Goal: Task Accomplishment & Management: Manage account settings

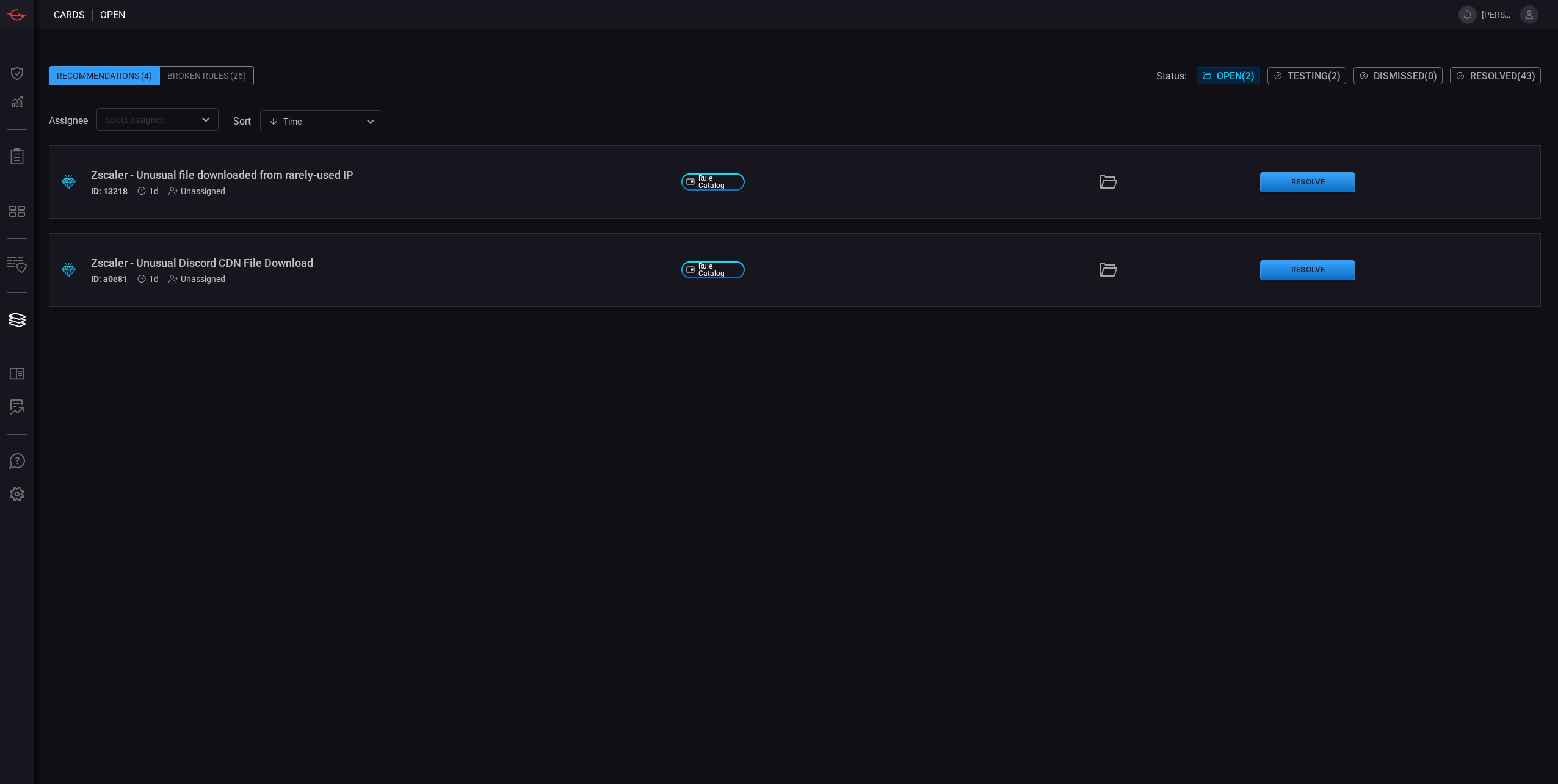
click at [1315, 73] on span "Testing ( 2 )" at bounding box center [1313, 76] width 53 height 12
click at [1304, 175] on button "Accept" at bounding box center [1307, 182] width 95 height 20
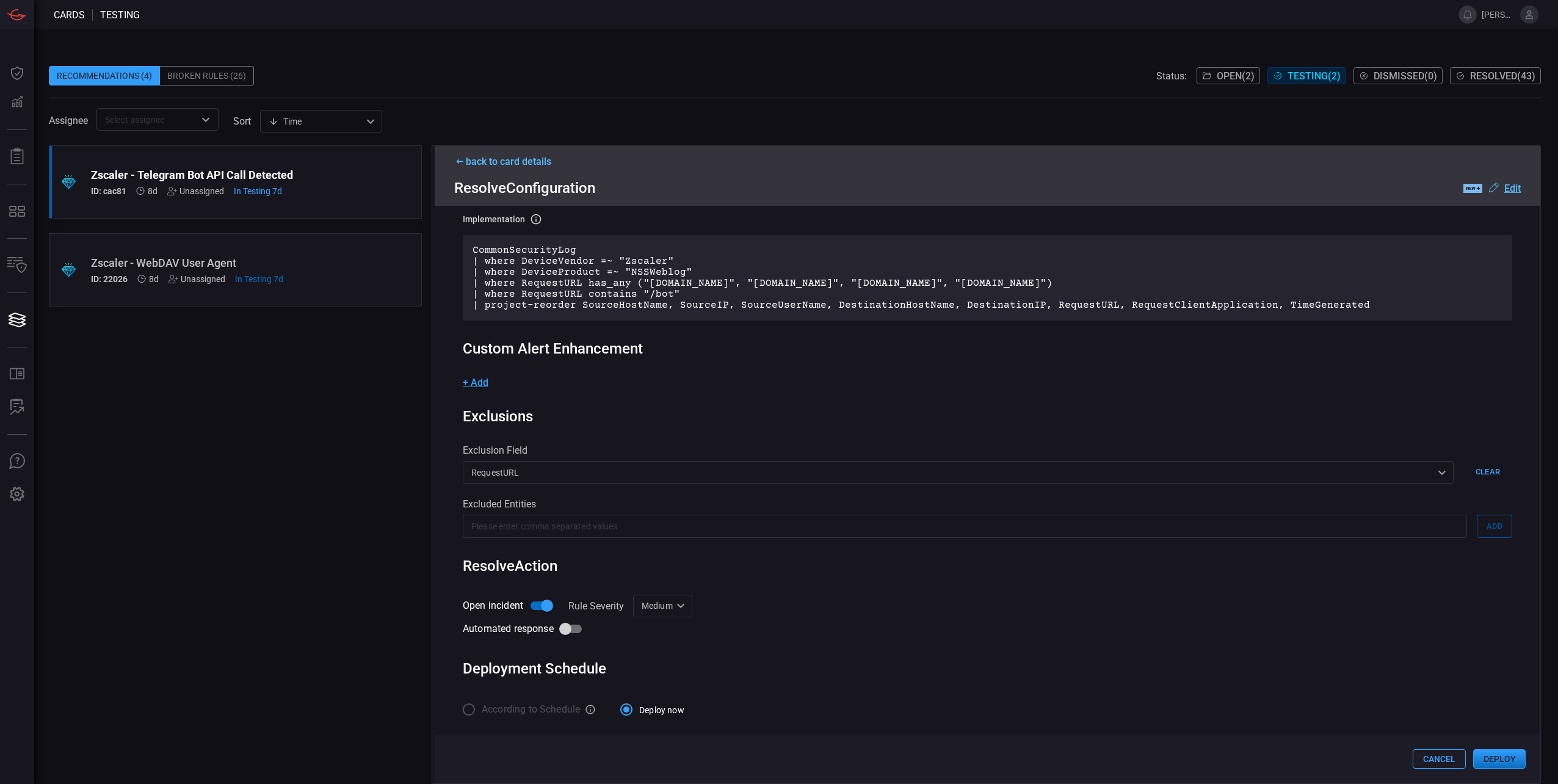
scroll to position [120, 0]
click at [672, 604] on div "Medium Medium ​" at bounding box center [662, 605] width 60 height 23
click at [654, 693] on div "High" at bounding box center [646, 692] width 18 height 13
type input "High"
click at [1504, 760] on button "Deploy" at bounding box center [1499, 758] width 53 height 19
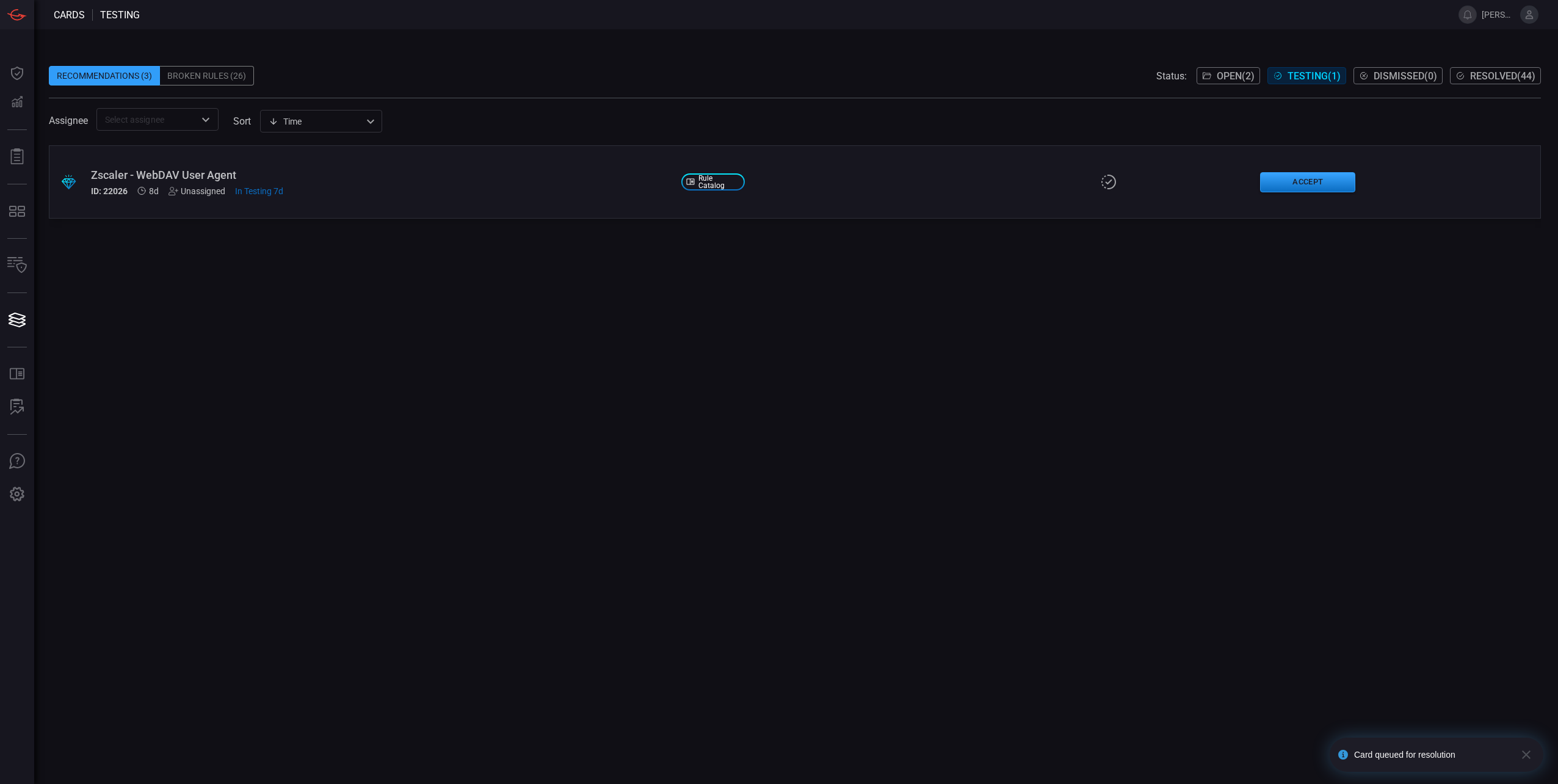
click at [1300, 170] on div ".suggested_cards_icon{fill:url(#suggested_cards_icon);} Zscaler - WebDAV User A…" at bounding box center [794, 181] width 1492 height 73
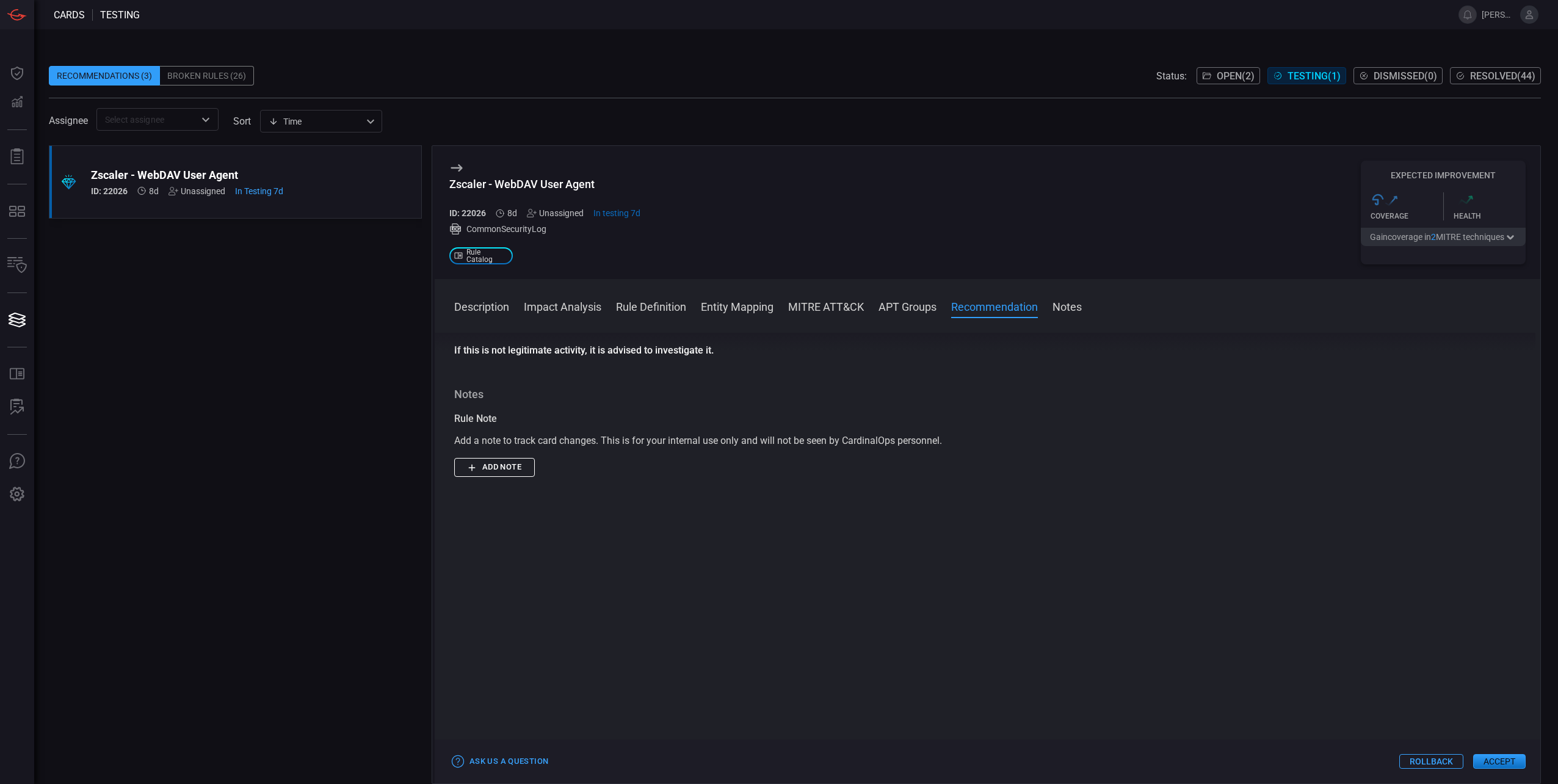
scroll to position [1386, 0]
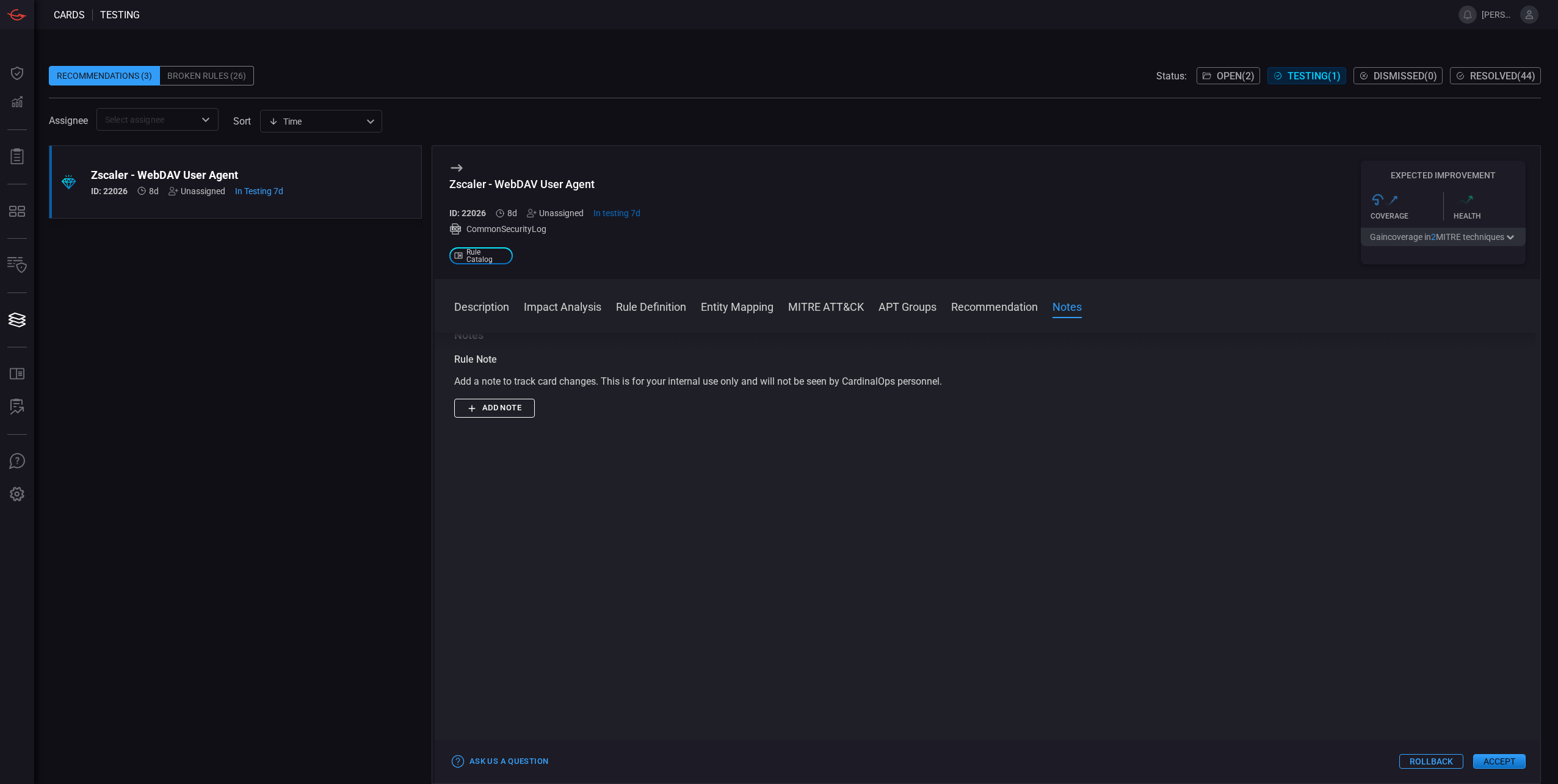
click at [320, 185] on div "Zscaler - WebDAV User Agent ID: 22026 8d Unassigned In Testing 7d" at bounding box center [212, 182] width 243 height 28
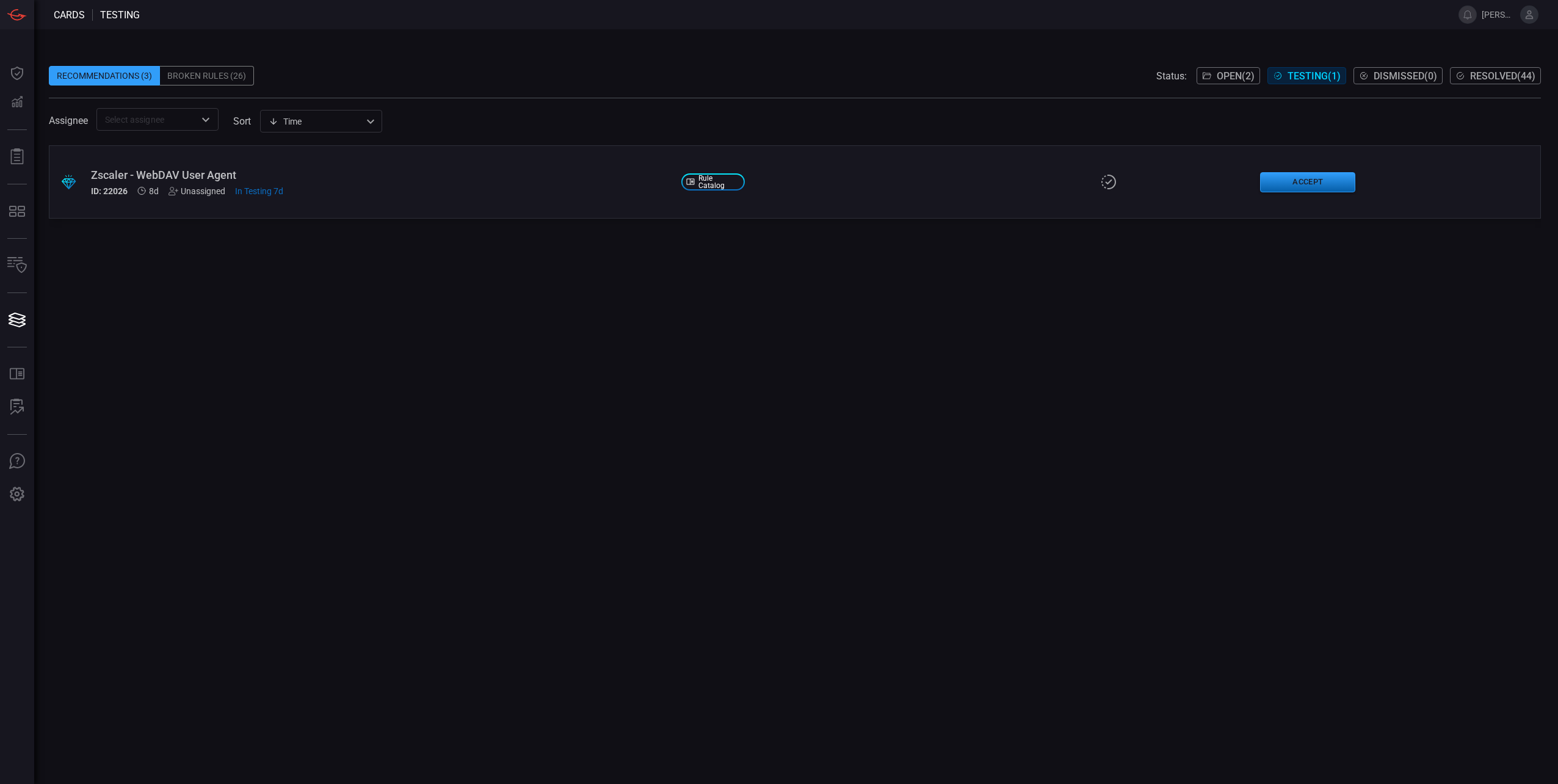
click at [1276, 185] on button "Accept" at bounding box center [1307, 182] width 95 height 20
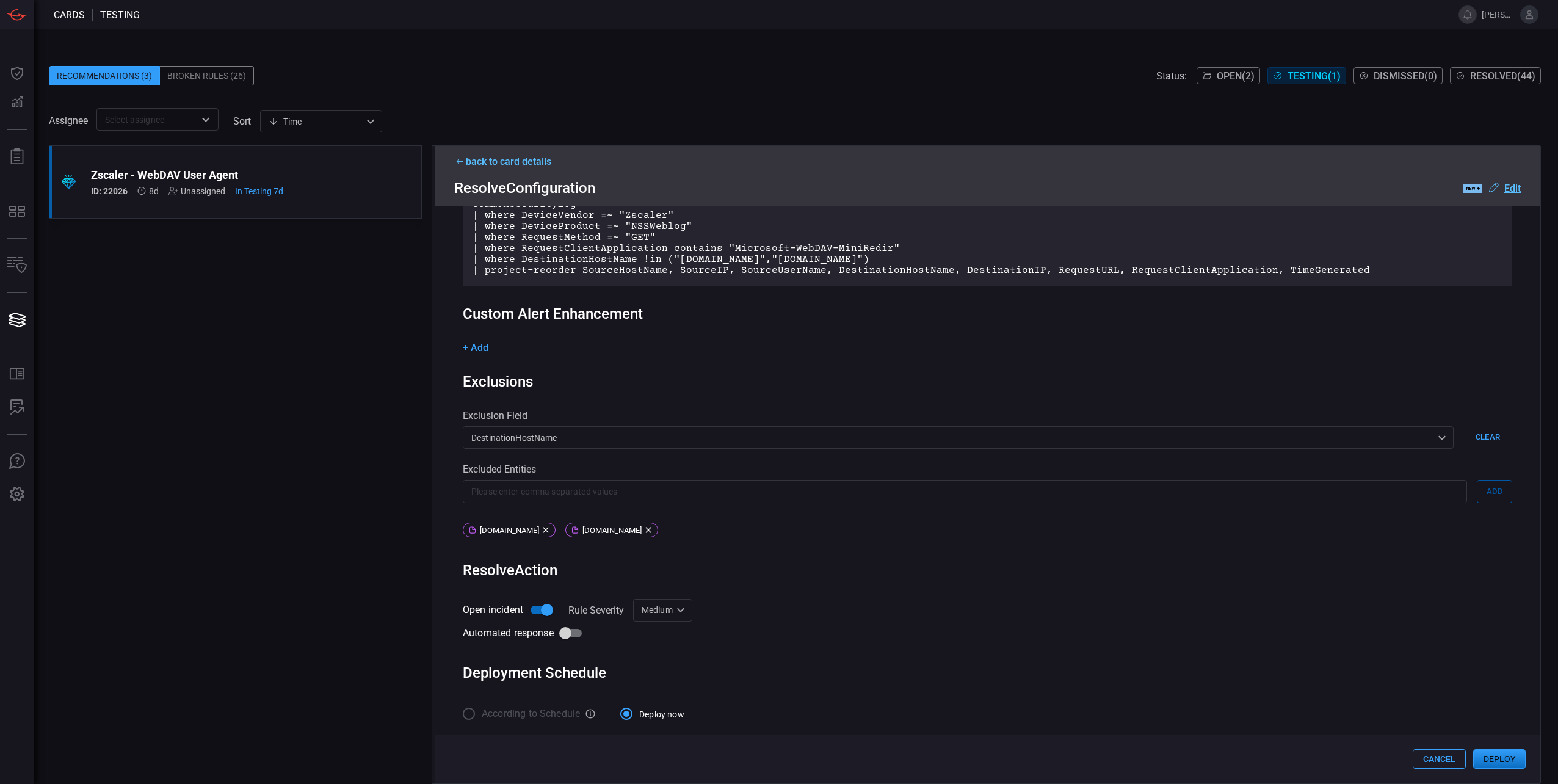
scroll to position [170, 0]
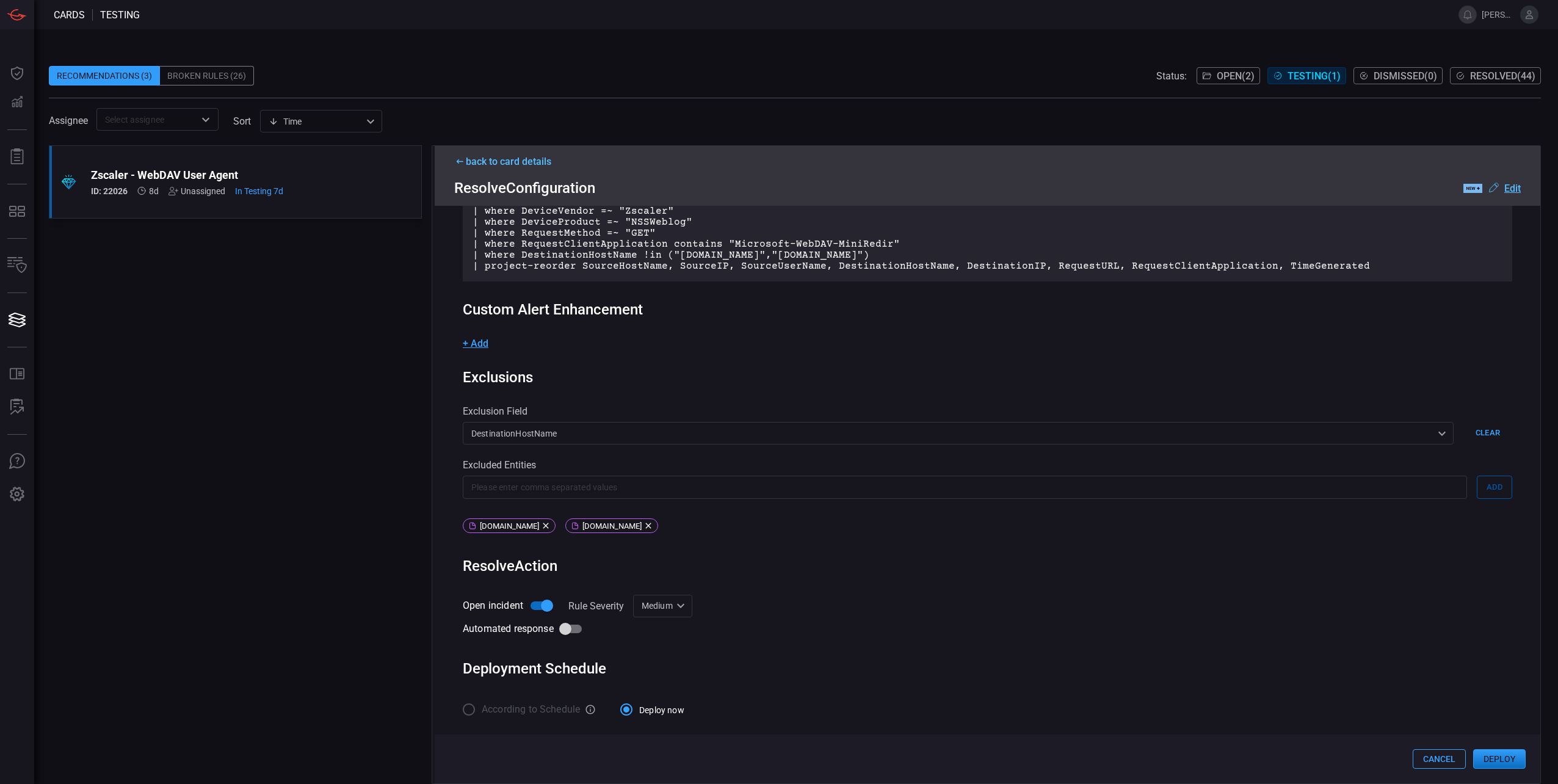
click at [1493, 753] on button "Deploy" at bounding box center [1499, 758] width 53 height 19
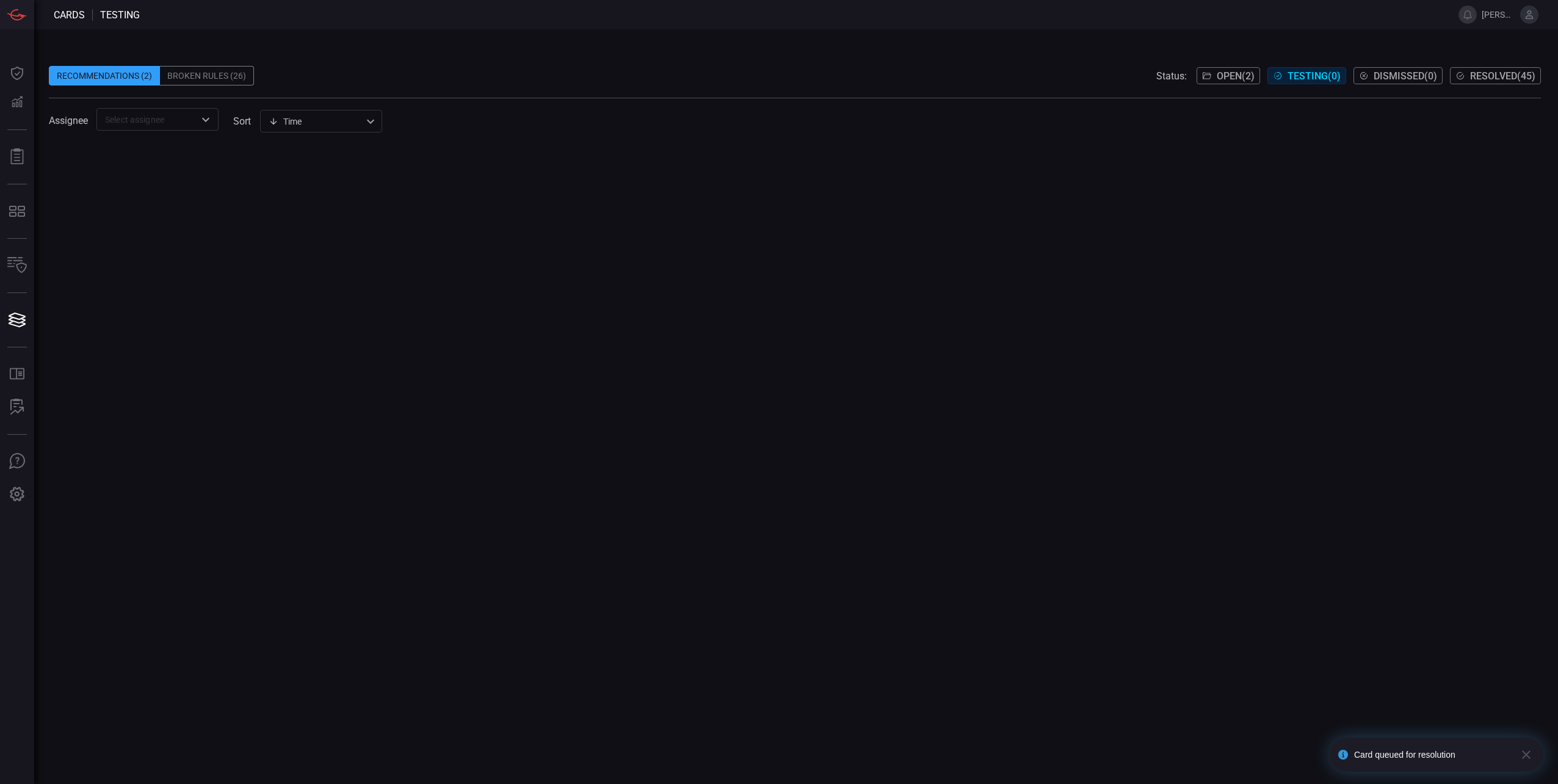
click at [1220, 78] on span "Open ( 2 )" at bounding box center [1235, 76] width 38 height 12
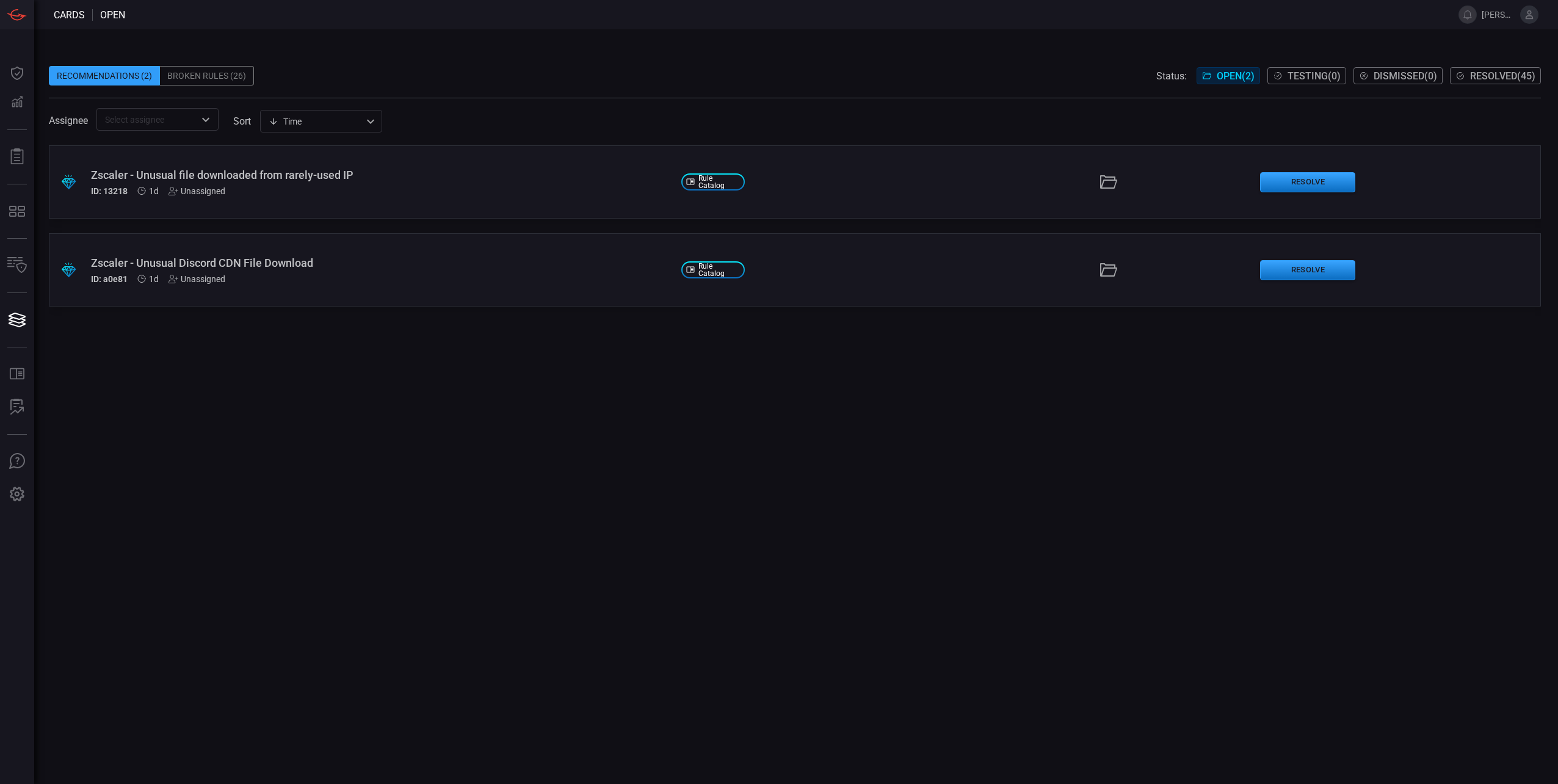
click at [898, 201] on div ".suggested_cards_icon{fill:url(#suggested_cards_icon);} Zscaler - Unusual file …" at bounding box center [794, 181] width 1492 height 73
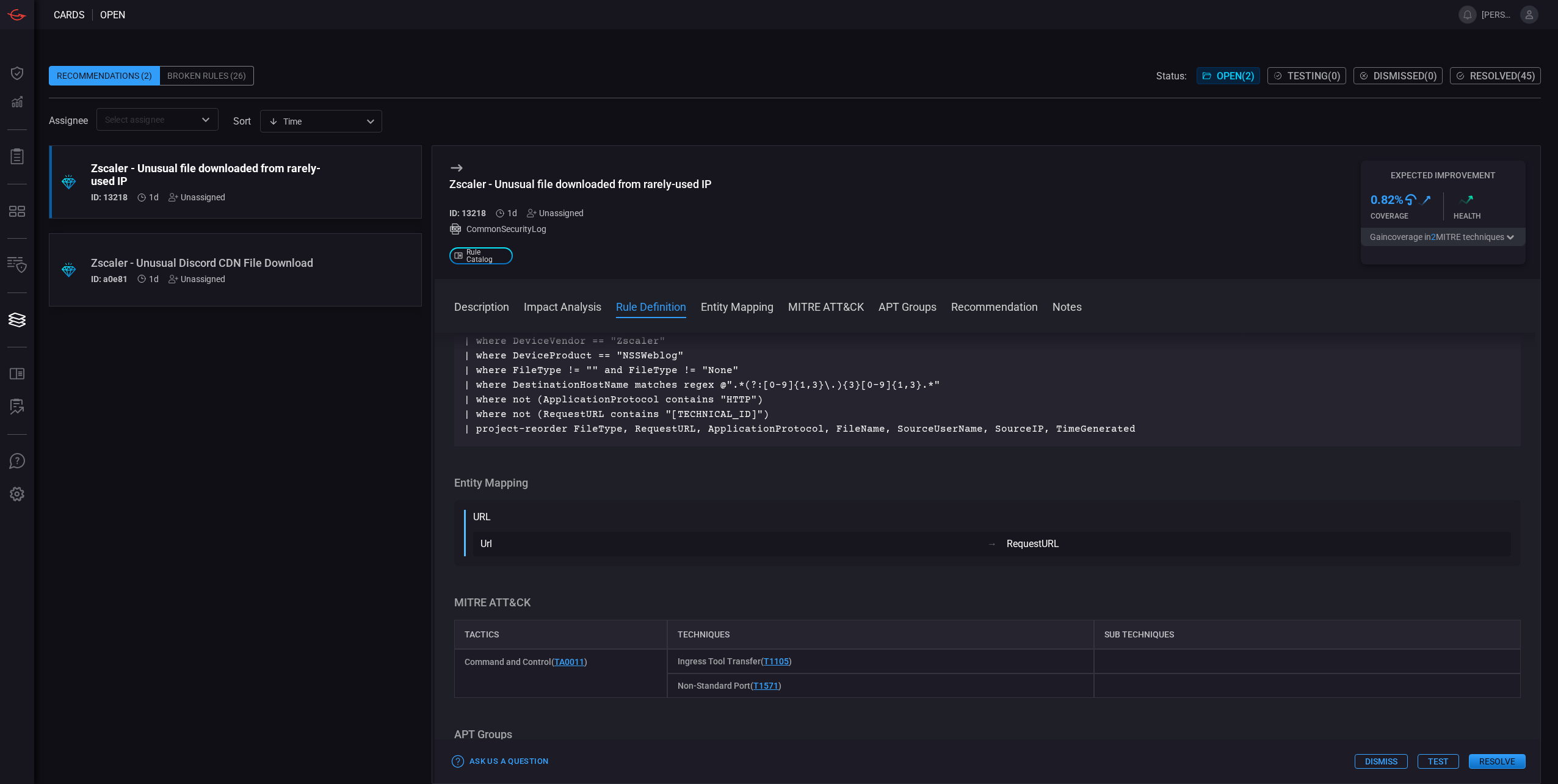
scroll to position [306, 0]
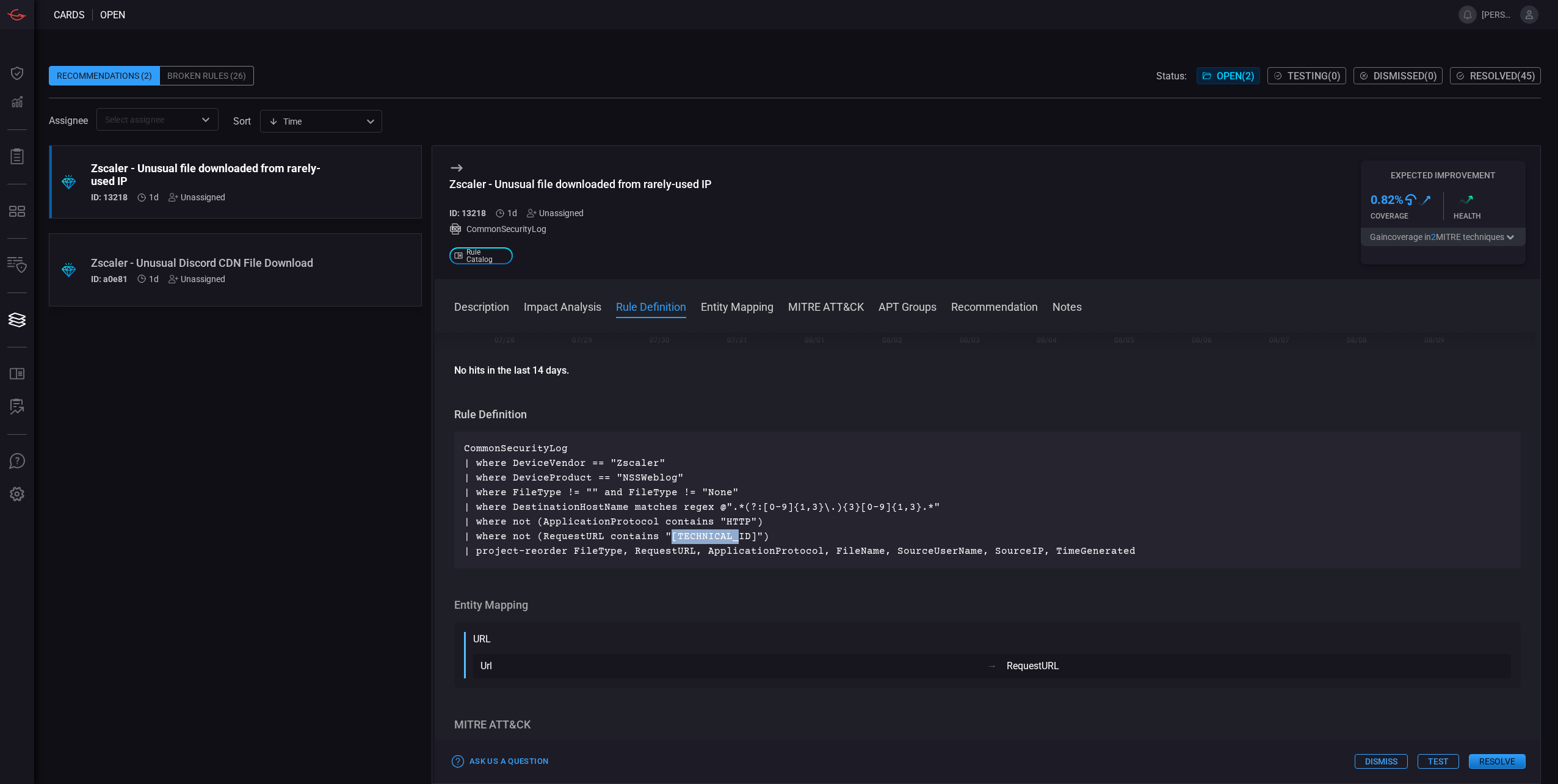
drag, startPoint x: 661, startPoint y: 533, endPoint x: 726, endPoint y: 537, distance: 65.1
click at [726, 537] on p "CommonSecurityLog | where DeviceVendor == "Zscaler" | where DeviceProduct == "N…" at bounding box center [987, 500] width 1047 height 118
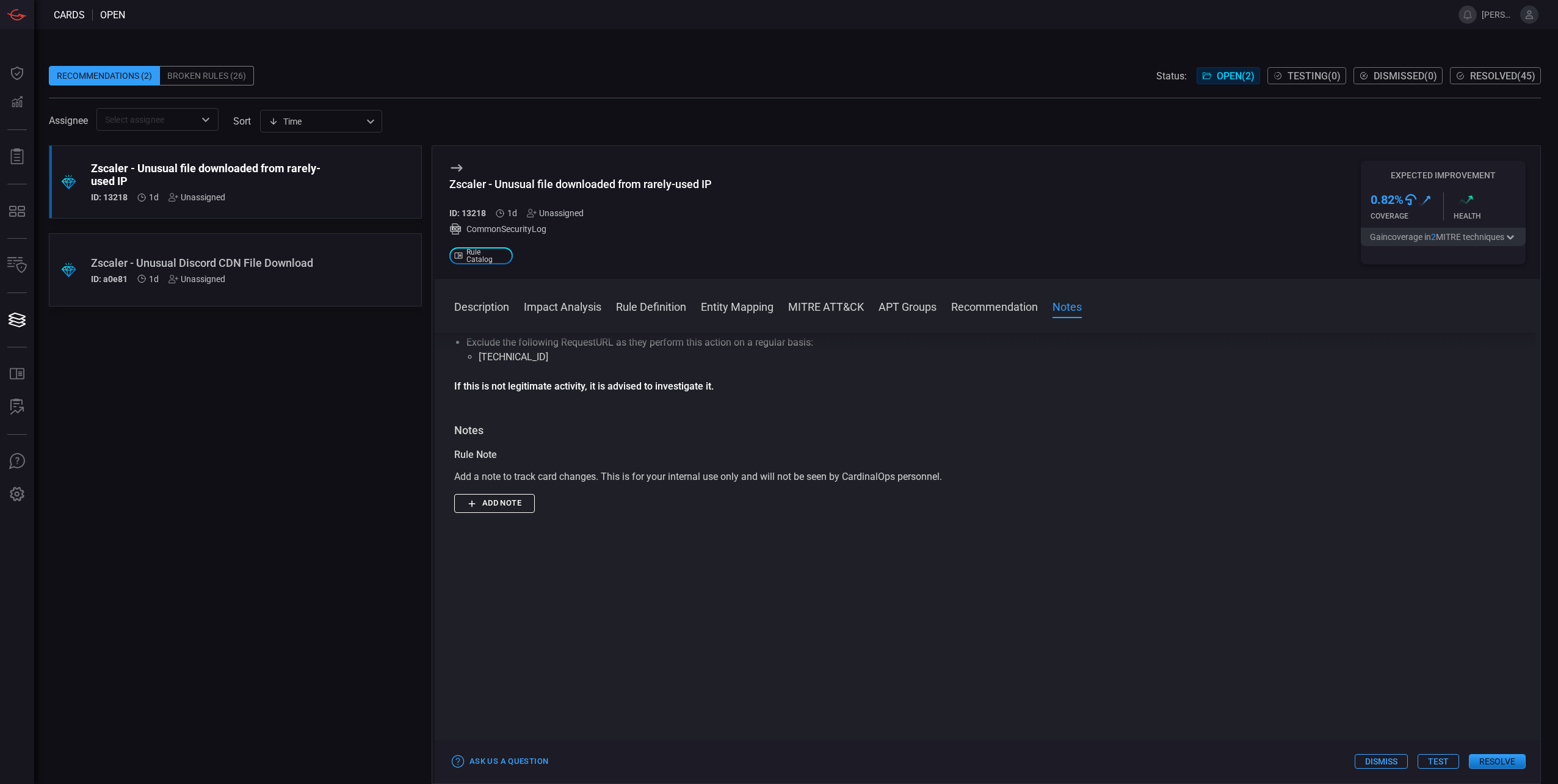
scroll to position [1134, 0]
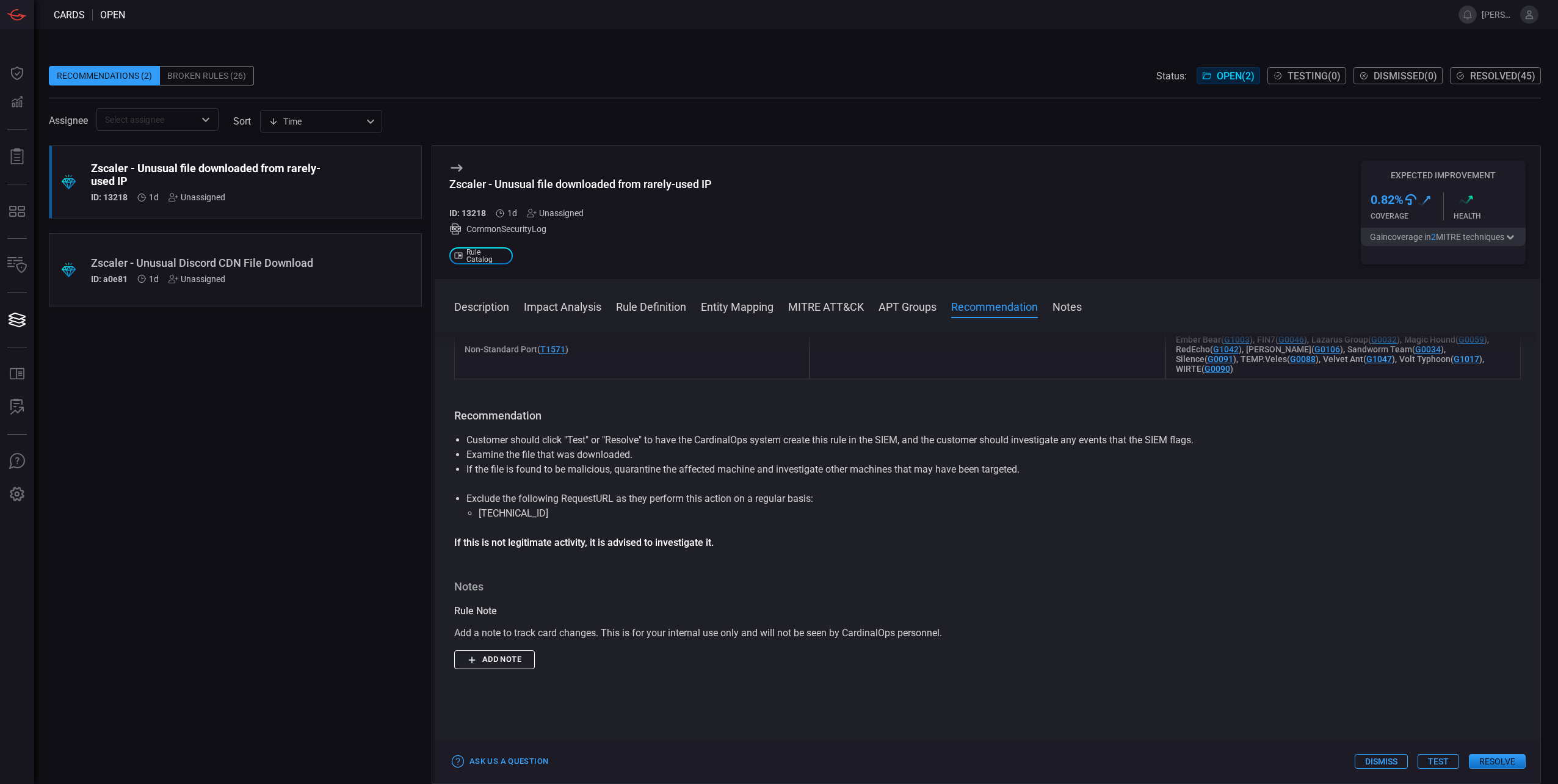
click at [295, 297] on div ".suggested_cards_icon{fill:url(#suggested_cards_icon);} Zscaler - Unusual Disco…" at bounding box center [235, 269] width 373 height 73
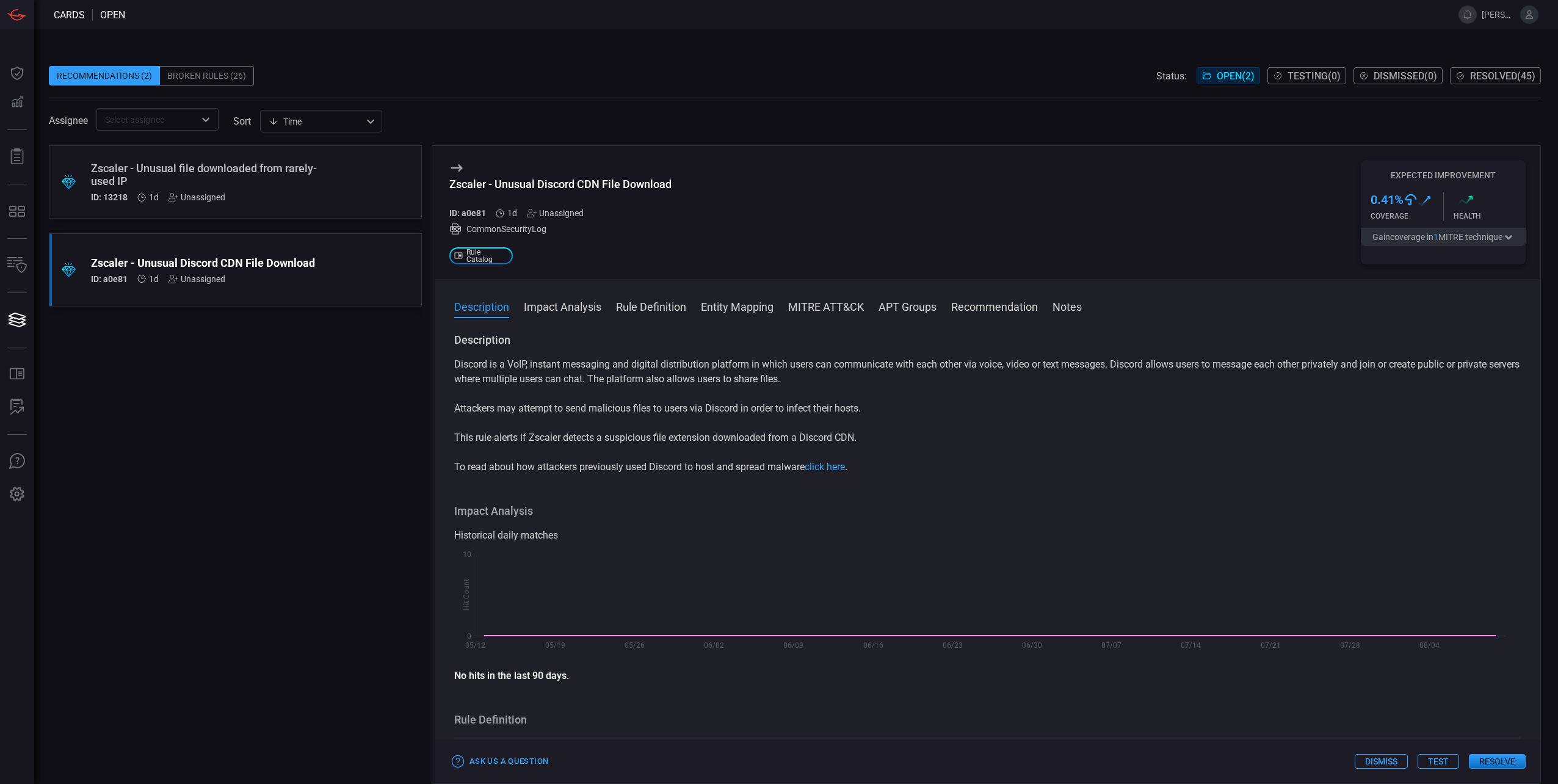
click at [299, 198] on div "ID: 13218 1d Unassigned" at bounding box center [212, 197] width 243 height 10
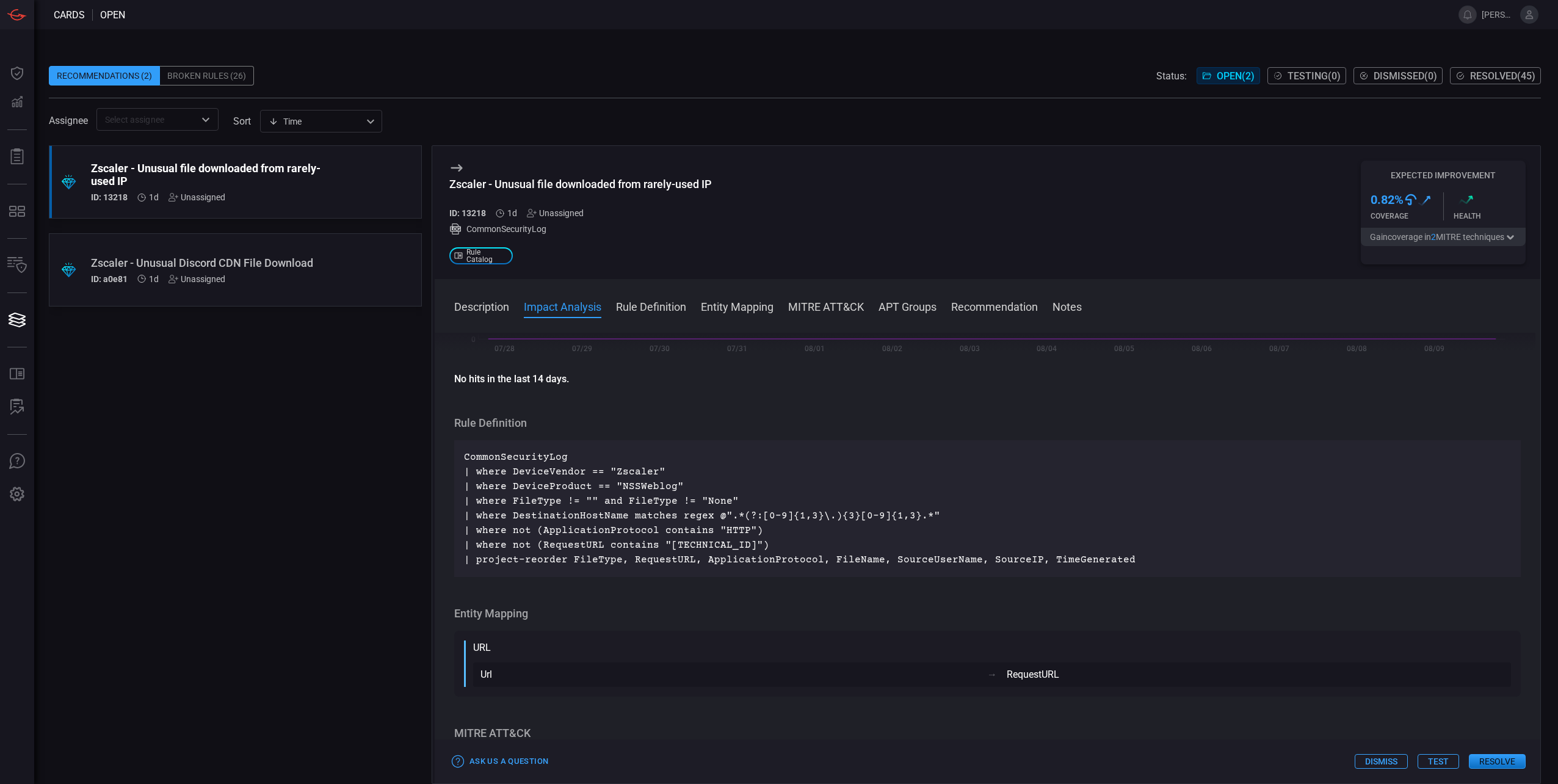
scroll to position [306, 0]
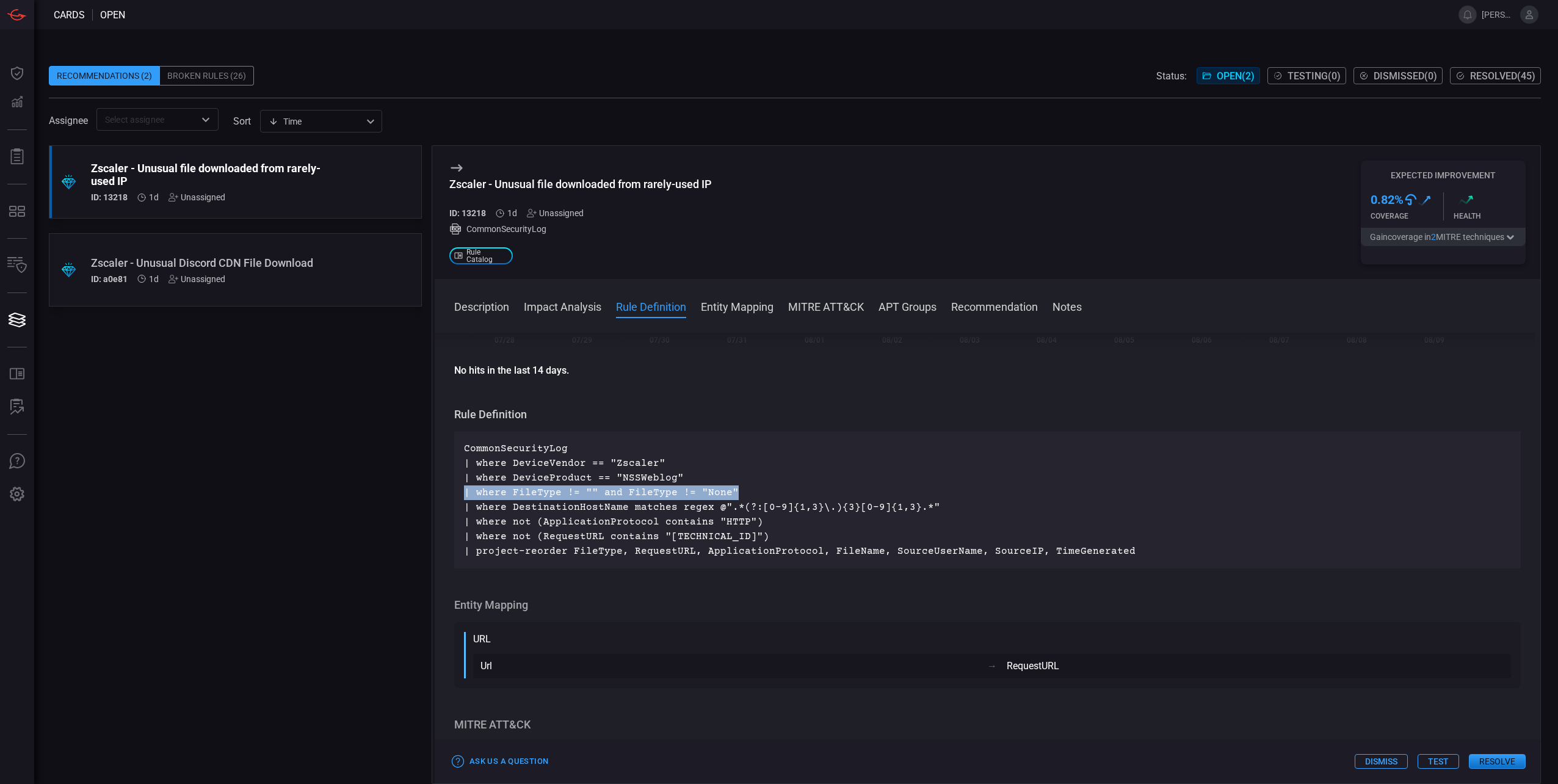
drag, startPoint x: 735, startPoint y: 492, endPoint x: 461, endPoint y: 497, distance: 274.0
click at [461, 497] on div "CommonSecurityLog | where DeviceVendor == "Zscaler" | where DeviceProduct == "N…" at bounding box center [987, 499] width 1066 height 137
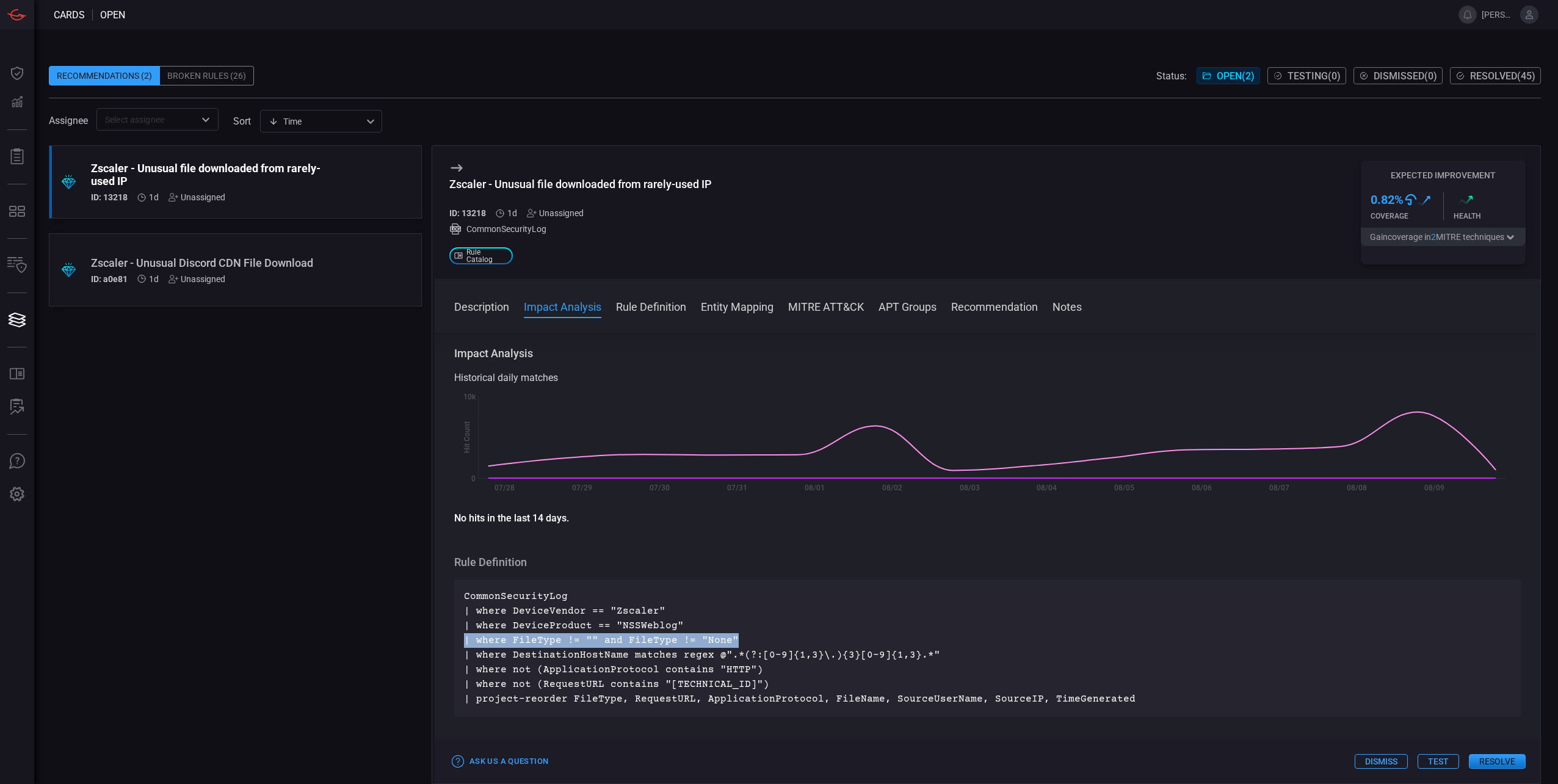
scroll to position [0, 0]
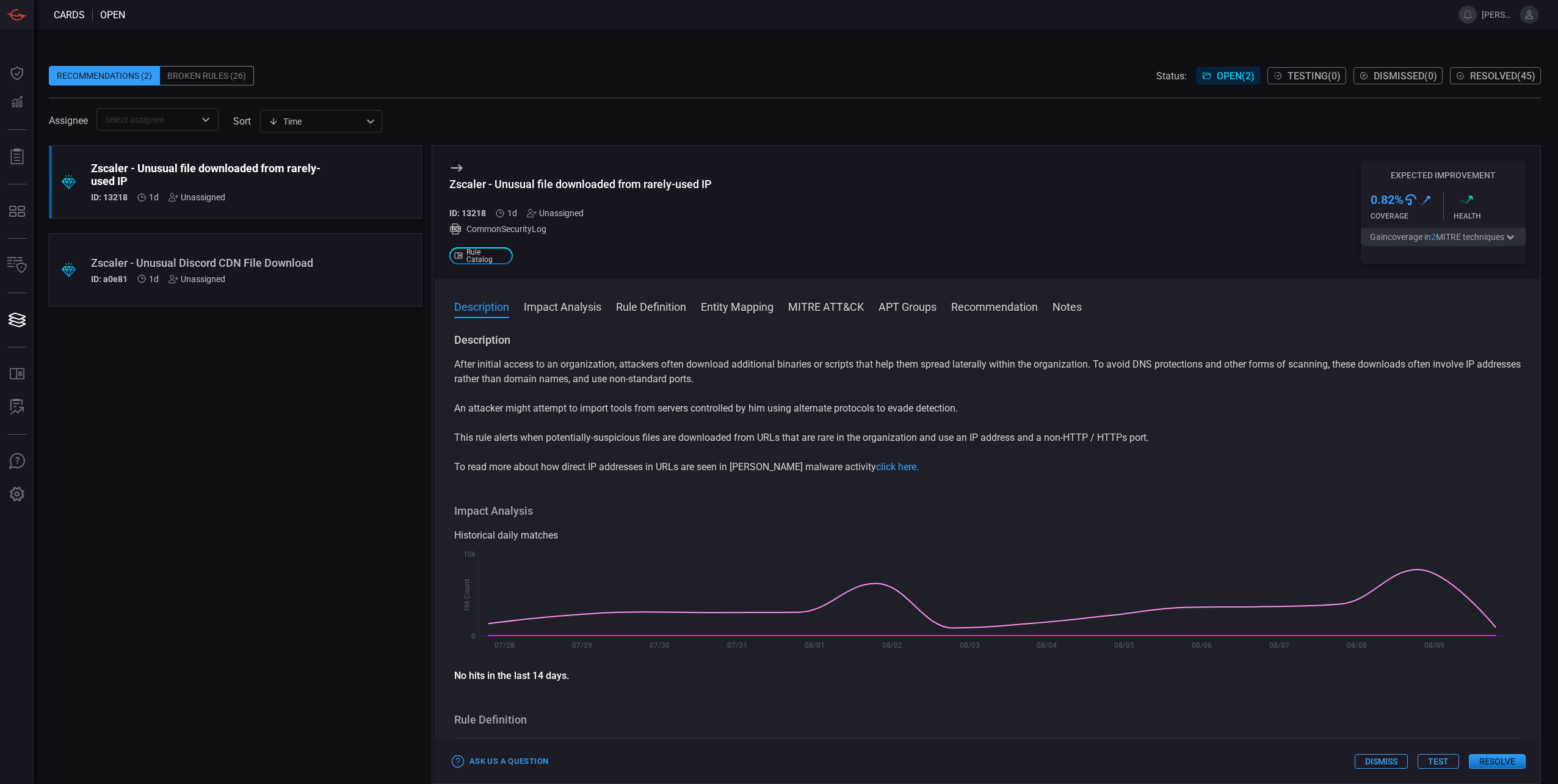
click at [1435, 760] on button "Test" at bounding box center [1437, 760] width 41 height 14
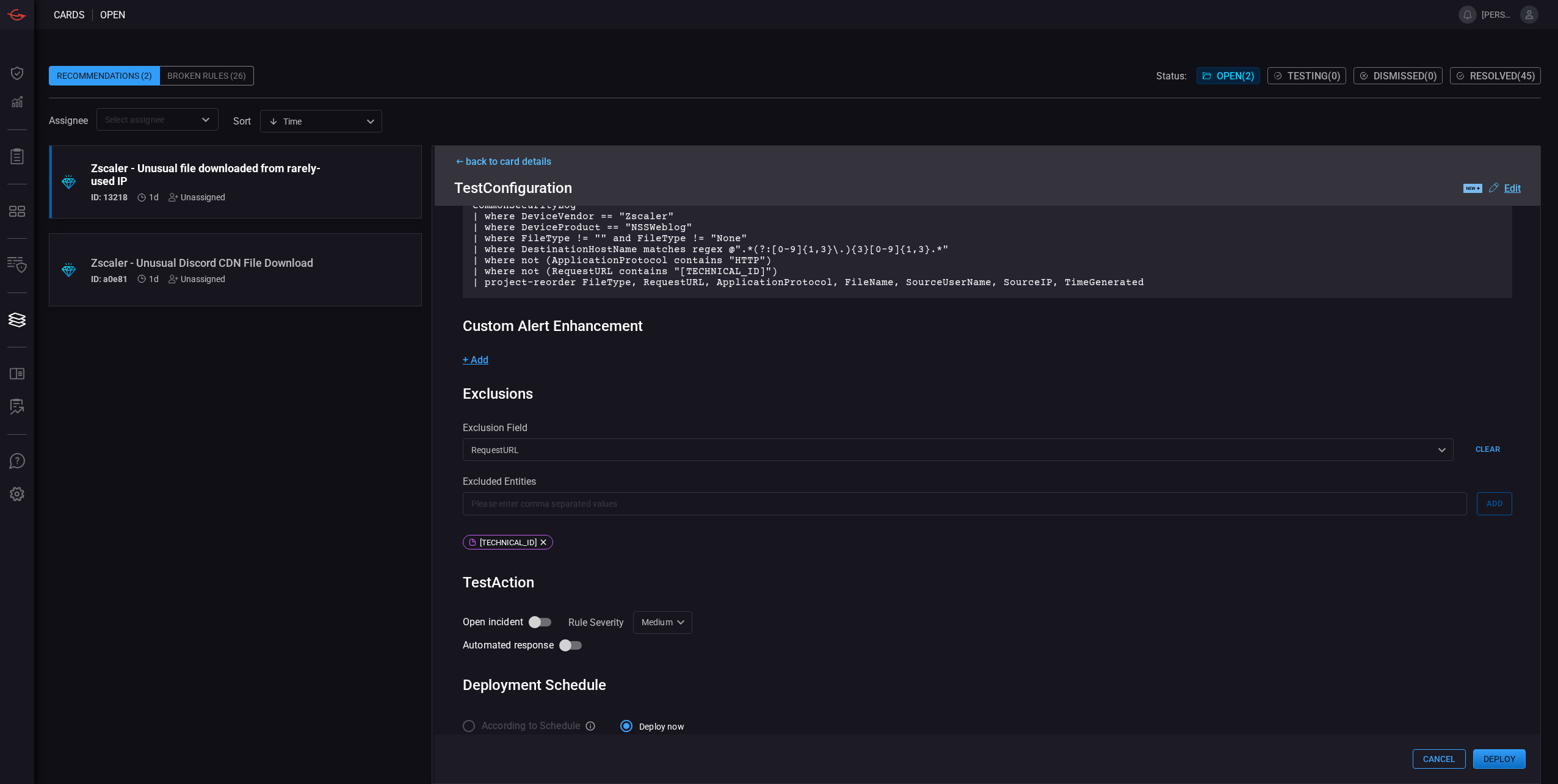
scroll to position [180, 0]
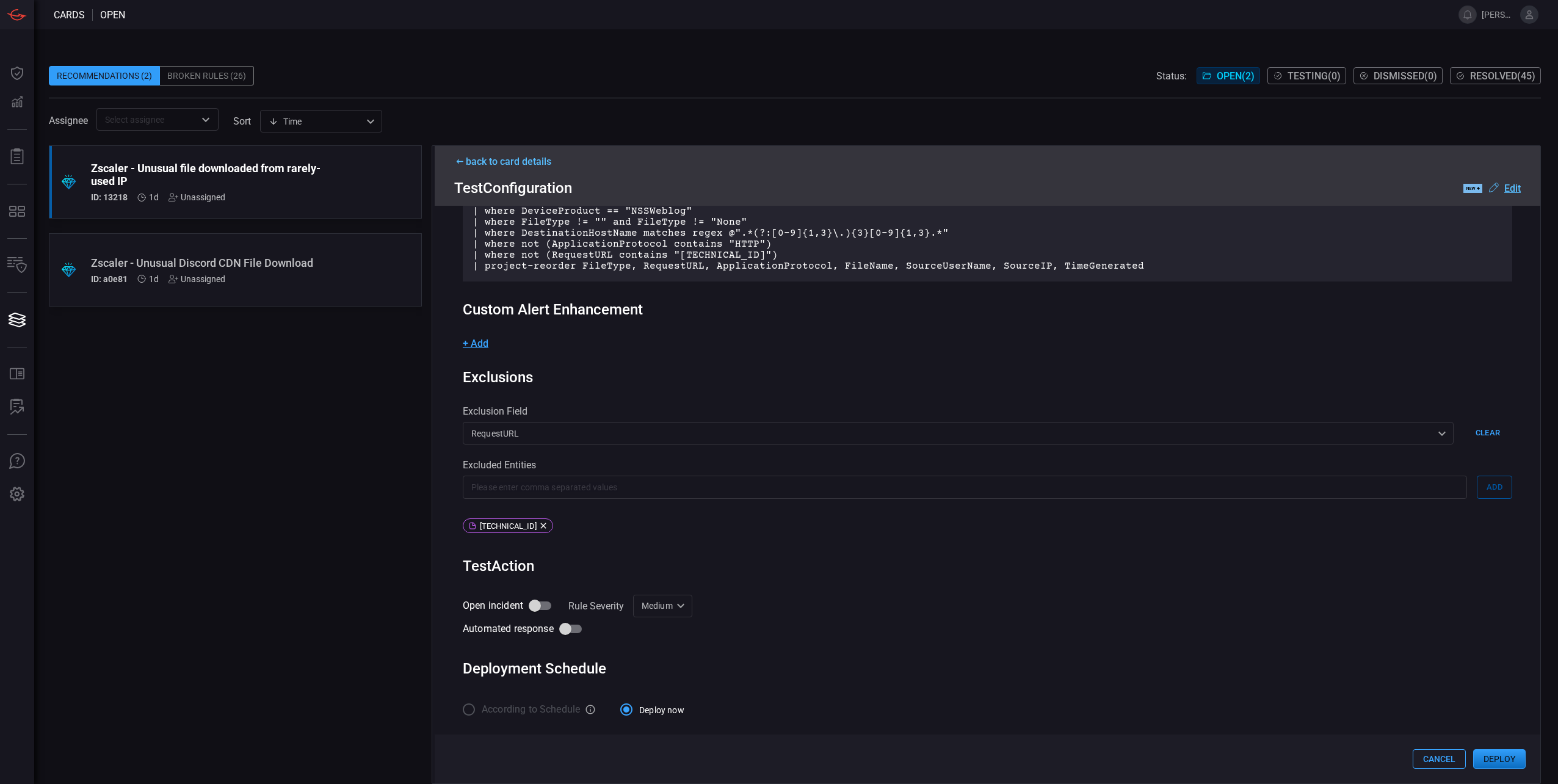
click at [538, 607] on input "Open incident" at bounding box center [535, 605] width 70 height 24
click at [545, 600] on input "Open incident" at bounding box center [535, 605] width 70 height 24
checkbox input "true"
click at [1502, 760] on button "Deploy" at bounding box center [1499, 758] width 53 height 19
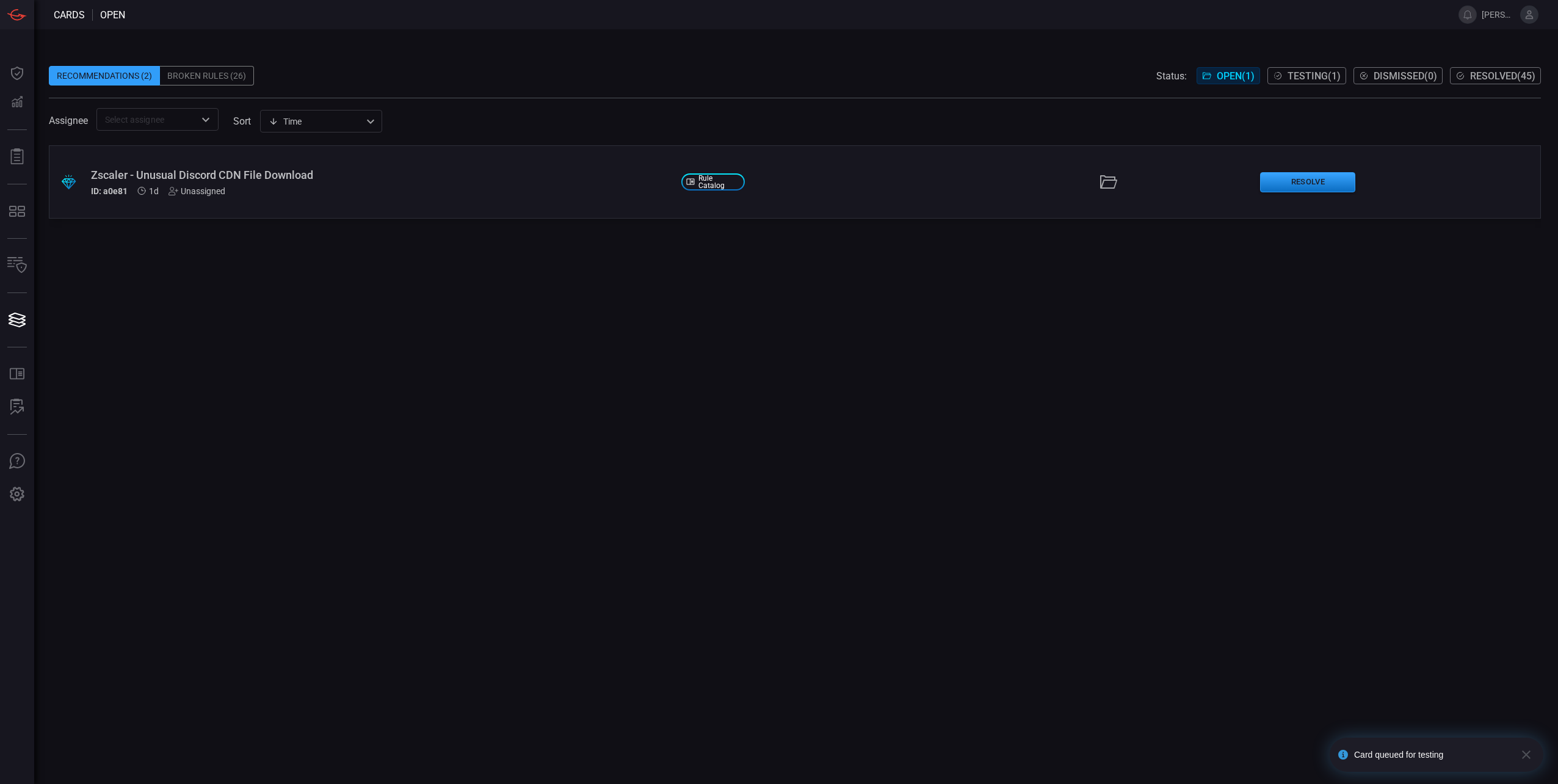
click at [395, 182] on div "Zscaler - Unusual Discord CDN File Download ID: a0e81 1d Unassigned" at bounding box center [380, 182] width 580 height 28
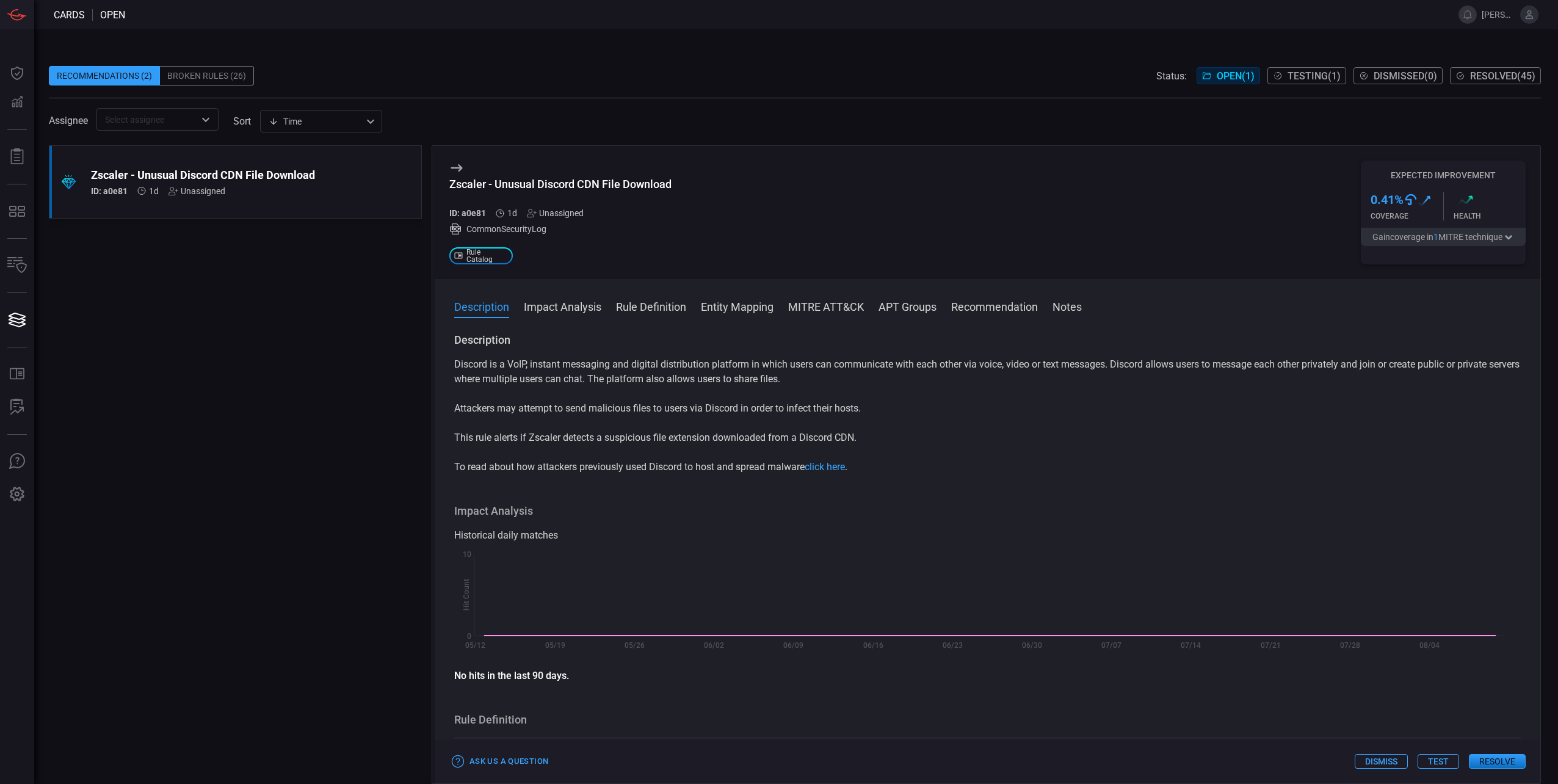
click at [1438, 764] on button "Test" at bounding box center [1437, 760] width 41 height 14
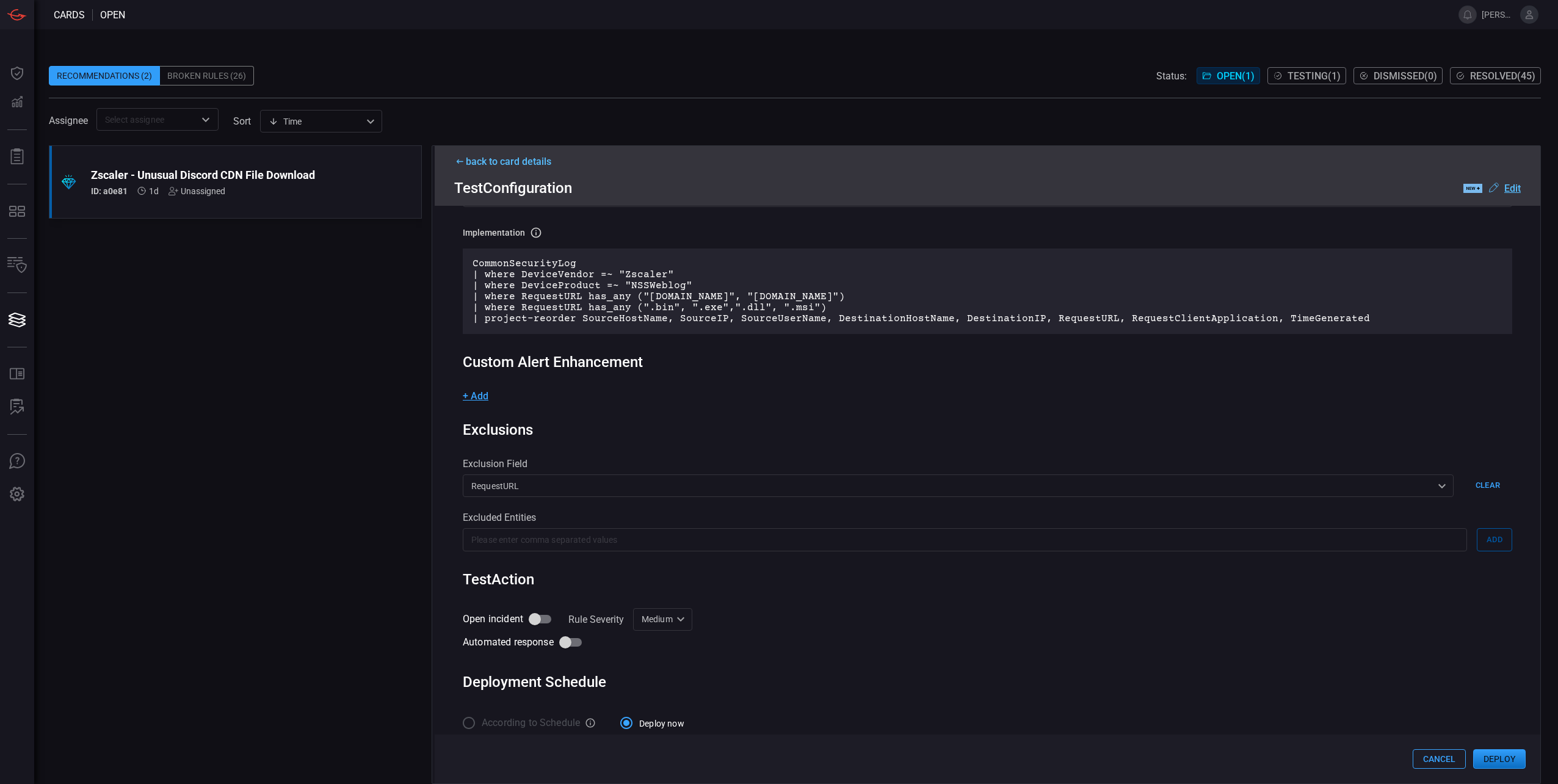
scroll to position [120, 0]
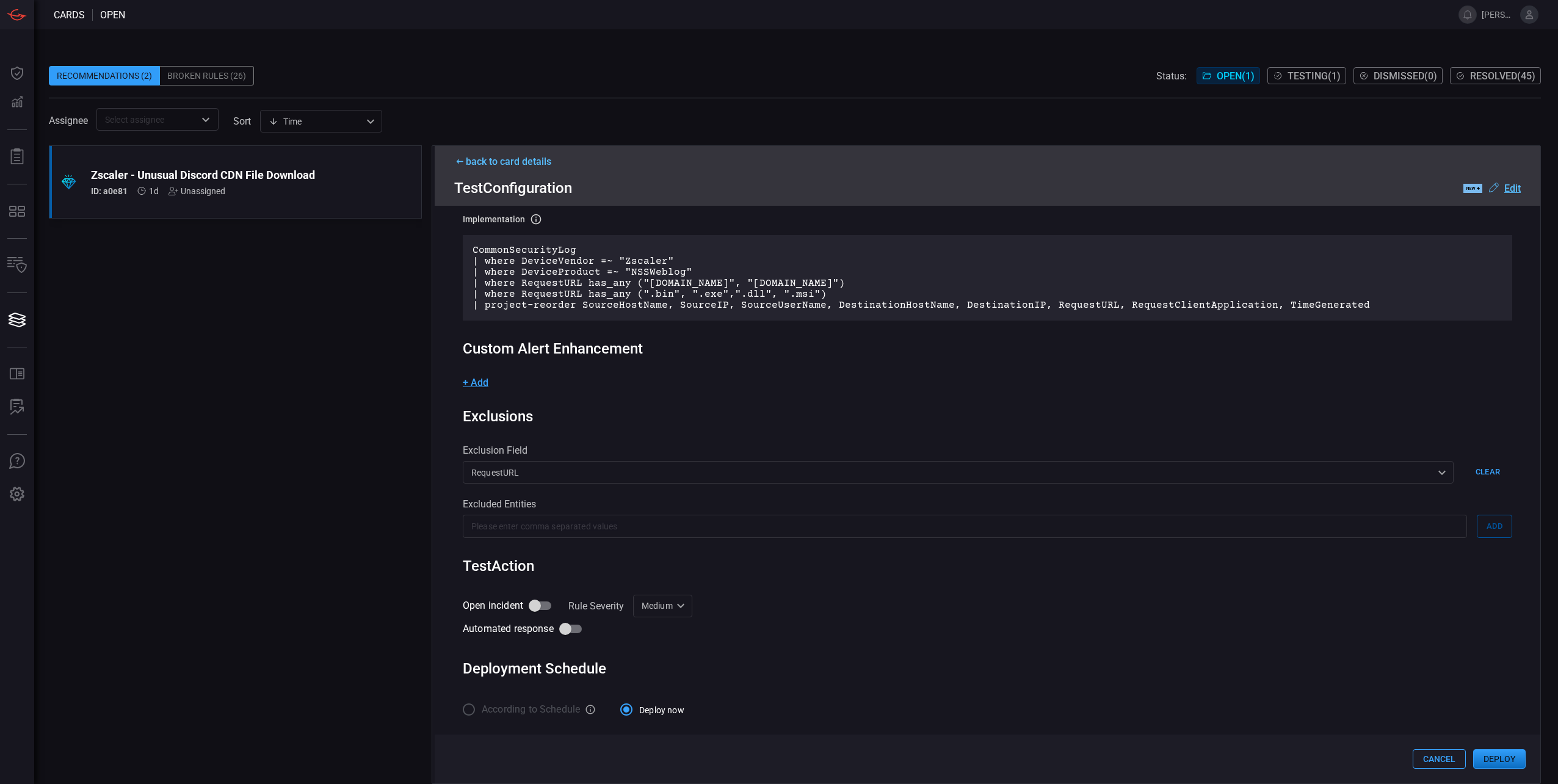
click at [541, 604] on input "Open incident" at bounding box center [535, 605] width 70 height 24
checkbox input "true"
click at [678, 610] on div "Medium Medium Informational Low Medium High ​" at bounding box center [662, 605] width 60 height 23
click at [653, 692] on div "High" at bounding box center [646, 692] width 18 height 13
type input "High"
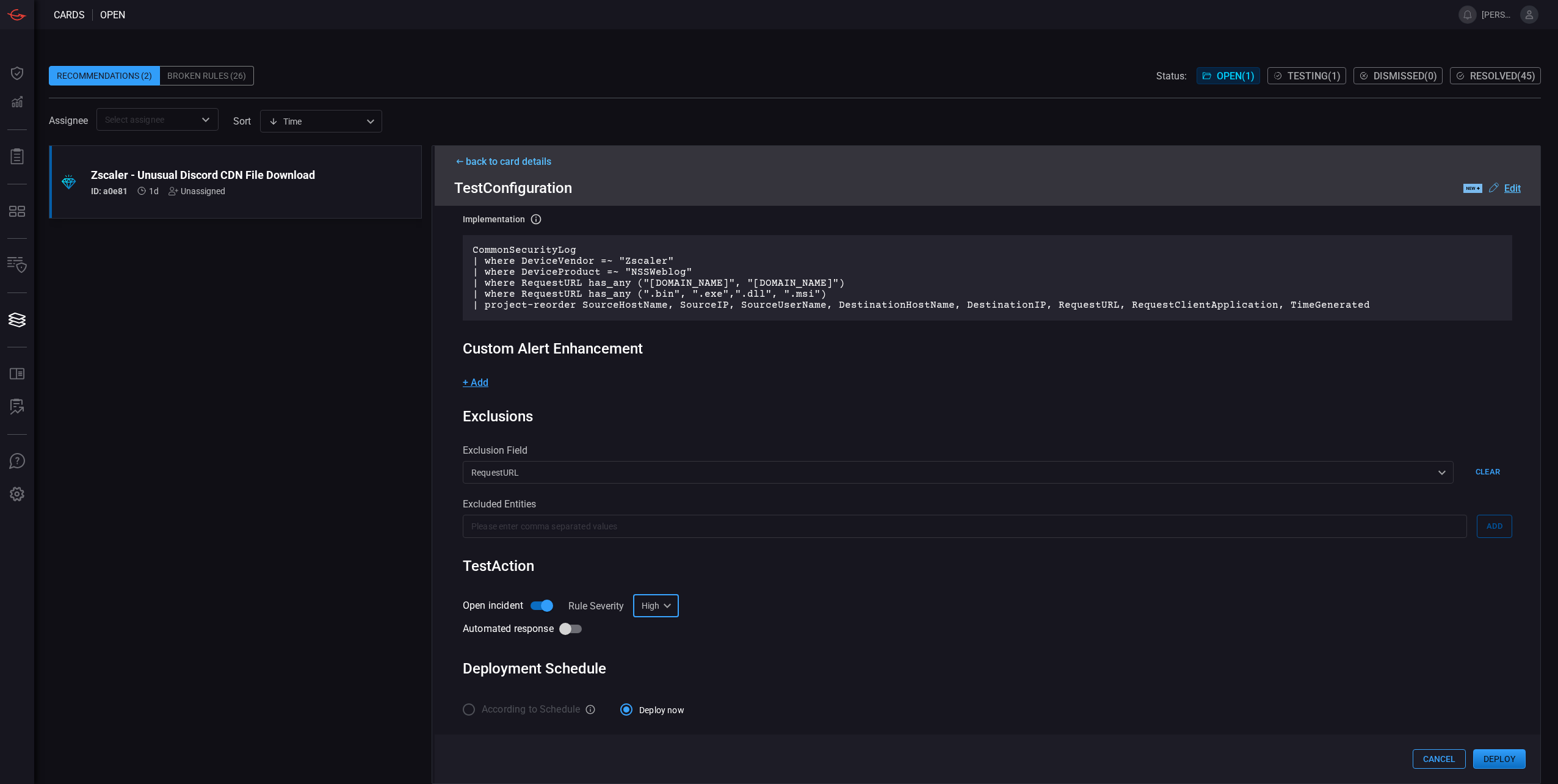
click at [840, 607] on div "Open incident Rule Severity High High ​ Automated response" at bounding box center [987, 616] width 1049 height 46
drag, startPoint x: 866, startPoint y: 600, endPoint x: 876, endPoint y: 605, distance: 11.2
click at [866, 601] on div "Open incident Rule Severity High High ​ Automated response" at bounding box center [987, 616] width 1049 height 46
click at [1498, 755] on button "Deploy" at bounding box center [1499, 758] width 53 height 19
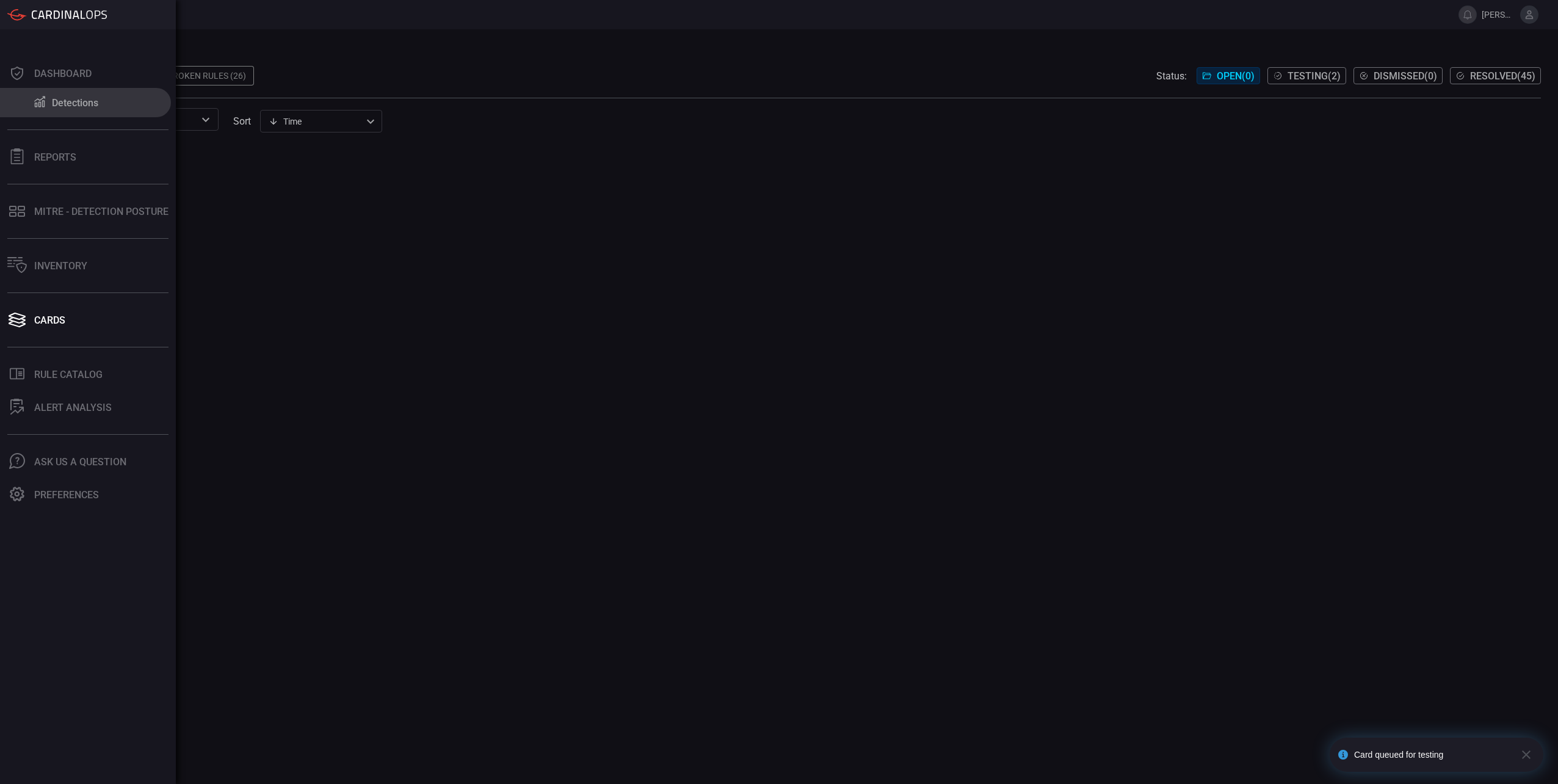
click at [21, 102] on button "Detections" at bounding box center [86, 102] width 171 height 29
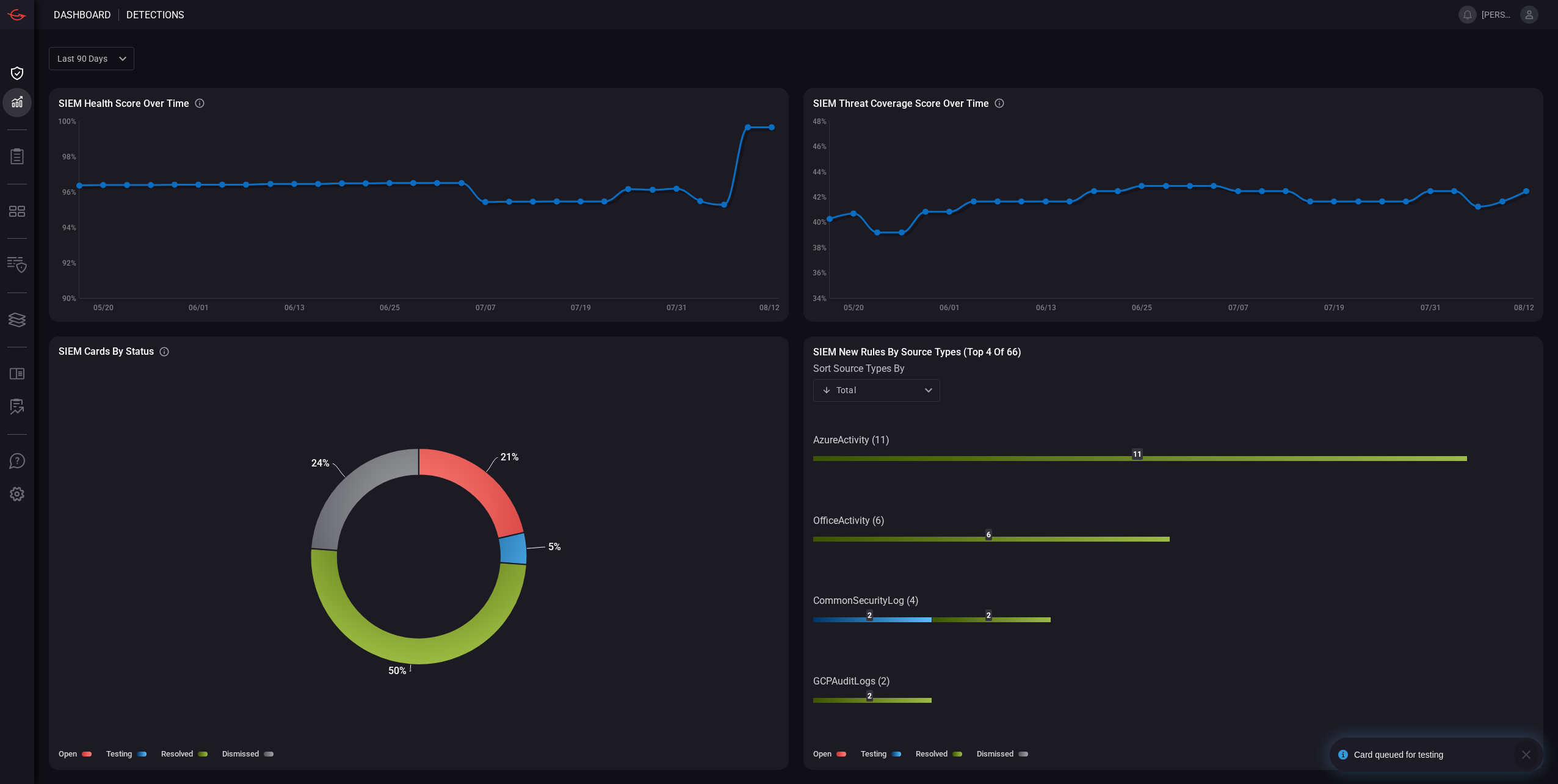
click at [1522, 753] on icon "button" at bounding box center [1525, 754] width 14 height 14
click at [892, 393] on div "Total total ​" at bounding box center [876, 390] width 127 height 23
click at [892, 393] on div at bounding box center [779, 392] width 1558 height 784
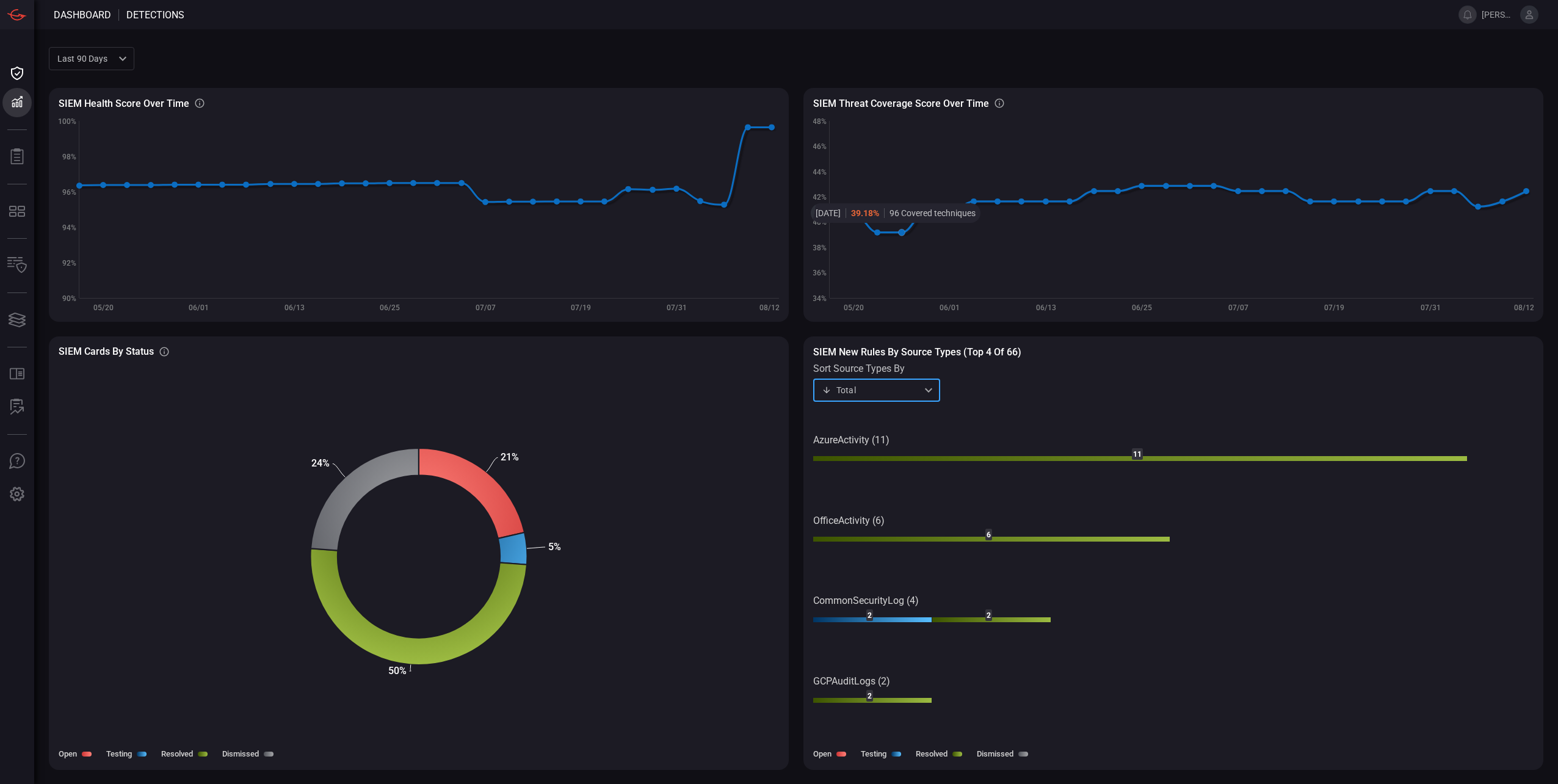
click at [890, 159] on rect at bounding box center [1174, 215] width 720 height 193
click at [1001, 95] on div "SIEM Threat coverage score over time MITRE ATT&CK techniques coverage Created w…" at bounding box center [1173, 205] width 740 height 233
click at [994, 105] on icon at bounding box center [999, 102] width 11 height 11
click at [1090, 144] on rect at bounding box center [1174, 215] width 720 height 193
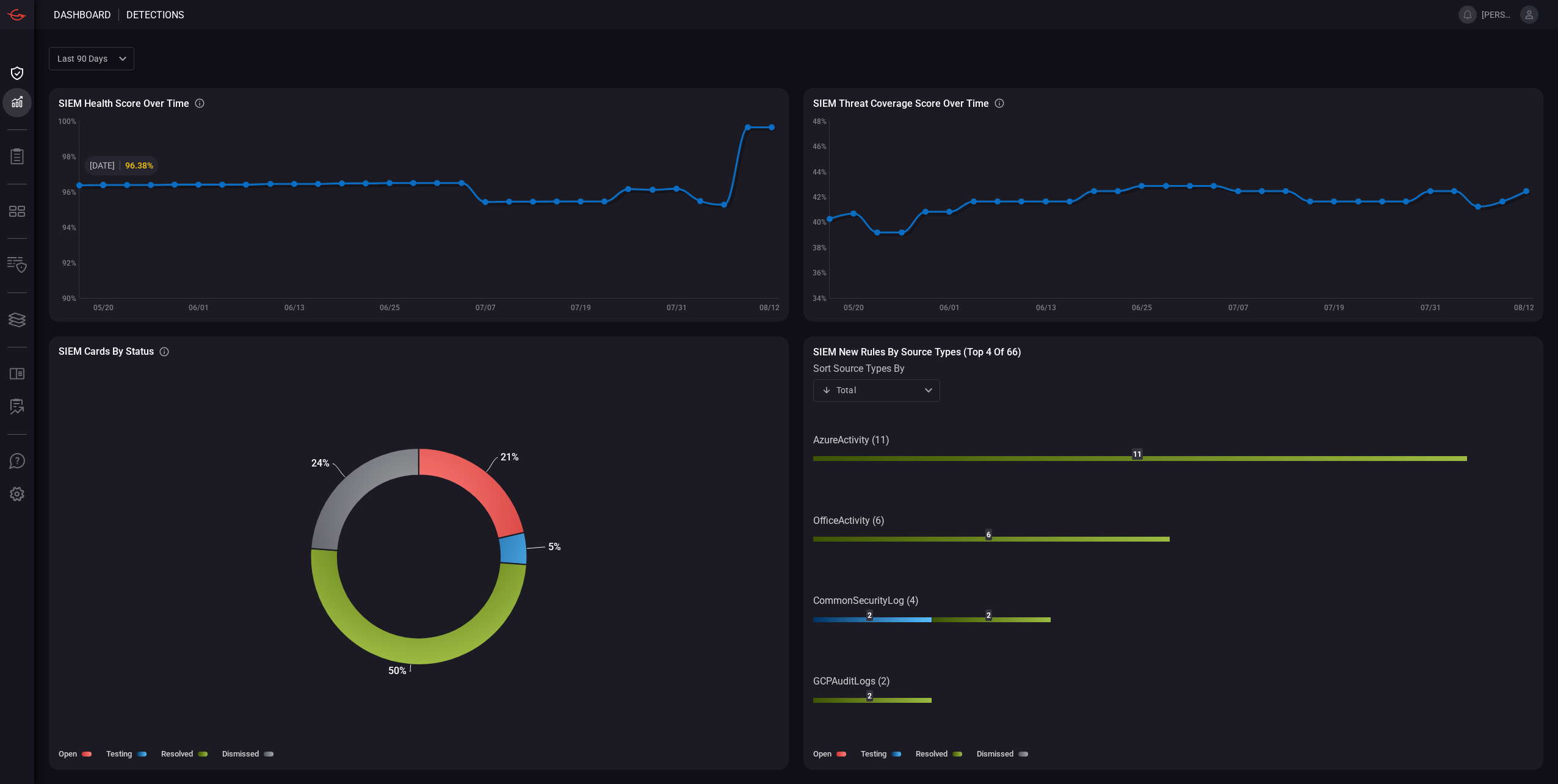
click at [120, 61] on div "Last 90 days quarter ​" at bounding box center [91, 58] width 86 height 23
click at [97, 149] on li "Last year" at bounding box center [91, 145] width 86 height 20
type input "year"
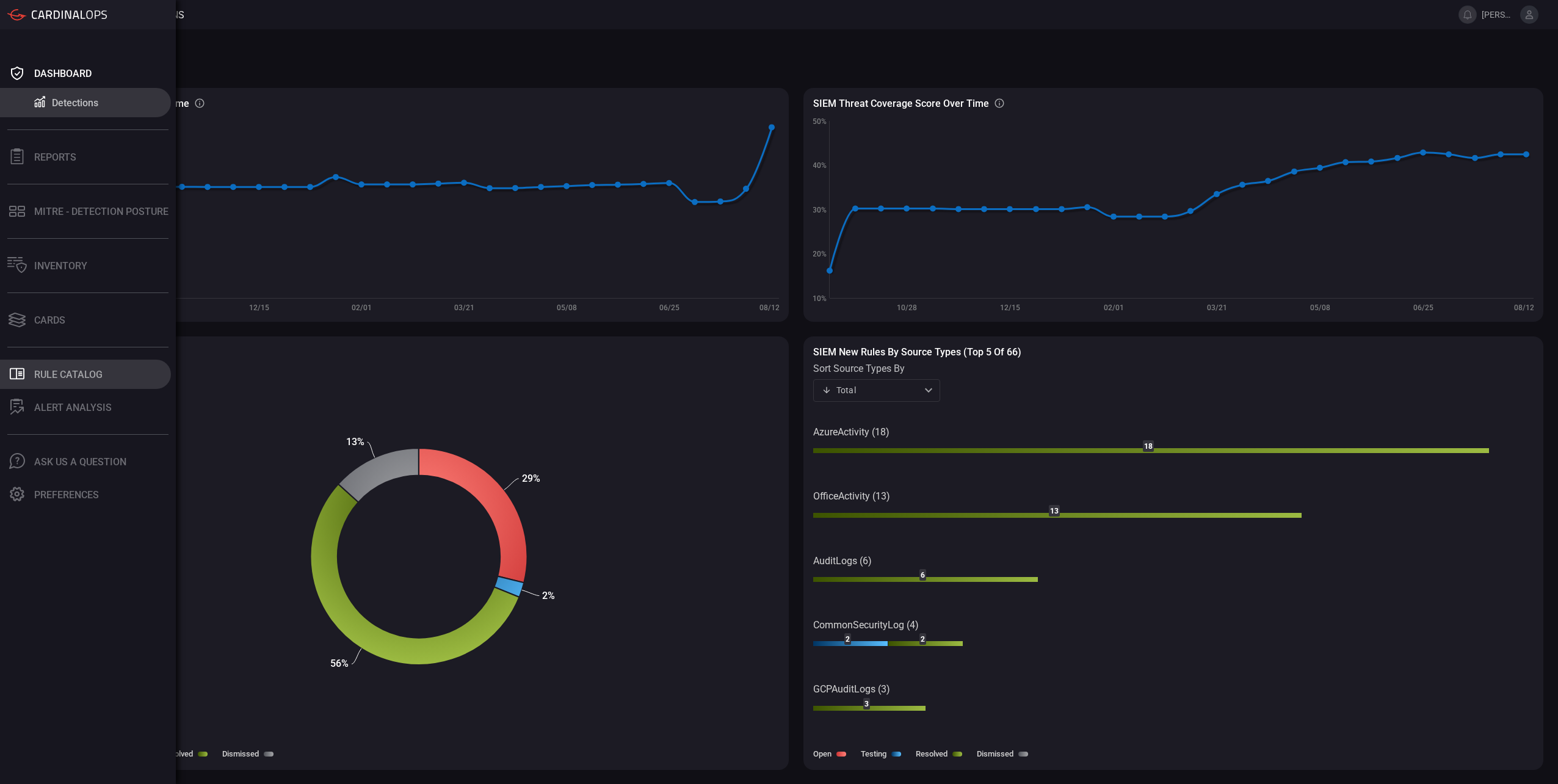
click at [50, 368] on button ".st0_rule_catalog_icon{fill: currentColor;} Rule Catalog" at bounding box center [86, 374] width 171 height 29
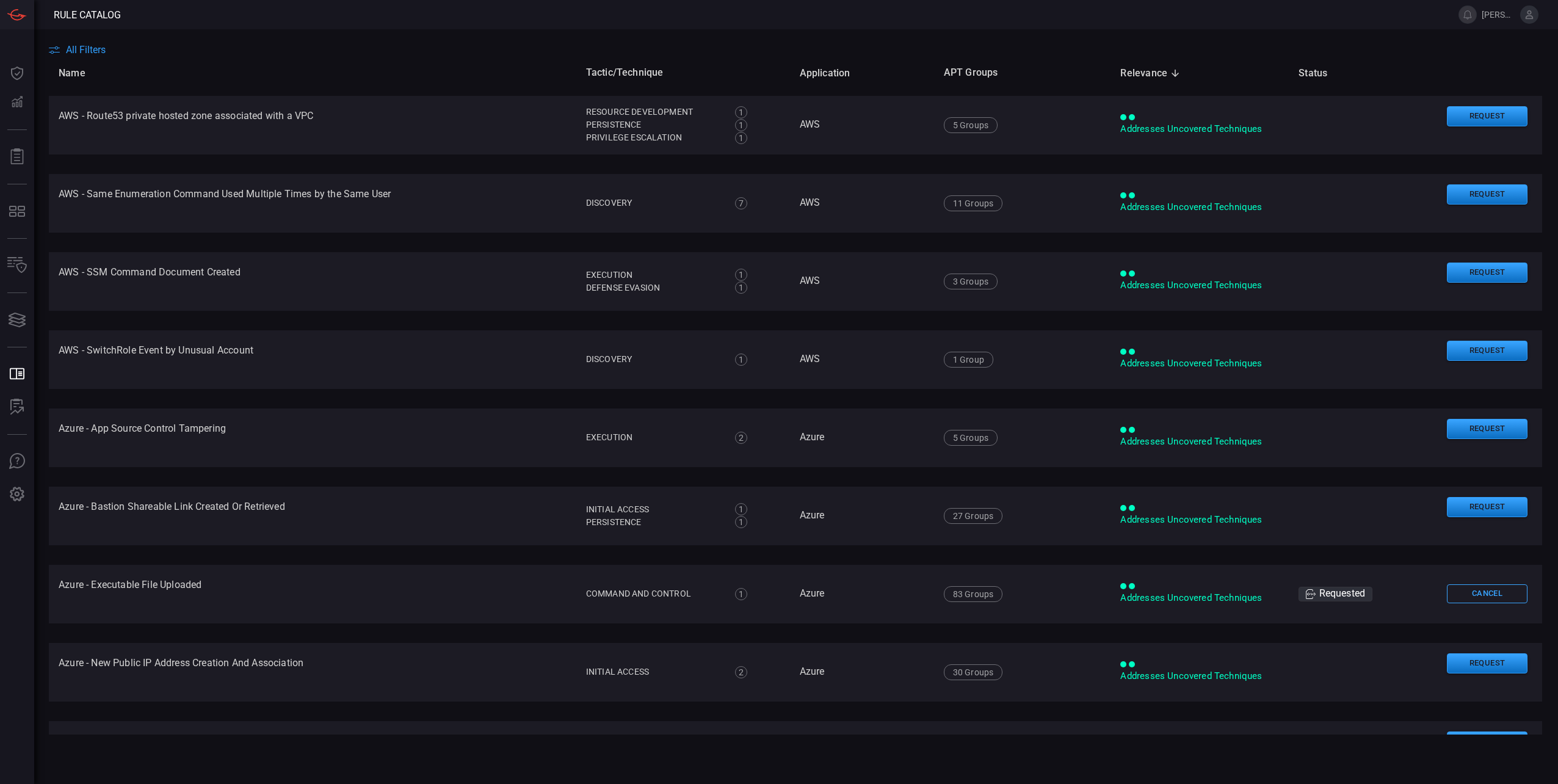
scroll to position [610, 0]
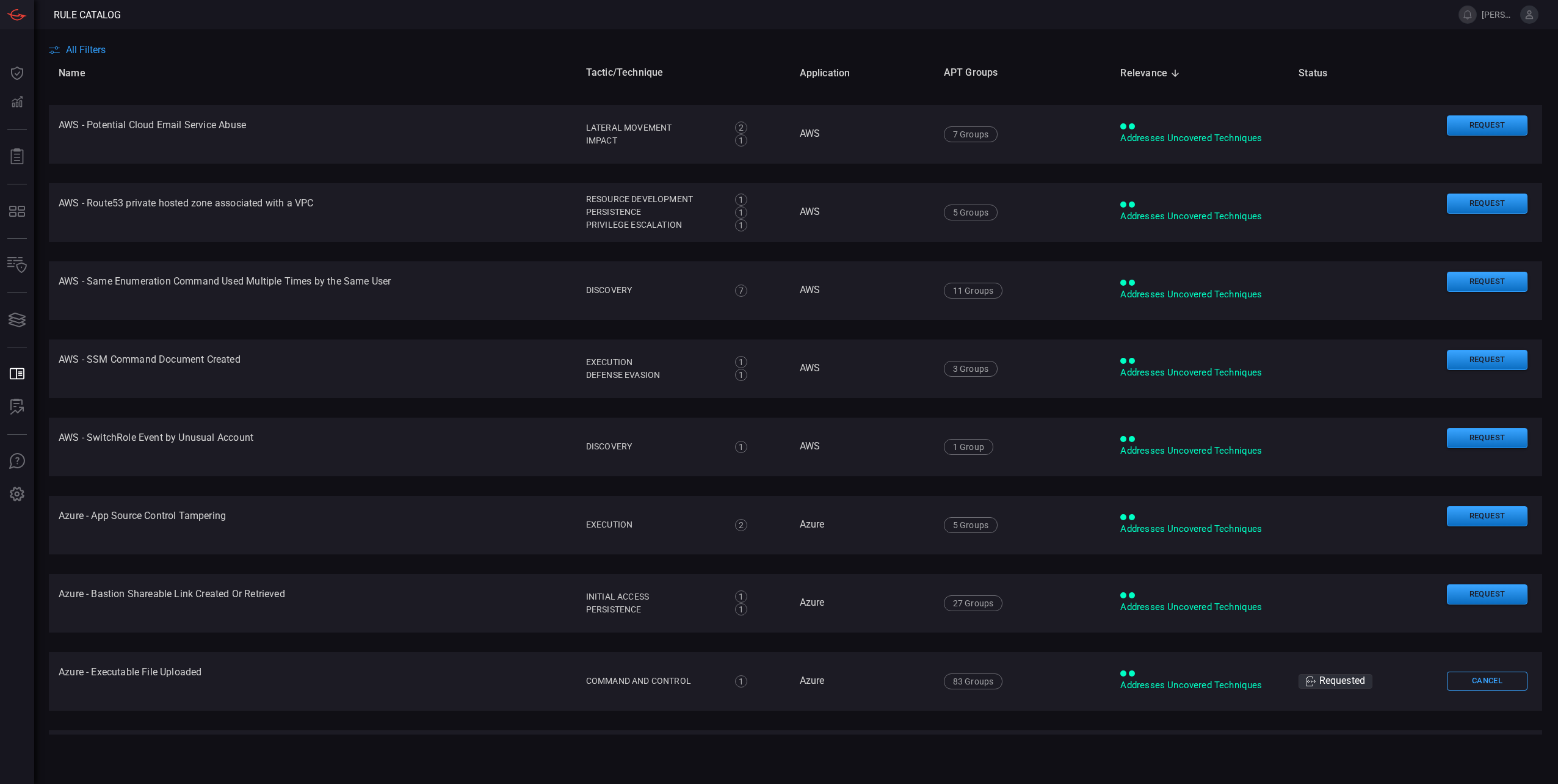
click at [86, 53] on span "All Filters" at bounding box center [86, 50] width 39 height 12
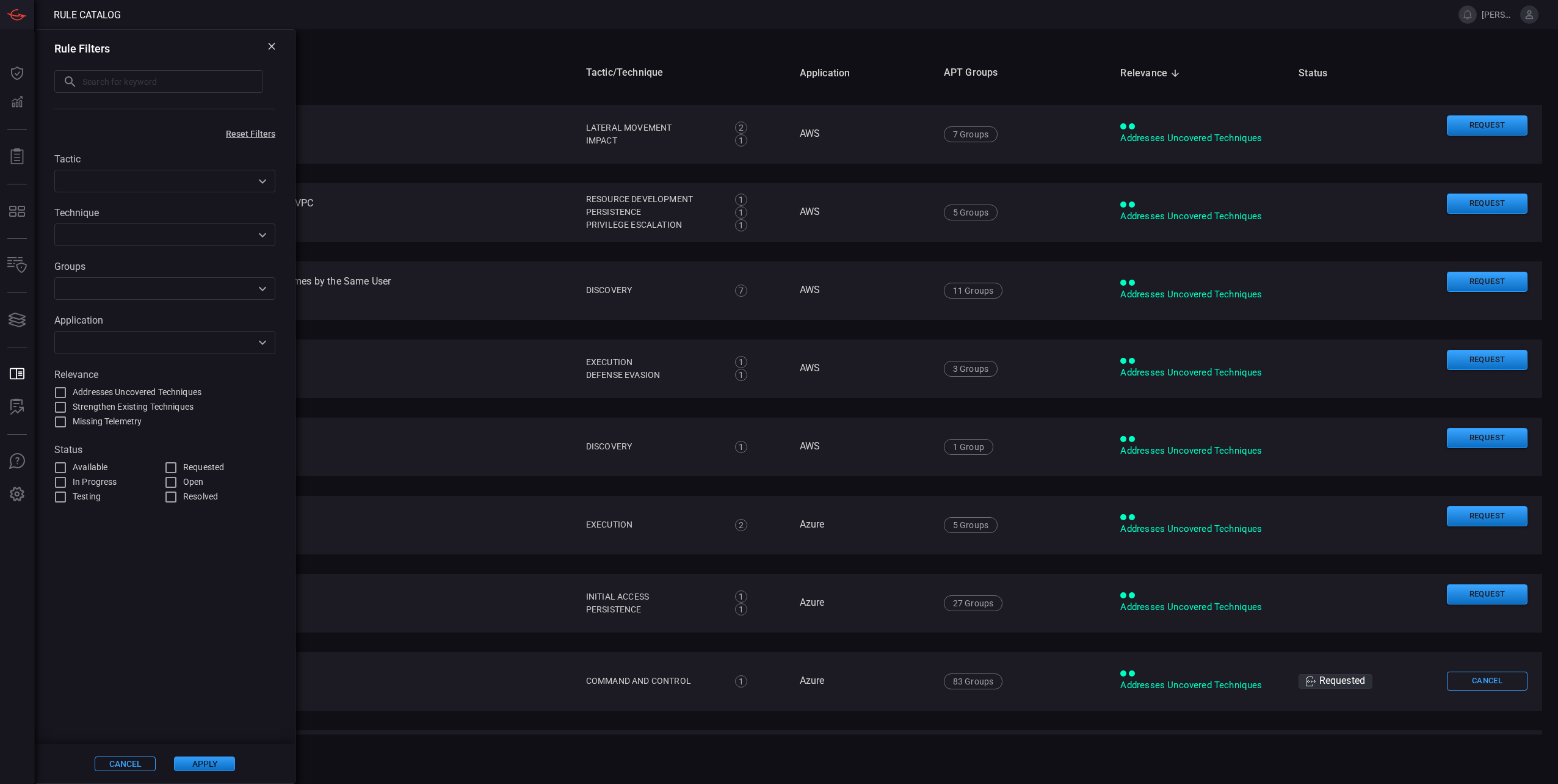
click at [180, 468] on label "Requested" at bounding box center [219, 467] width 112 height 14
click at [178, 468] on input "Requested" at bounding box center [170, 467] width 14 height 14
checkbox input "true"
click at [186, 764] on button "Apply" at bounding box center [204, 763] width 61 height 14
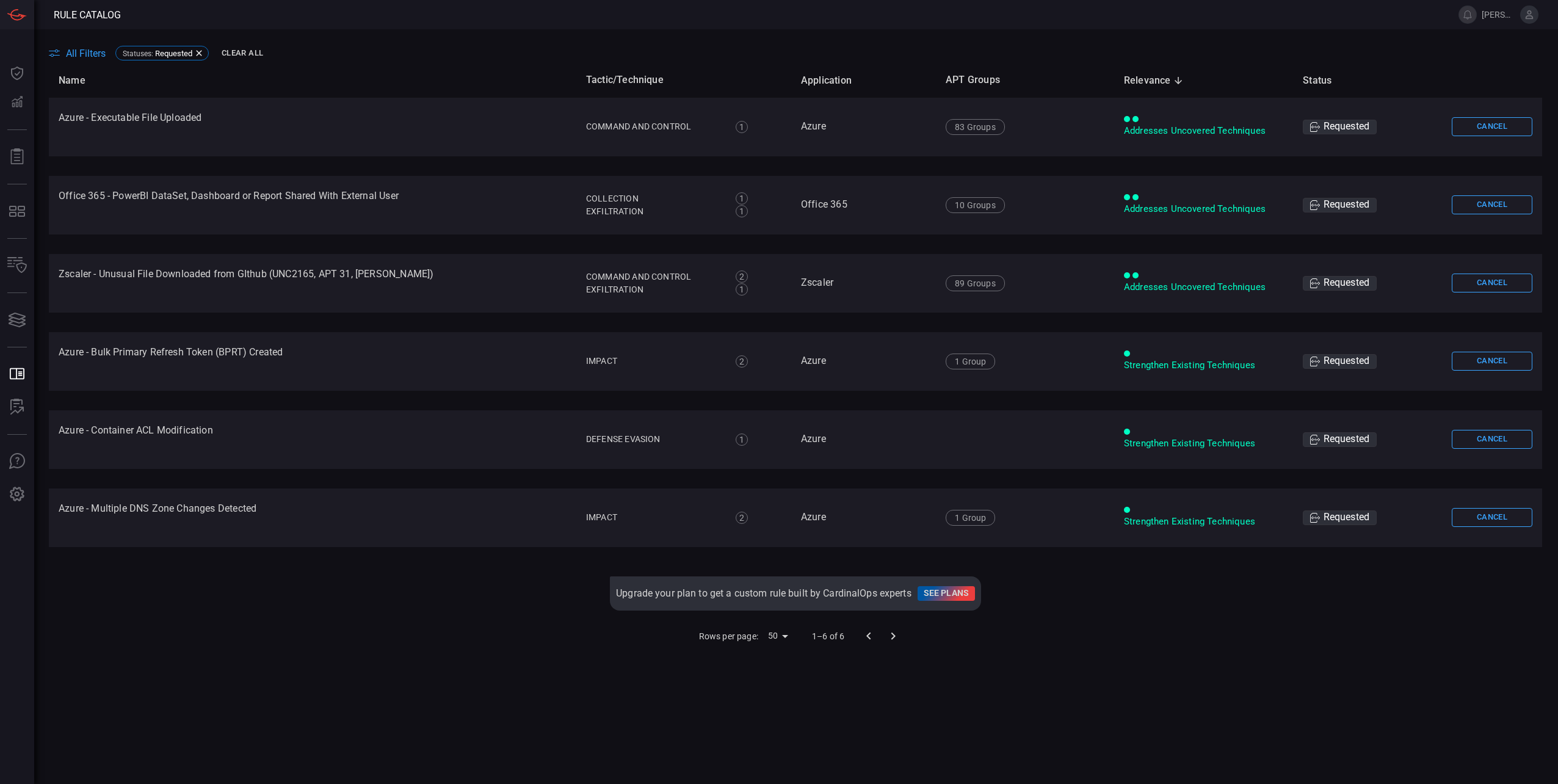
click at [371, 627] on div "Rows per page: 50 50 1–6 of 6" at bounding box center [795, 636] width 1493 height 32
click at [86, 50] on span "All Filters" at bounding box center [86, 54] width 39 height 12
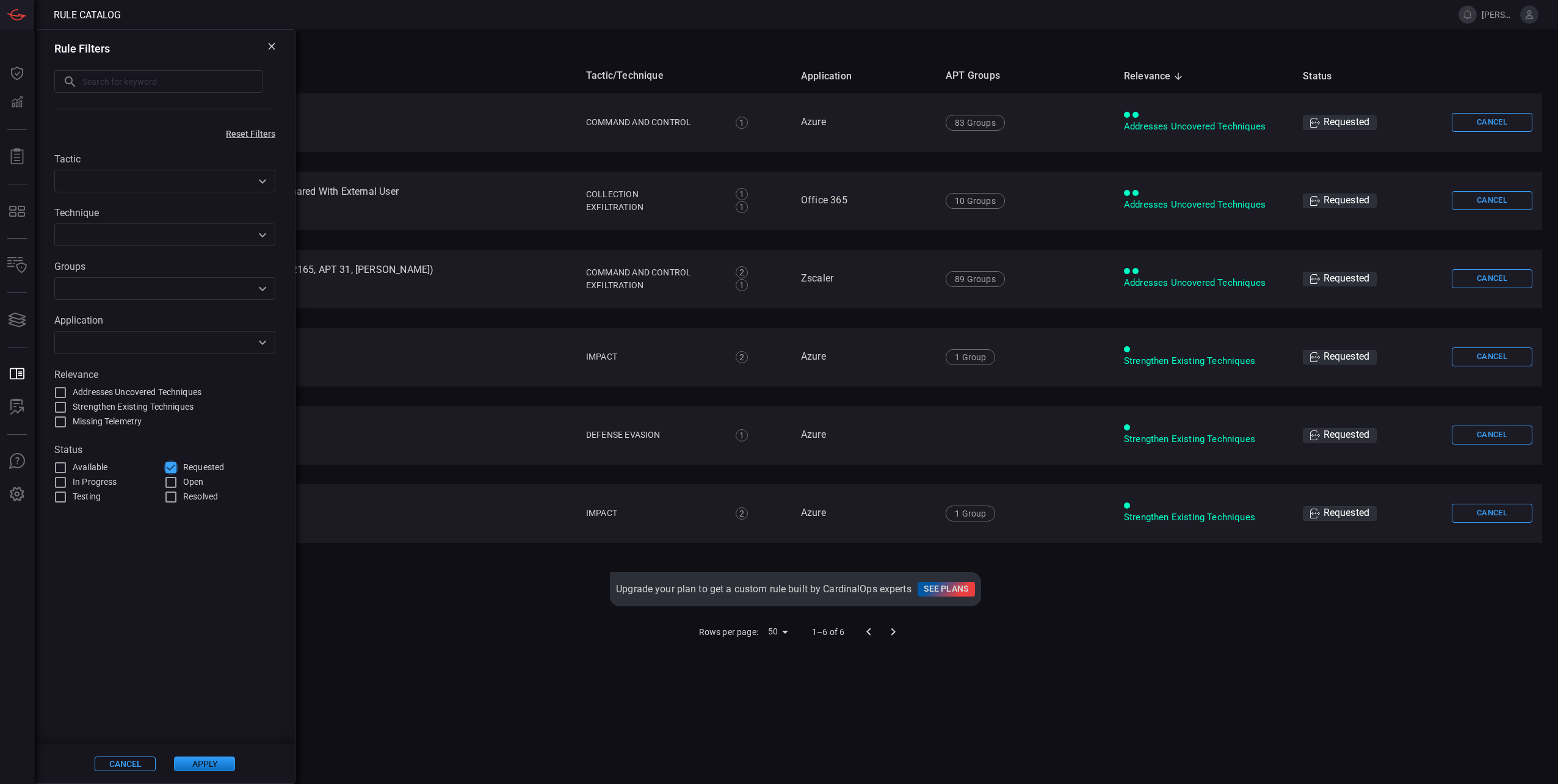
click at [171, 471] on input "Requested" at bounding box center [170, 467] width 14 height 14
checkbox input "false"
click at [384, 634] on div "Rows per page: 50 50 1–6 of 6" at bounding box center [795, 632] width 1493 height 32
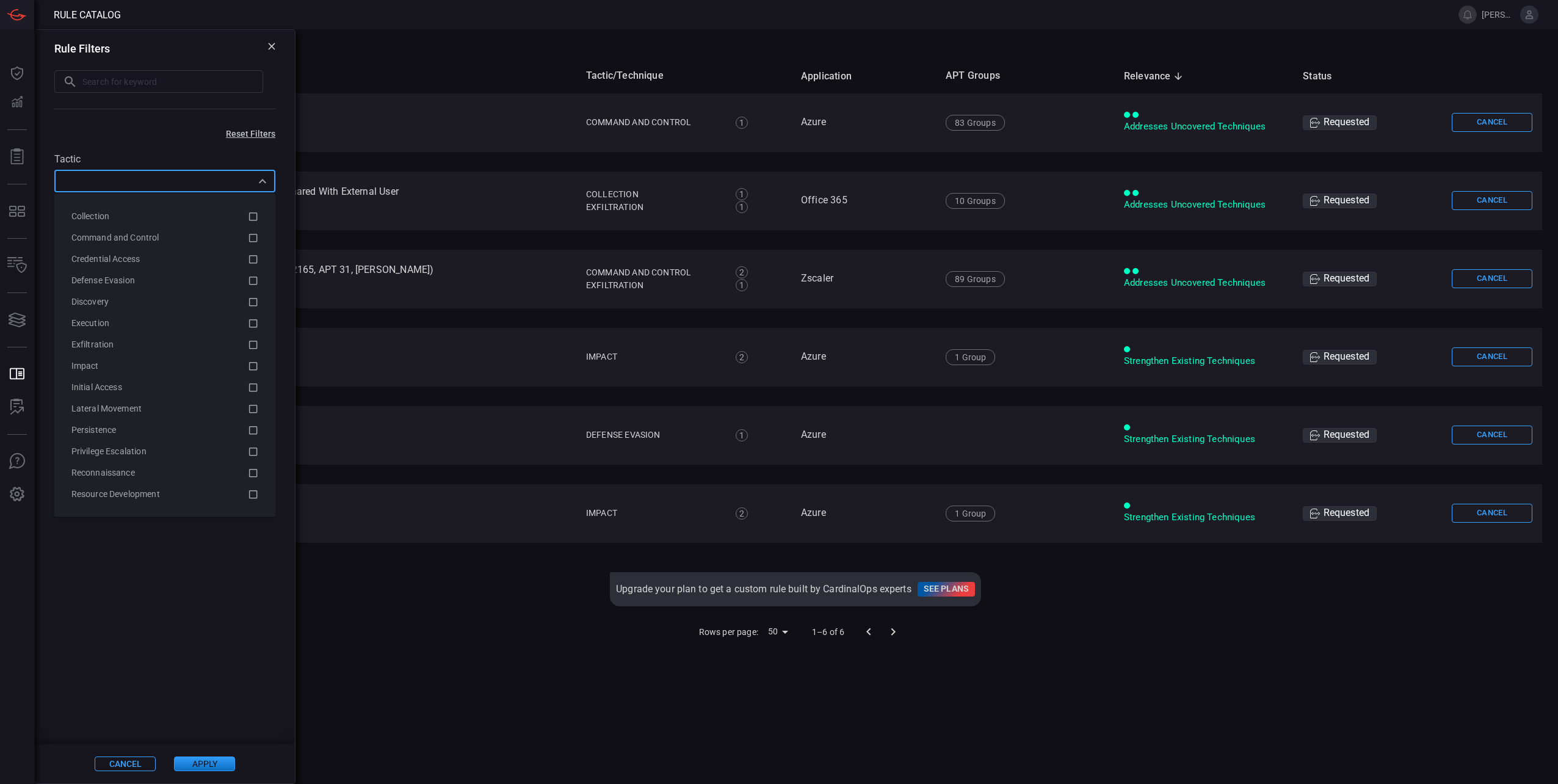
click at [170, 186] on input "text" at bounding box center [154, 180] width 193 height 15
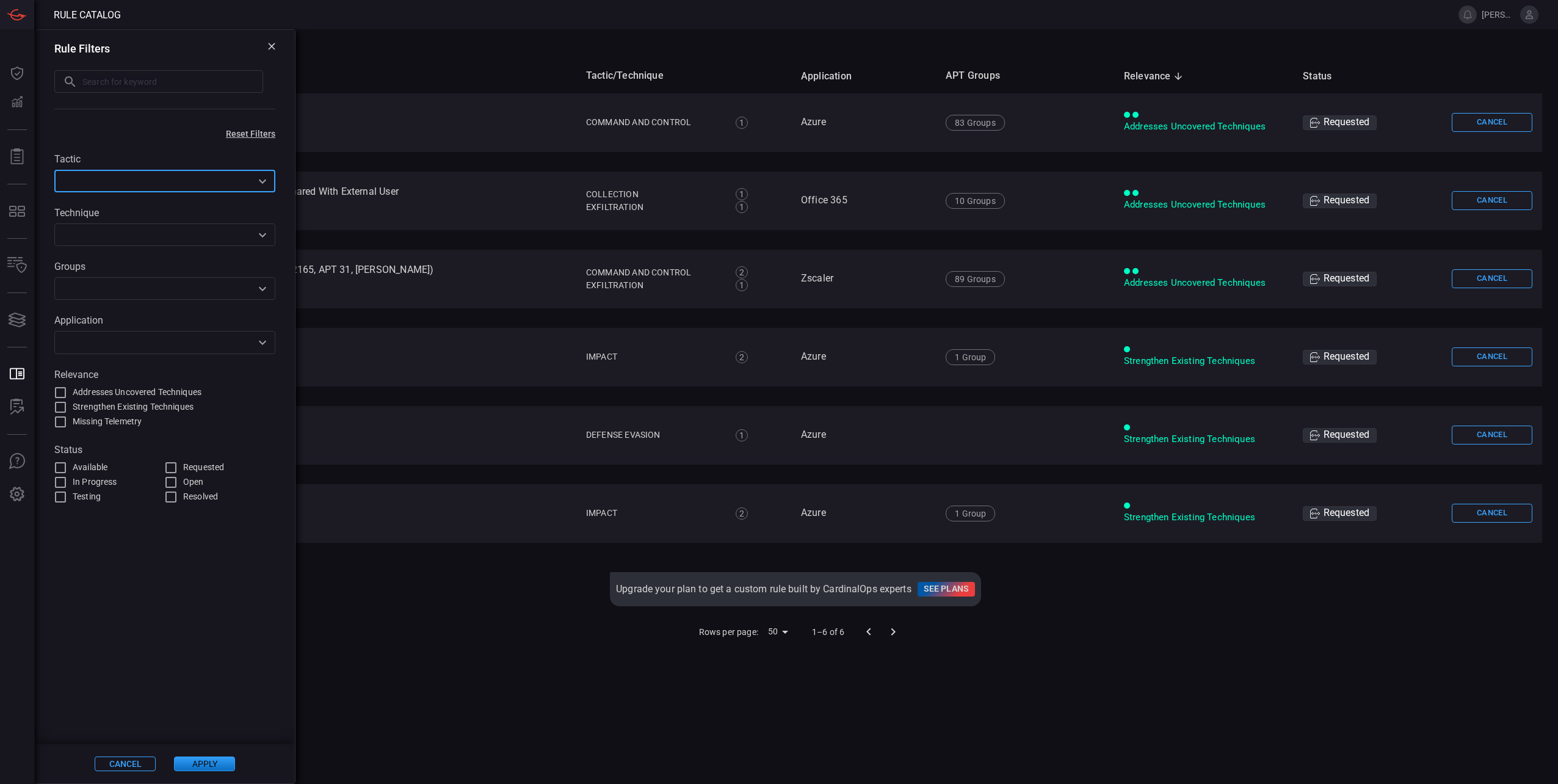
click at [200, 236] on input "text" at bounding box center [154, 234] width 193 height 15
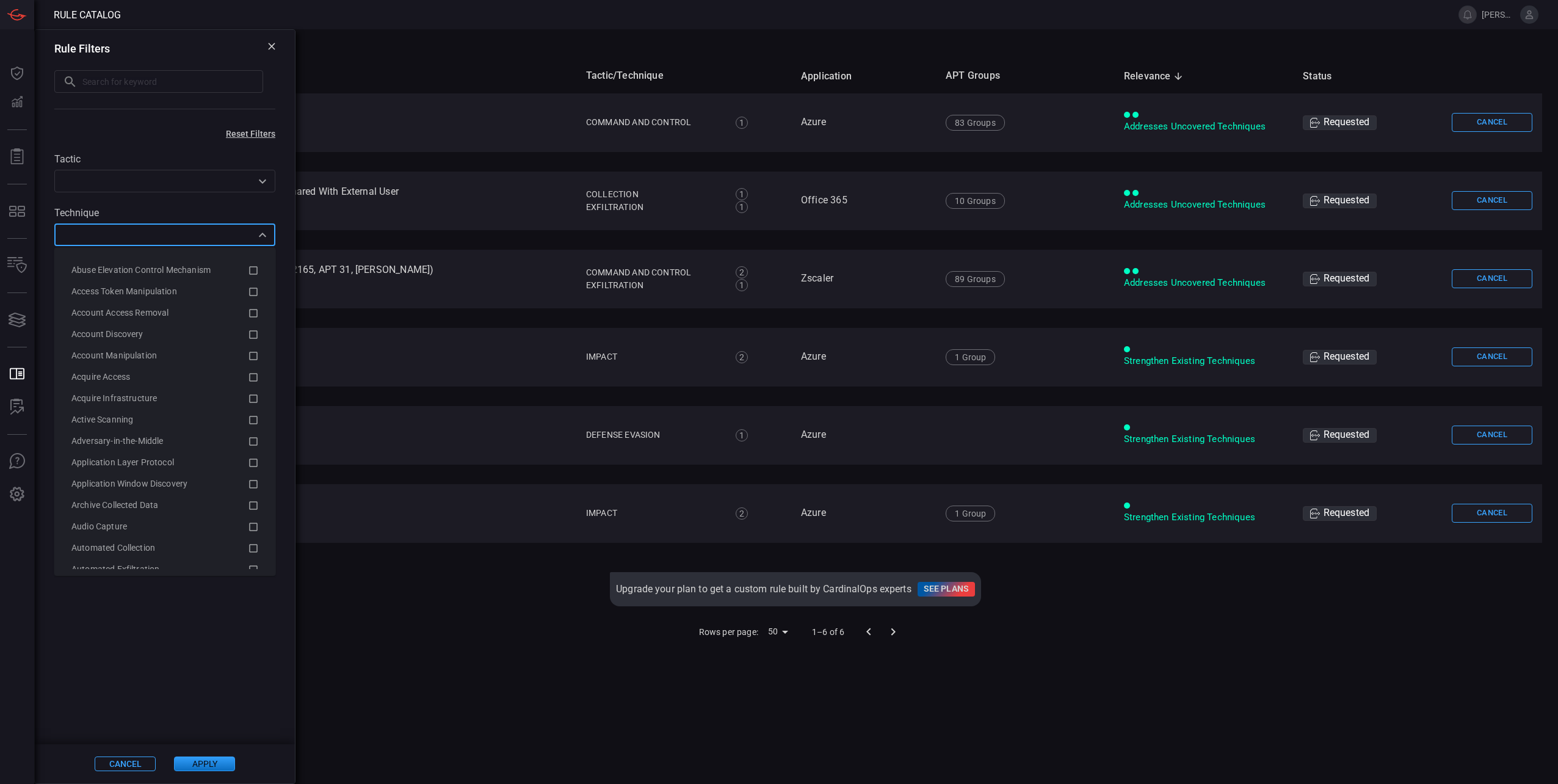
click at [200, 238] on input "text" at bounding box center [154, 234] width 193 height 15
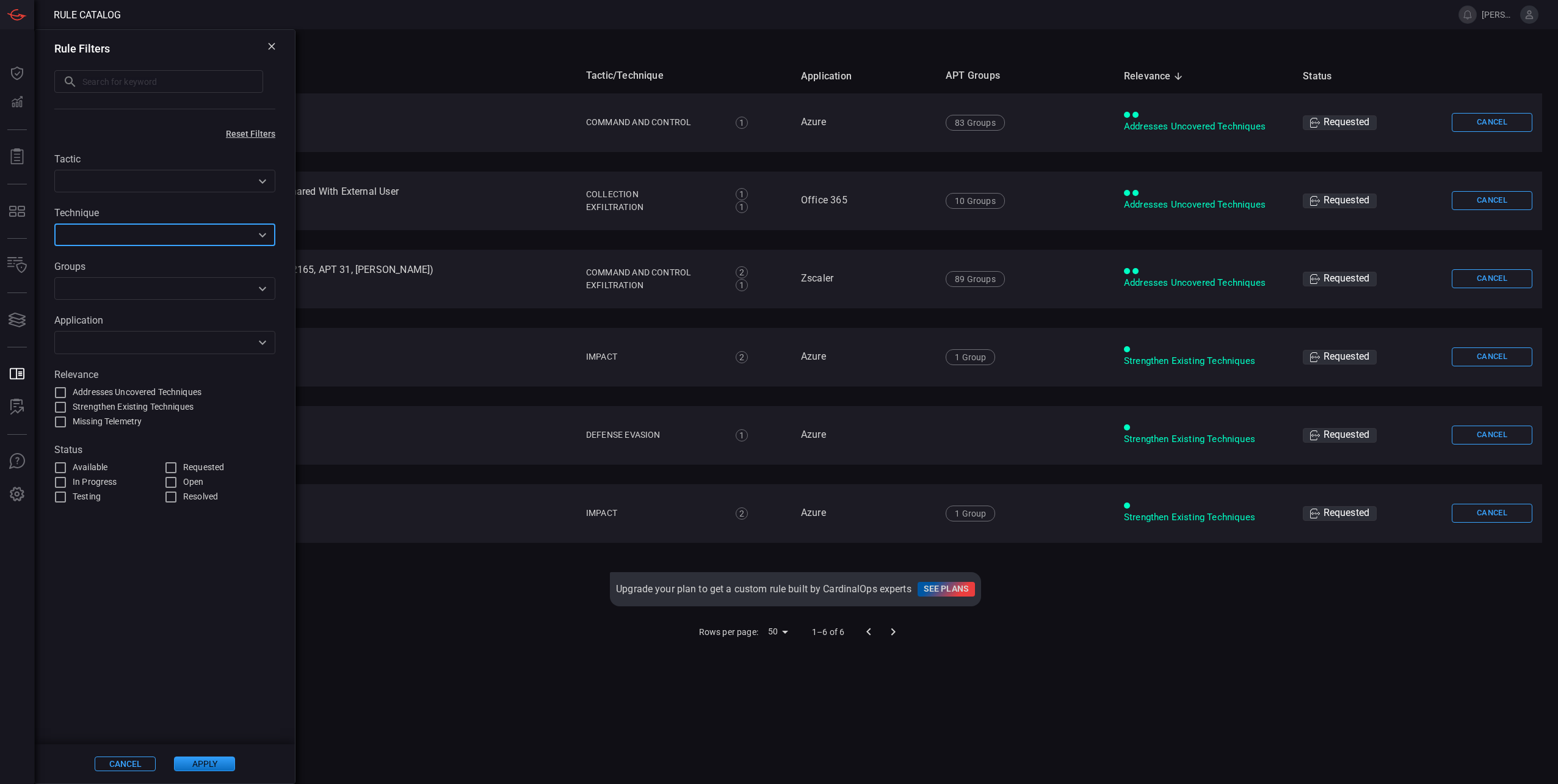
click at [222, 288] on input "text" at bounding box center [154, 288] width 193 height 15
click at [222, 290] on input "text" at bounding box center [154, 288] width 193 height 15
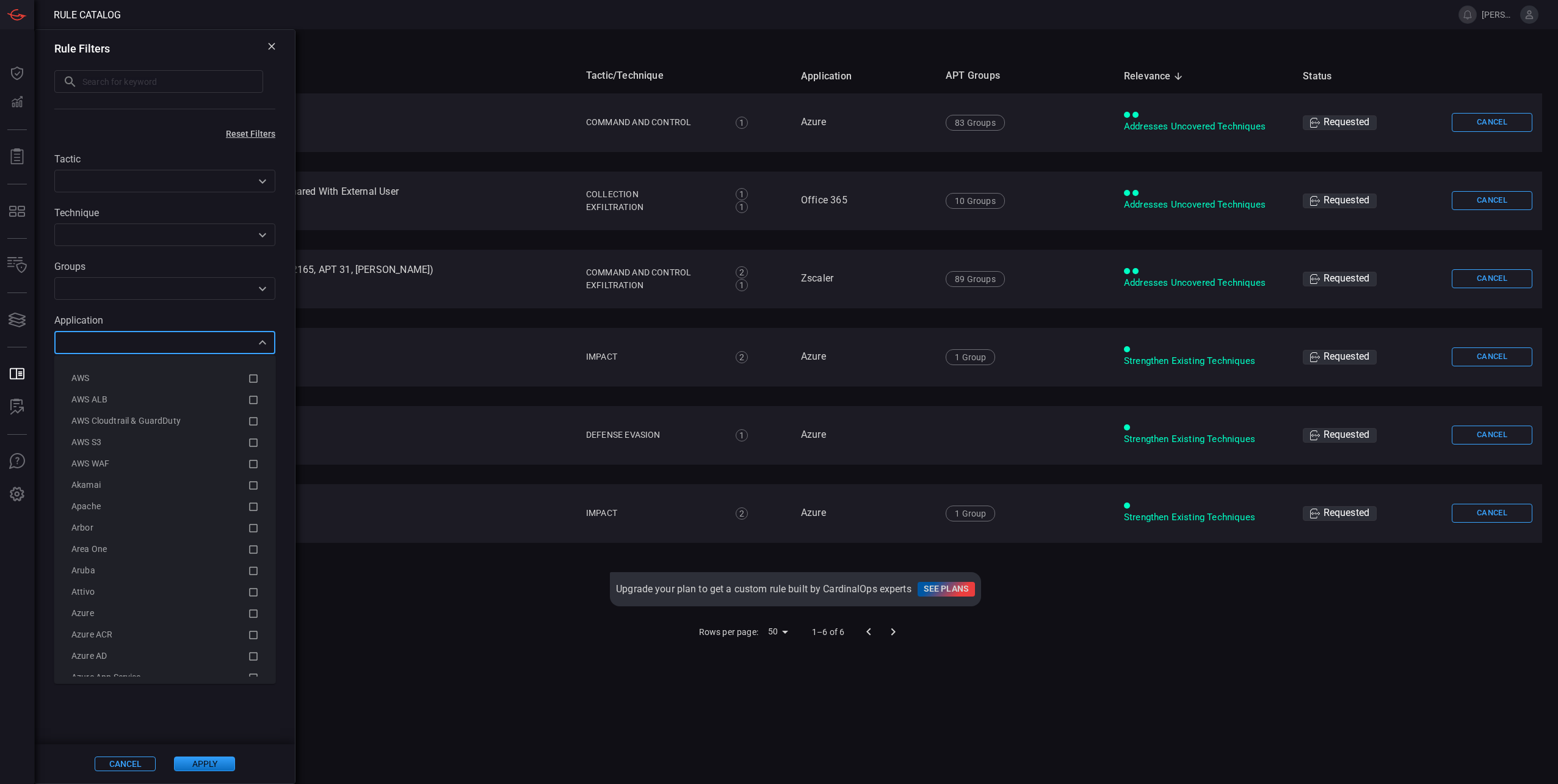
click at [218, 345] on input "text" at bounding box center [154, 342] width 193 height 15
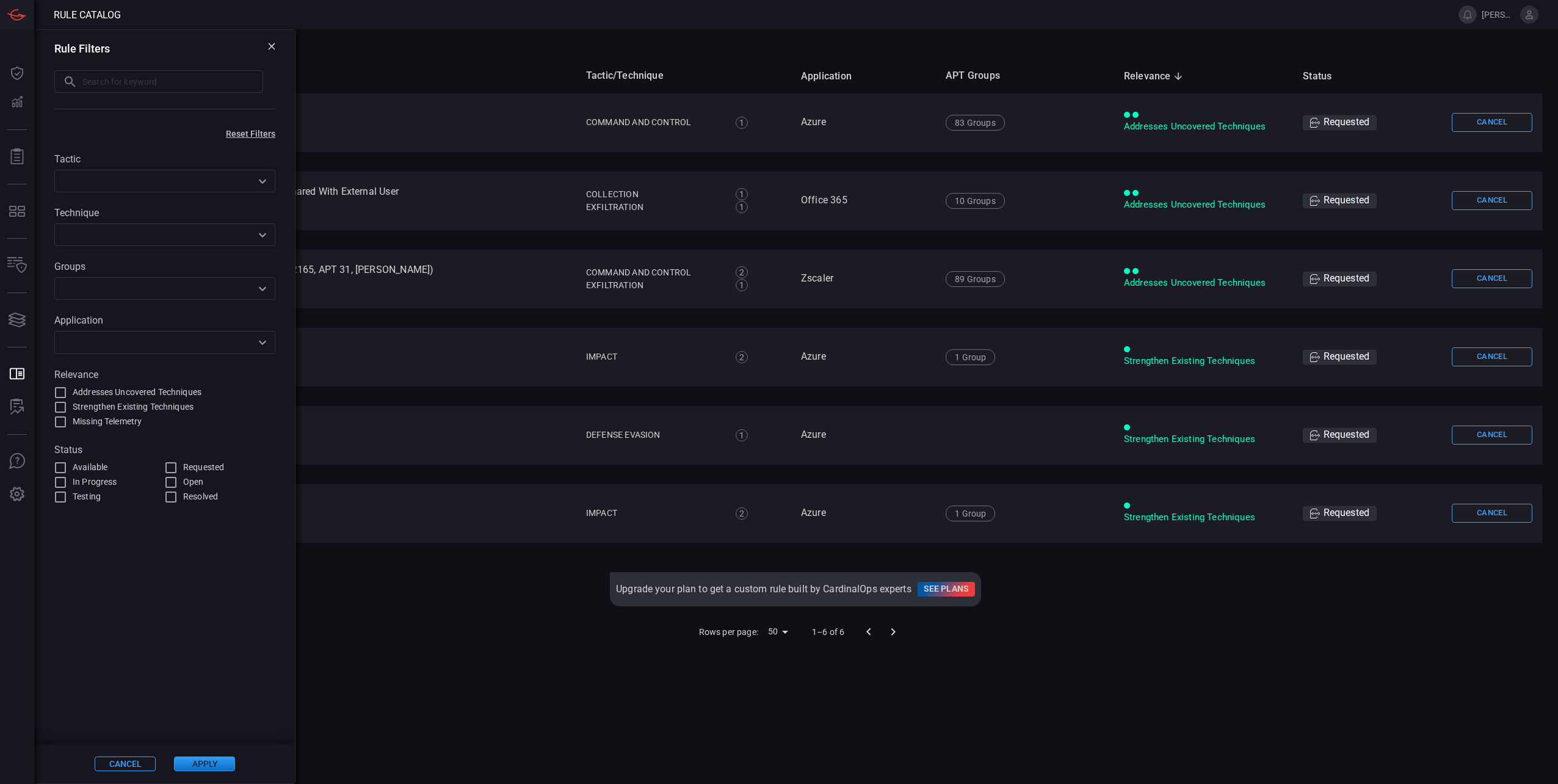
click at [390, 587] on td "Upgrade your plan to get a custom rule built by CardinalOps experts See plans" at bounding box center [795, 589] width 1493 height 54
click at [272, 50] on button at bounding box center [271, 49] width 8 height 12
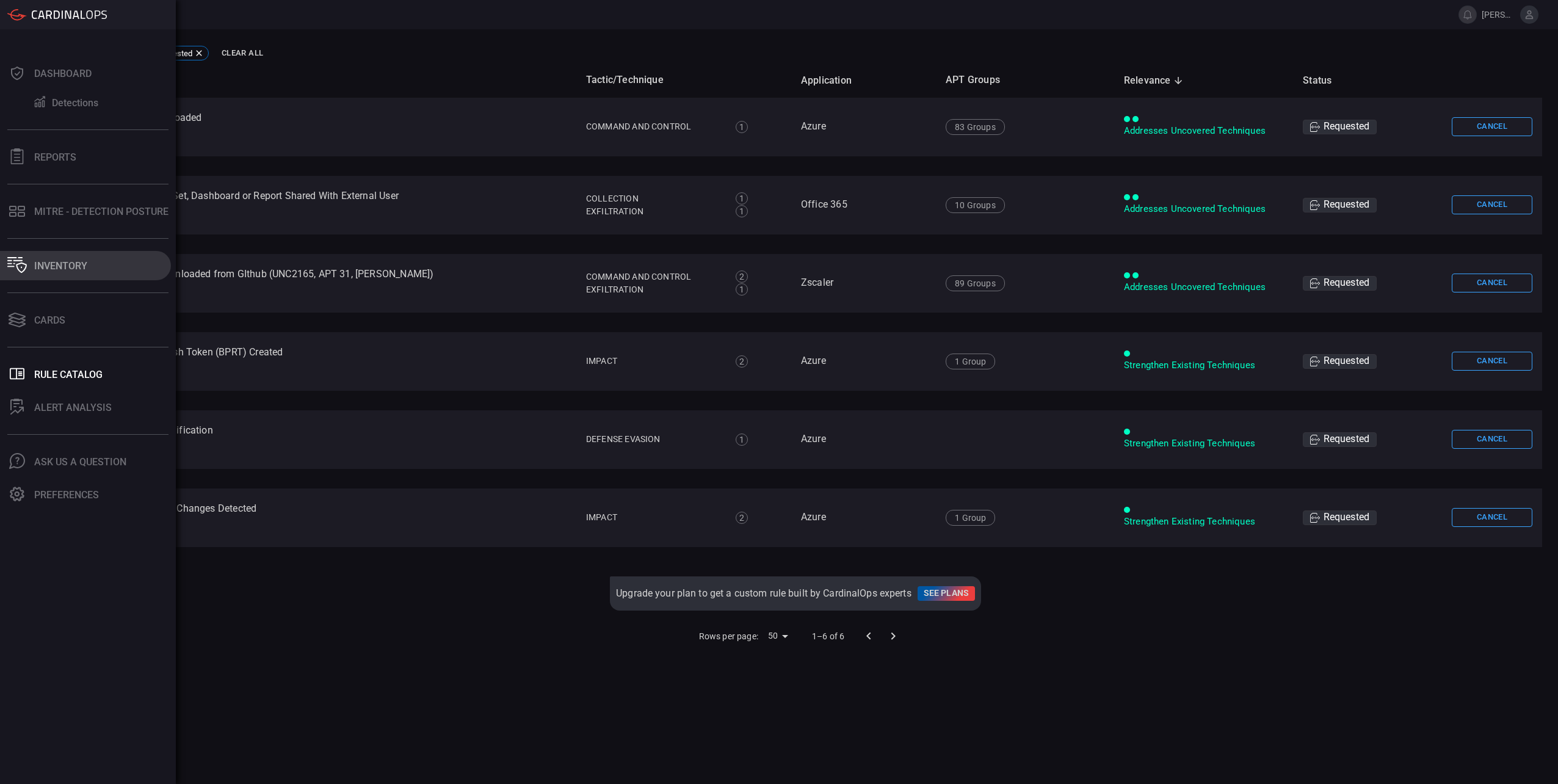
click at [44, 272] on button "Inventory" at bounding box center [86, 265] width 171 height 29
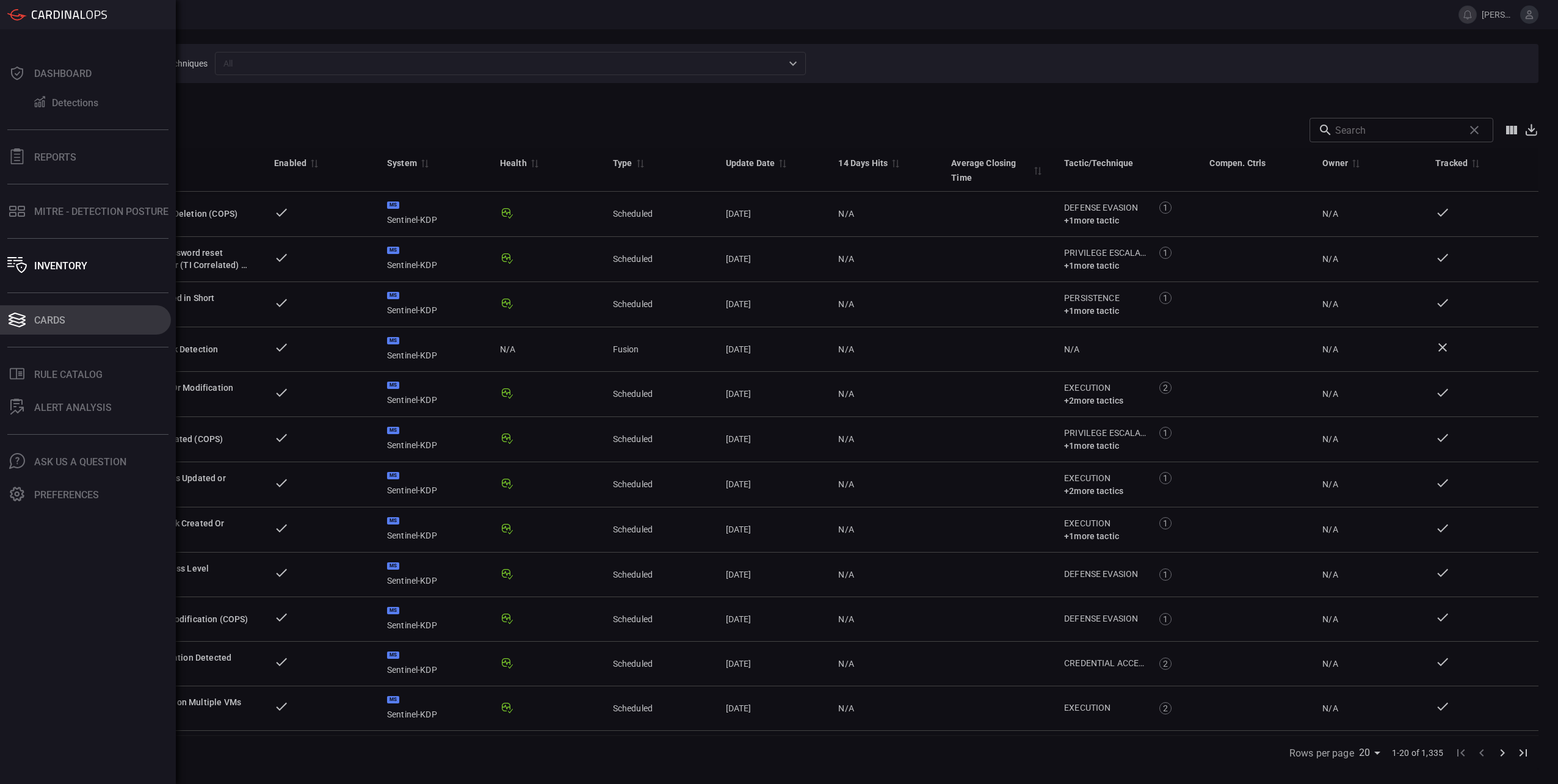
click at [39, 325] on div "Cards" at bounding box center [50, 320] width 31 height 12
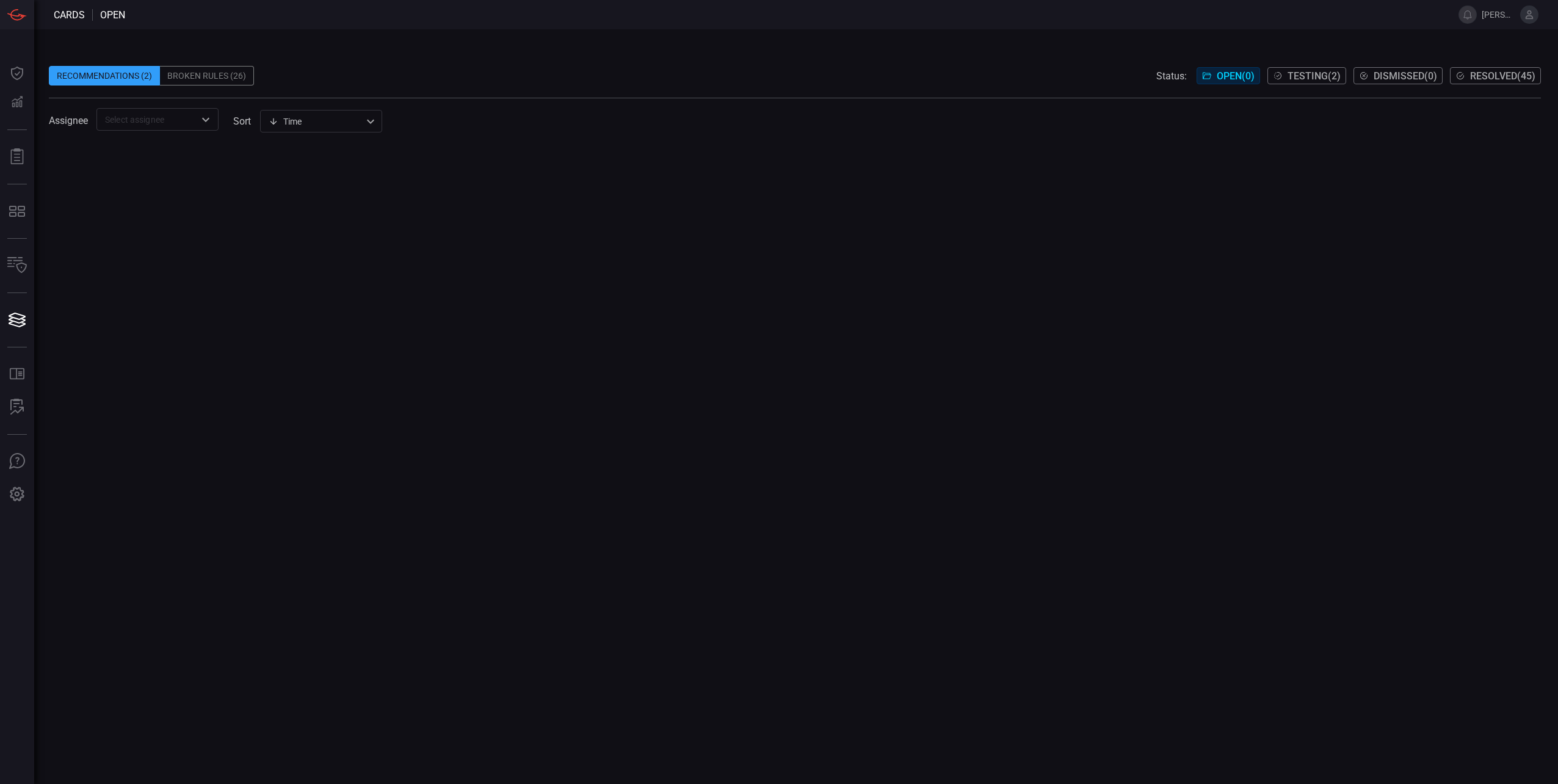
click at [207, 81] on div "Broken Rules (26)" at bounding box center [207, 76] width 94 height 19
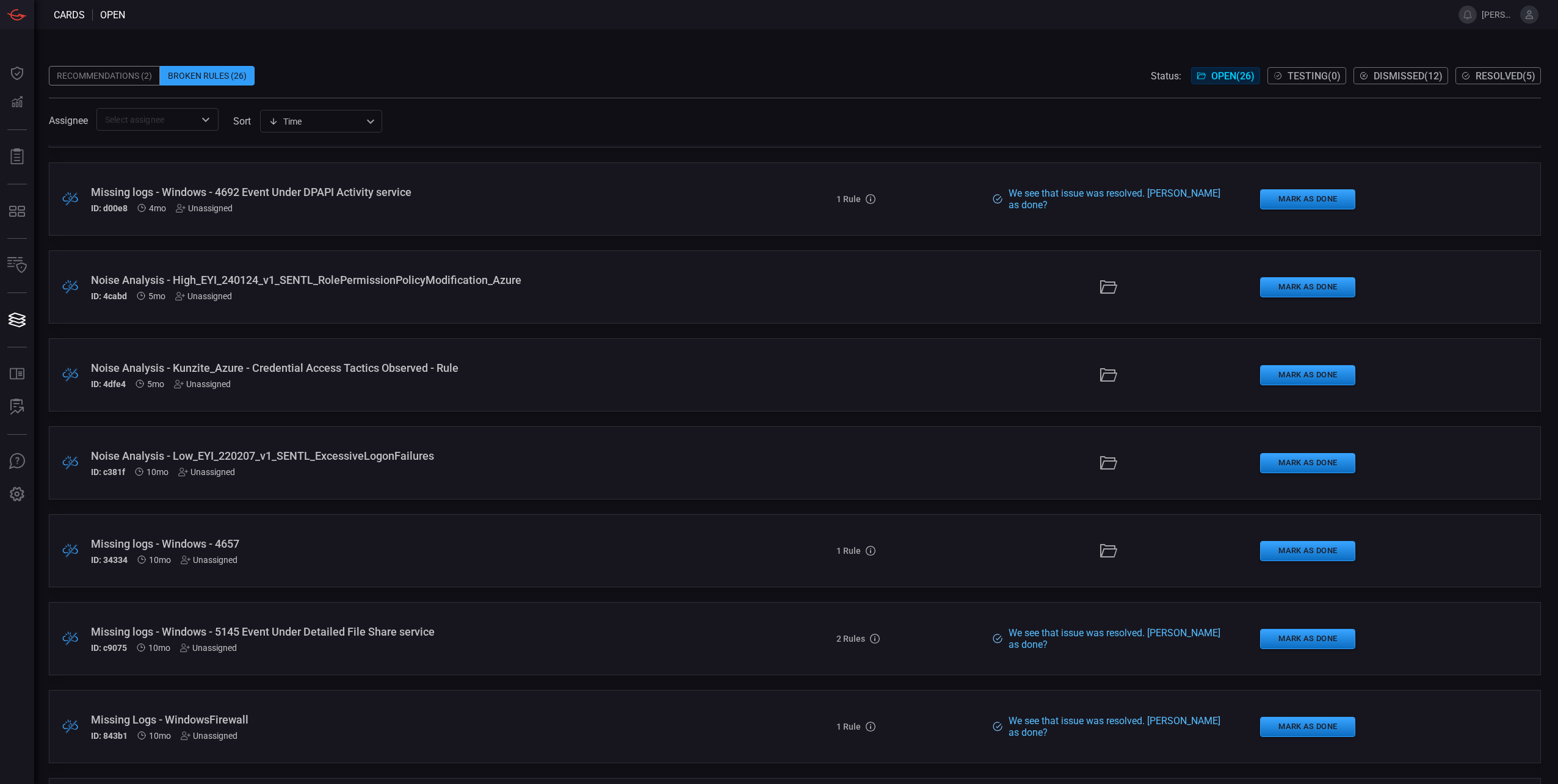
scroll to position [976, 0]
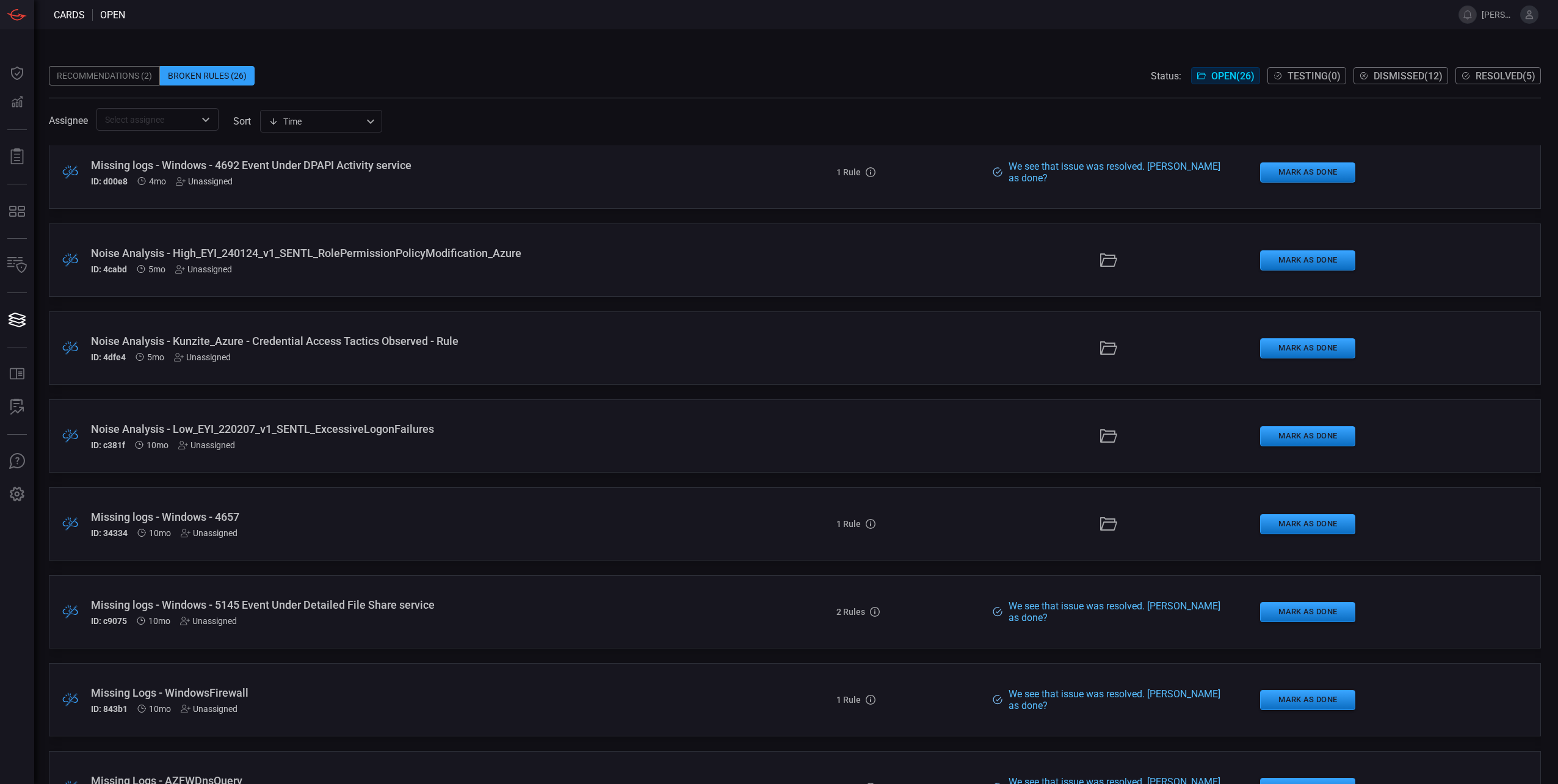
click at [301, 460] on div ".broken_cards_icon_0{fill:#39A4FF;} .broken_cards_icon_1{fill:none;stroke:#1918…" at bounding box center [794, 436] width 1492 height 73
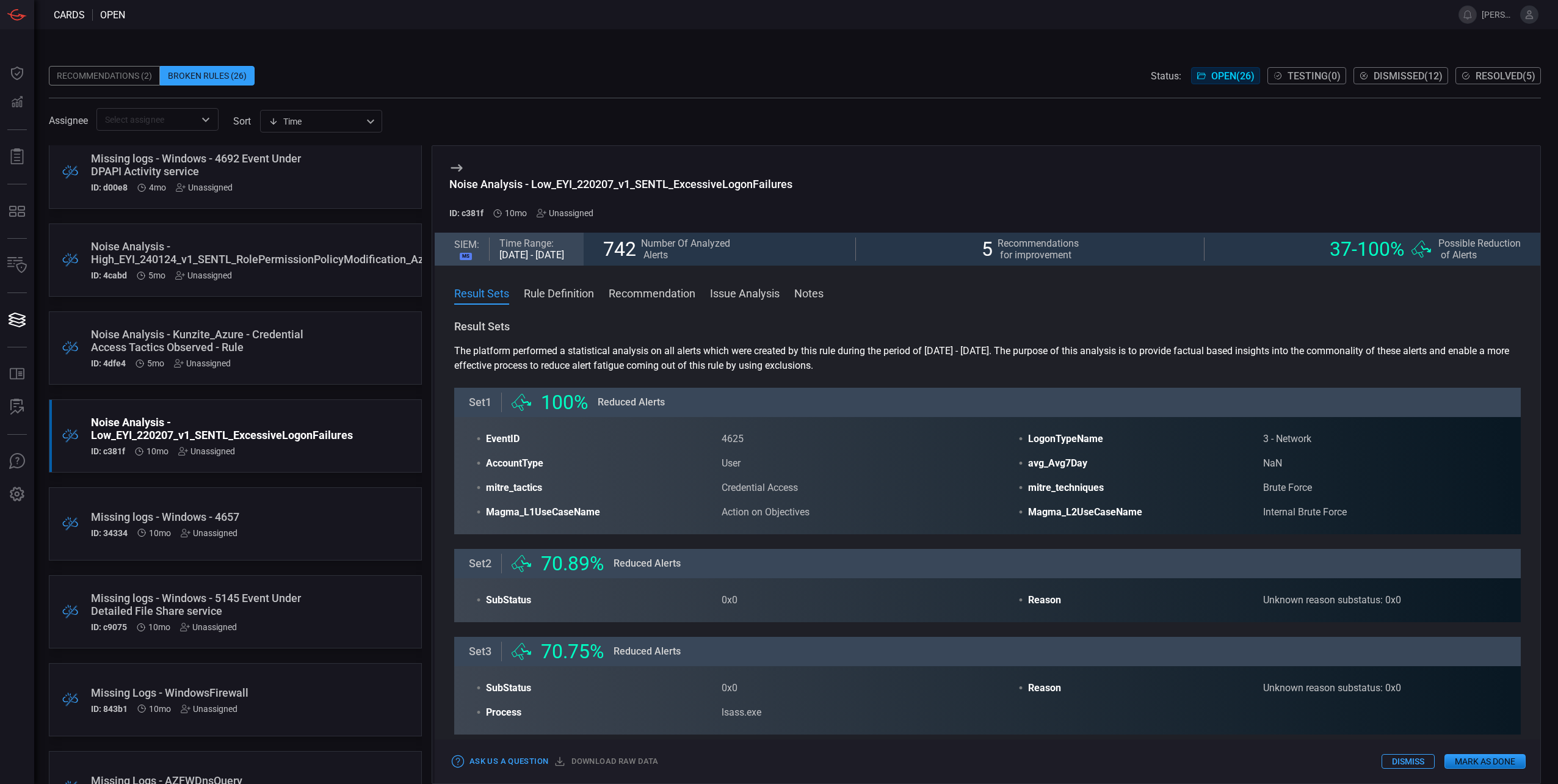
click at [296, 454] on div "ID: c381f 10mo Unassigned" at bounding box center [222, 452] width 262 height 10
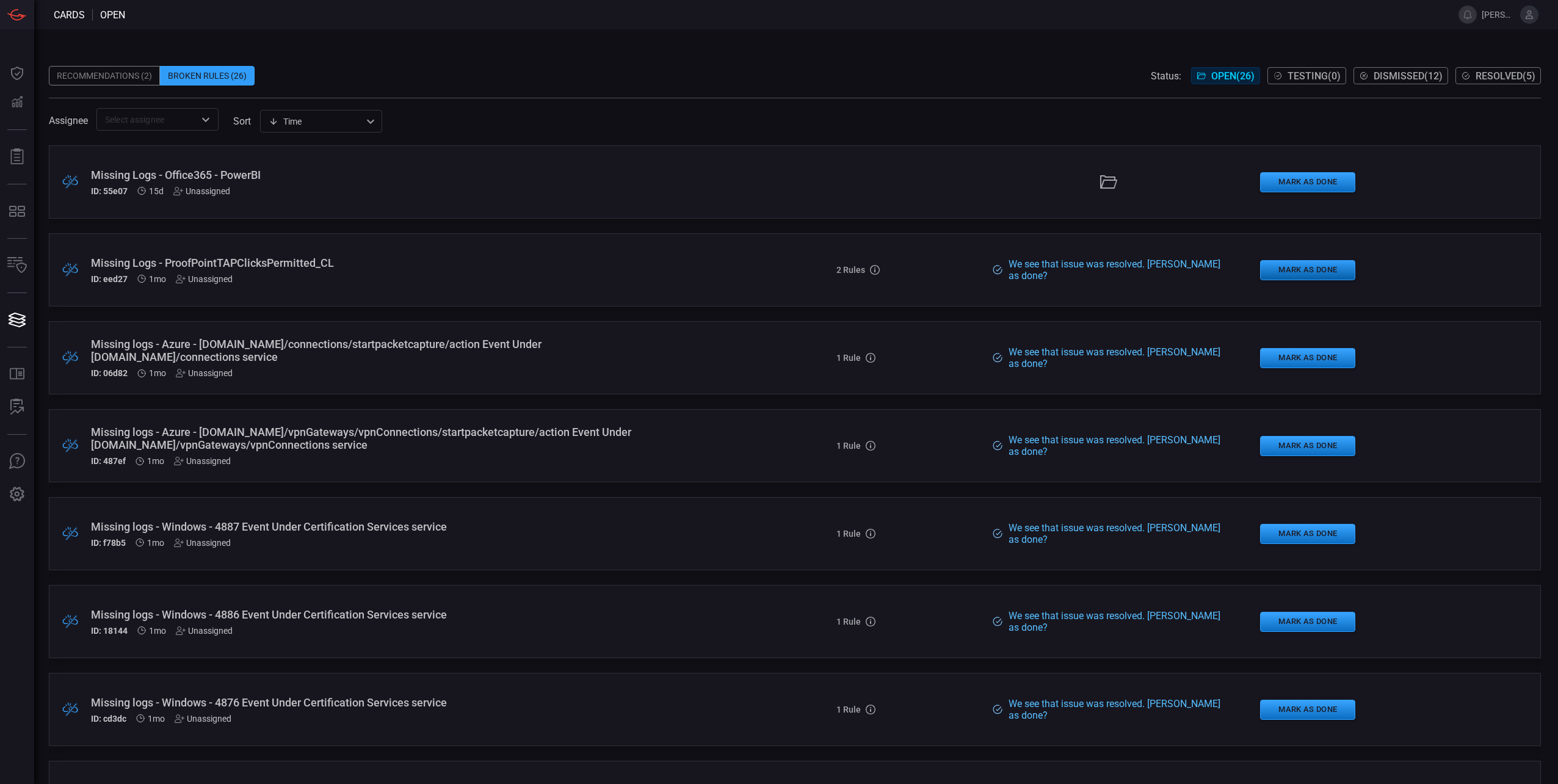
click at [1283, 267] on button "Mark as Done" at bounding box center [1307, 270] width 95 height 20
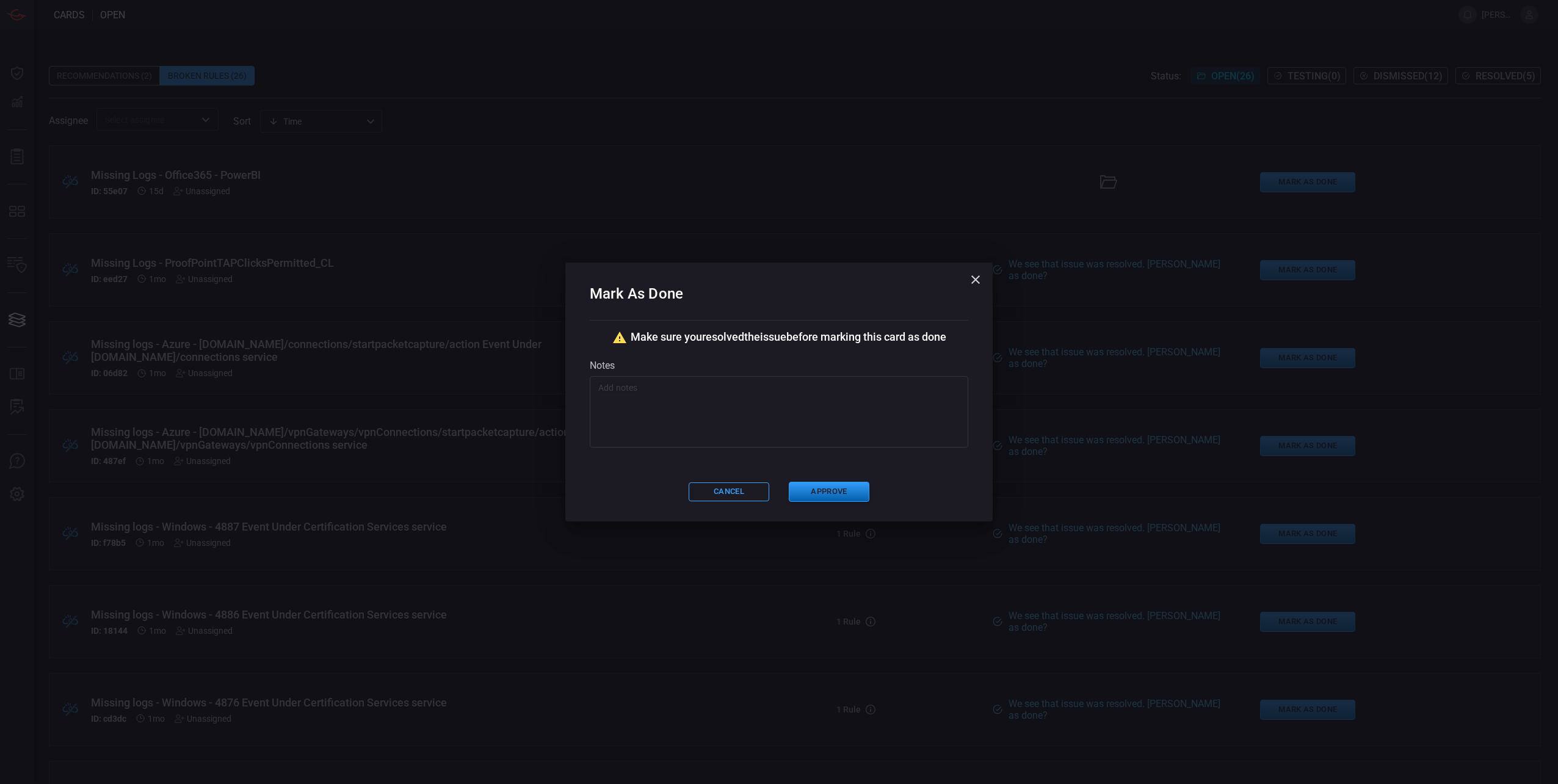
click at [812, 492] on button "Approve" at bounding box center [829, 492] width 81 height 20
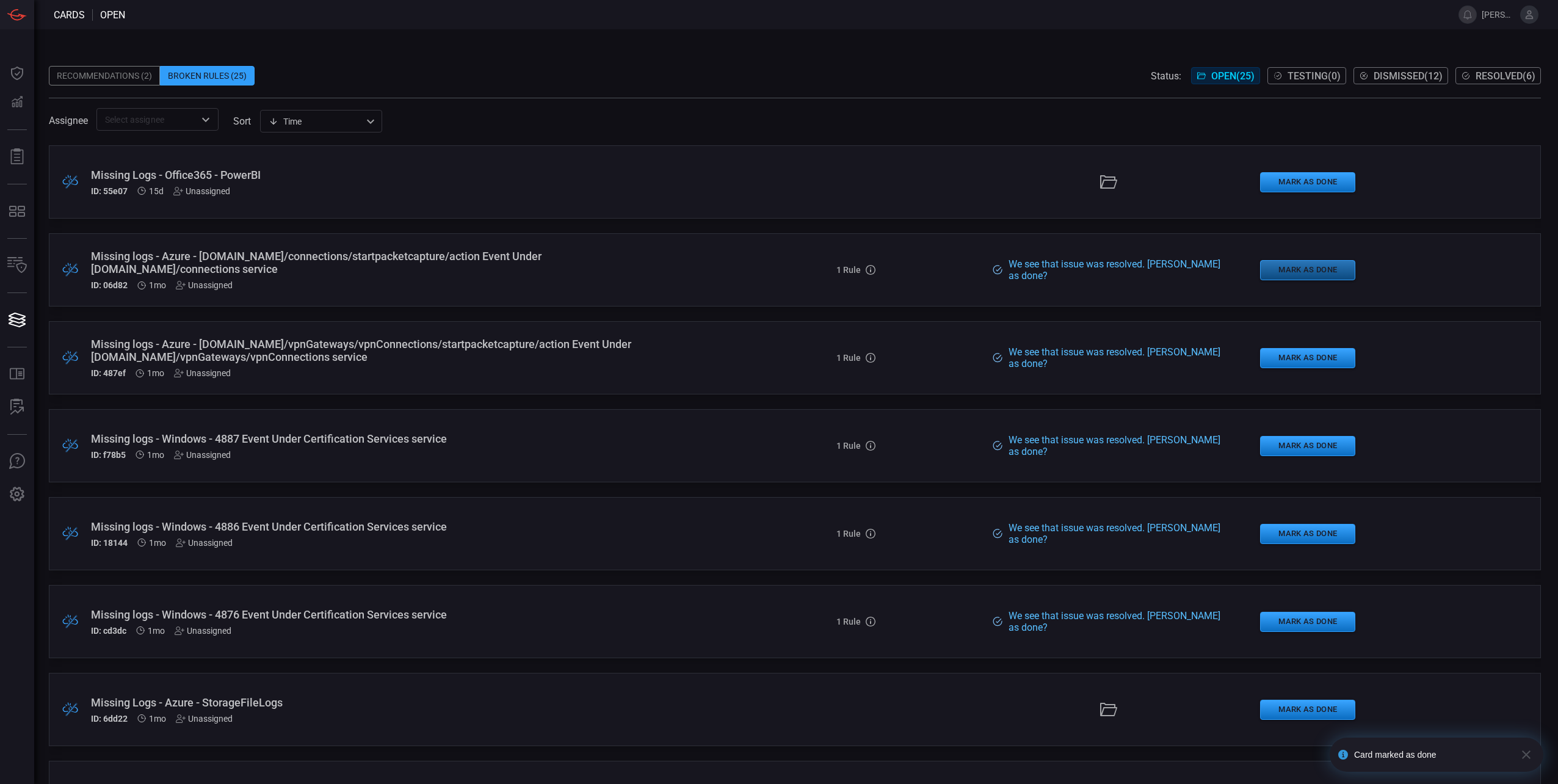
click at [1314, 271] on button "Mark as Done" at bounding box center [1307, 270] width 95 height 20
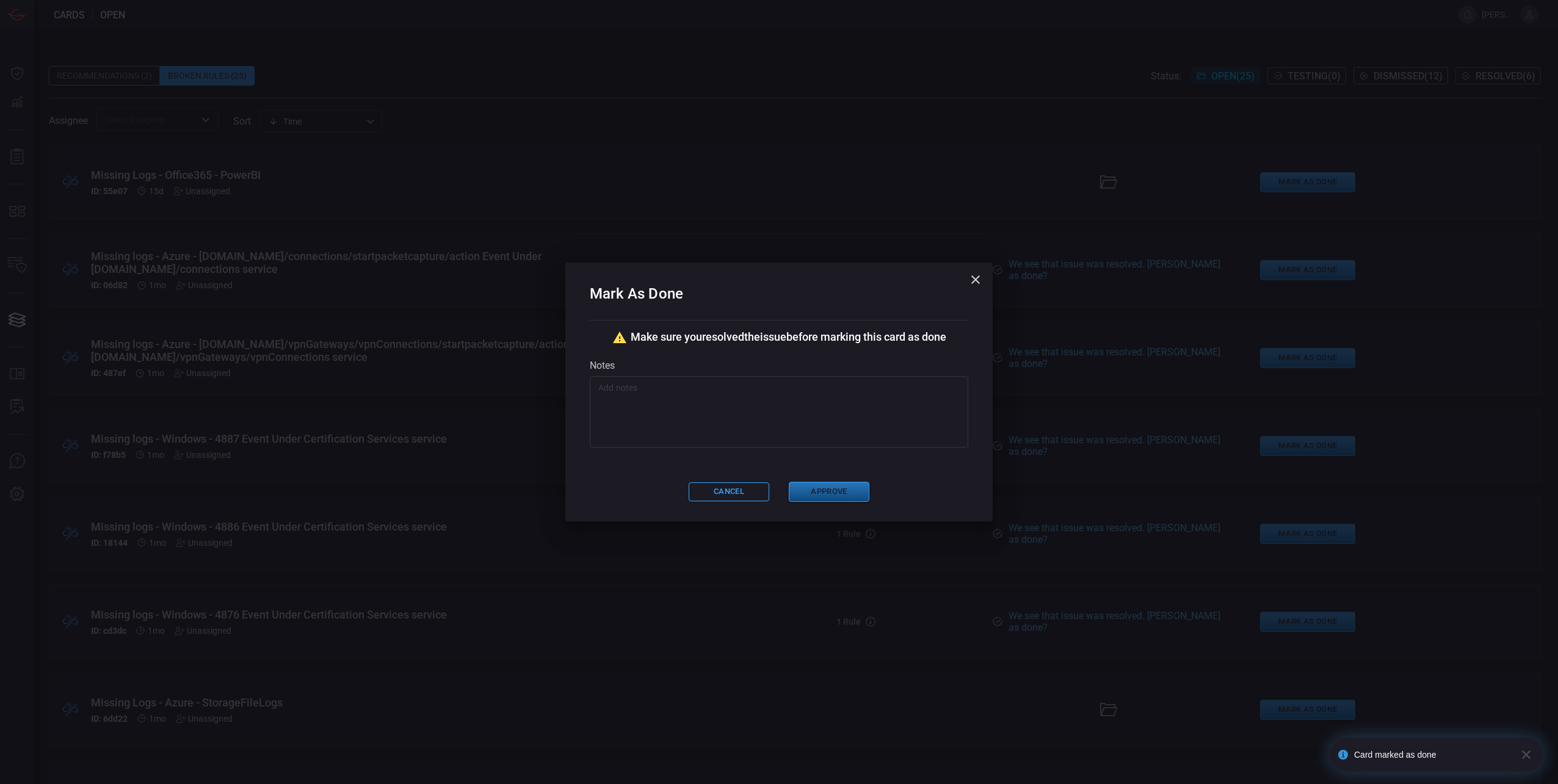
drag, startPoint x: 842, startPoint y: 487, endPoint x: 913, endPoint y: 478, distance: 71.6
click at [842, 487] on button "Approve" at bounding box center [829, 492] width 81 height 20
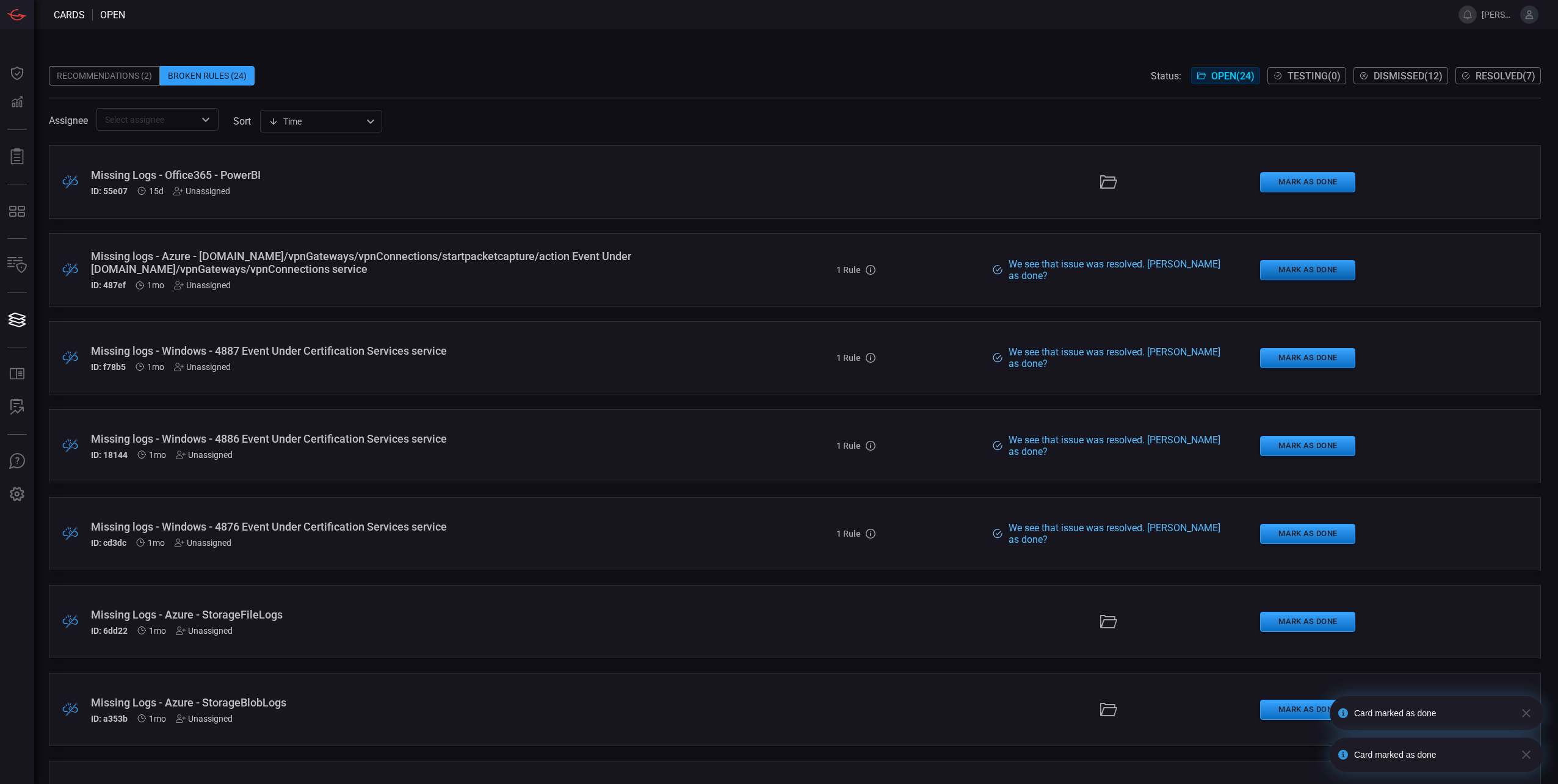
click at [1316, 272] on button "Mark as Done" at bounding box center [1307, 270] width 95 height 20
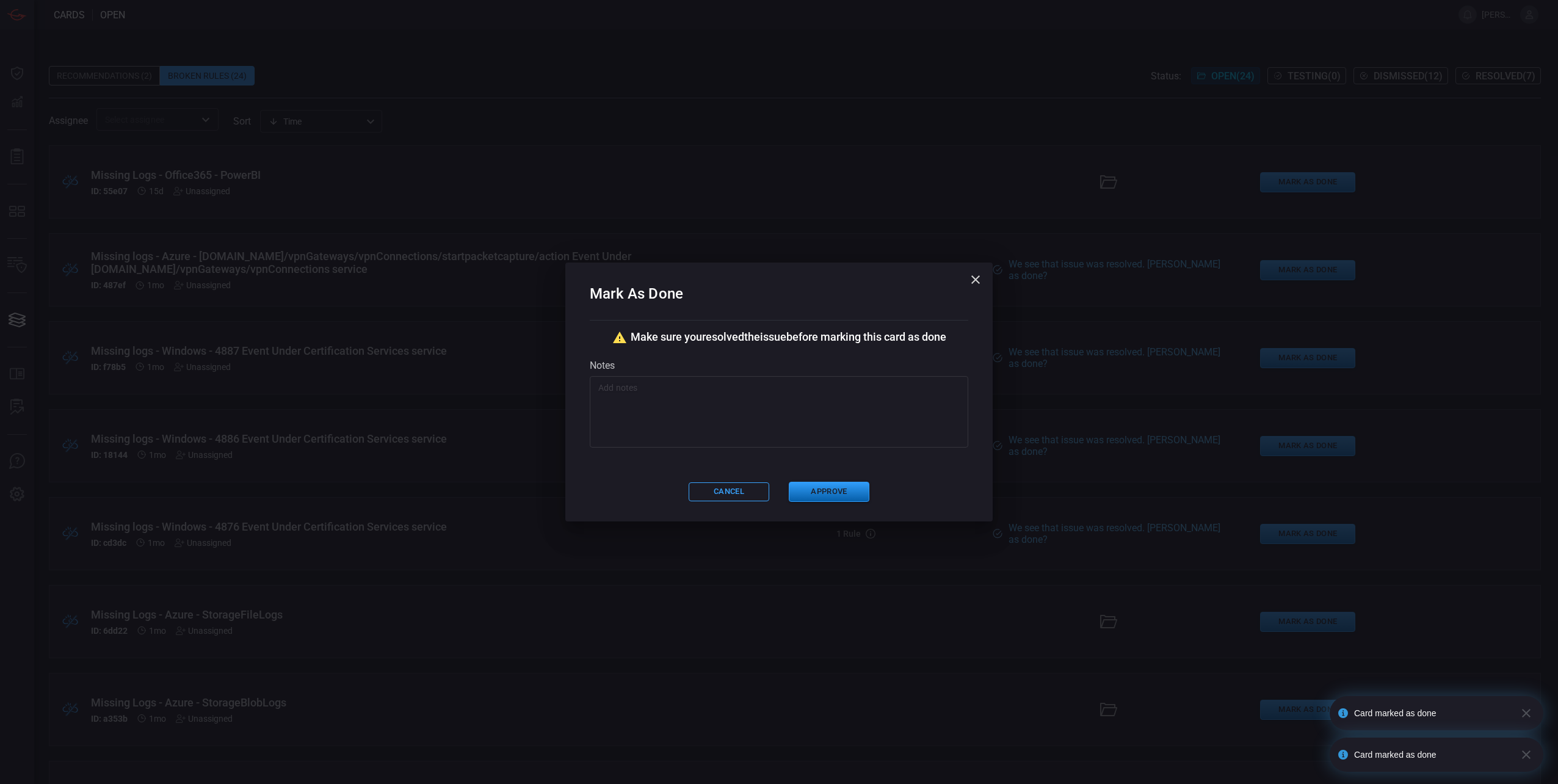
click at [829, 494] on button "Approve" at bounding box center [829, 492] width 81 height 20
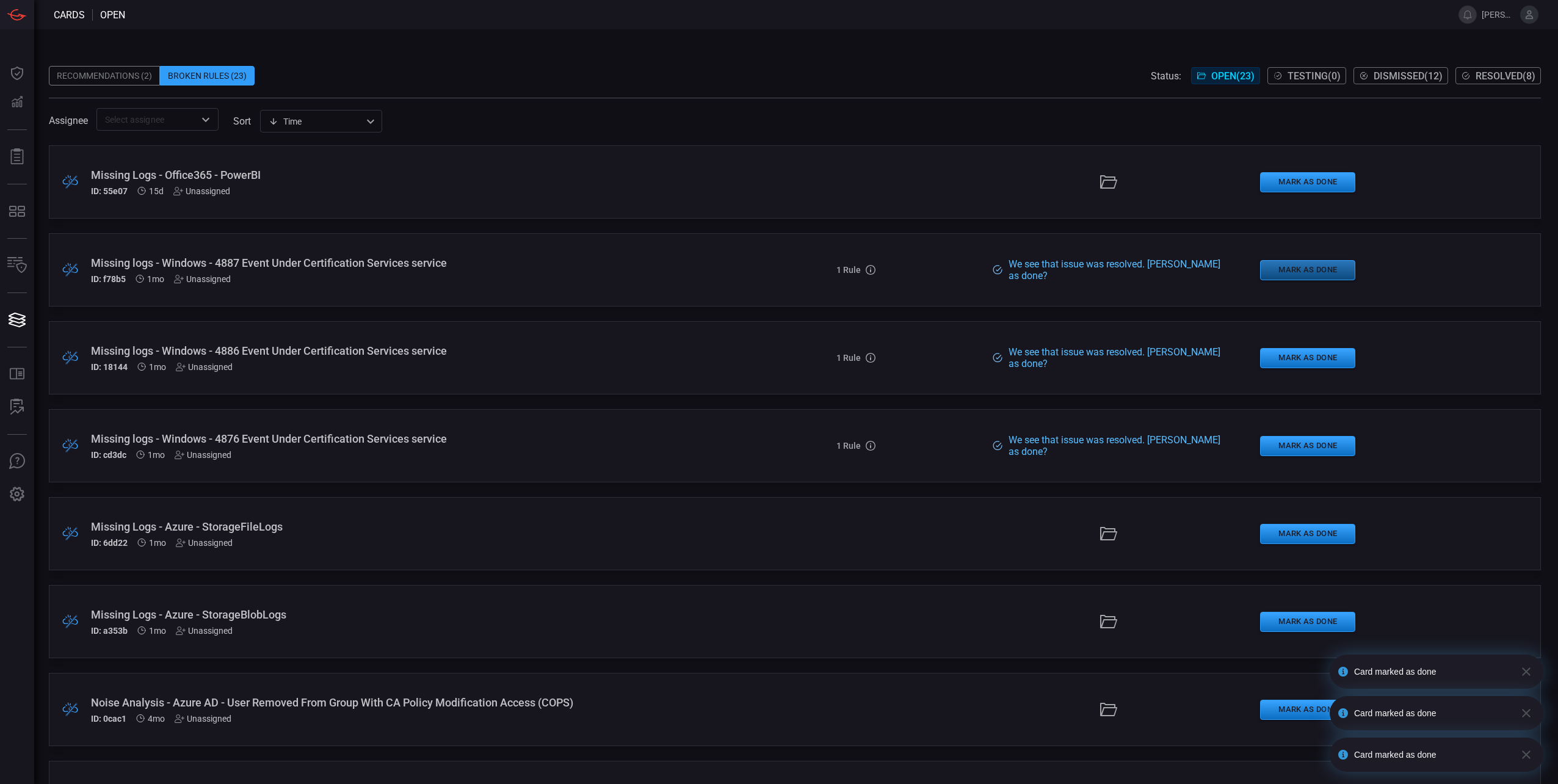
click at [1299, 266] on button "Mark as Done" at bounding box center [1307, 270] width 95 height 20
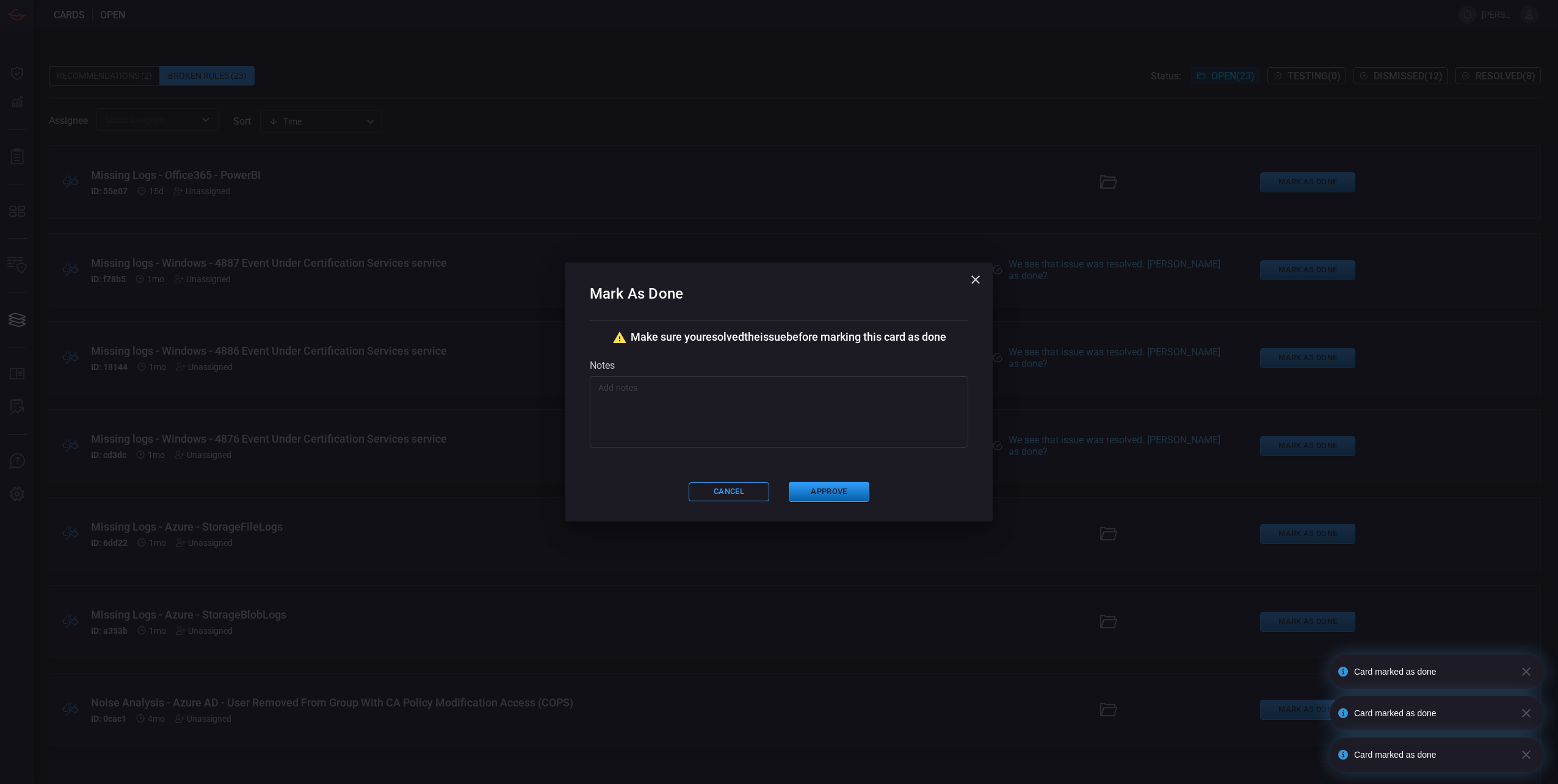
click at [823, 494] on button "Approve" at bounding box center [829, 492] width 81 height 20
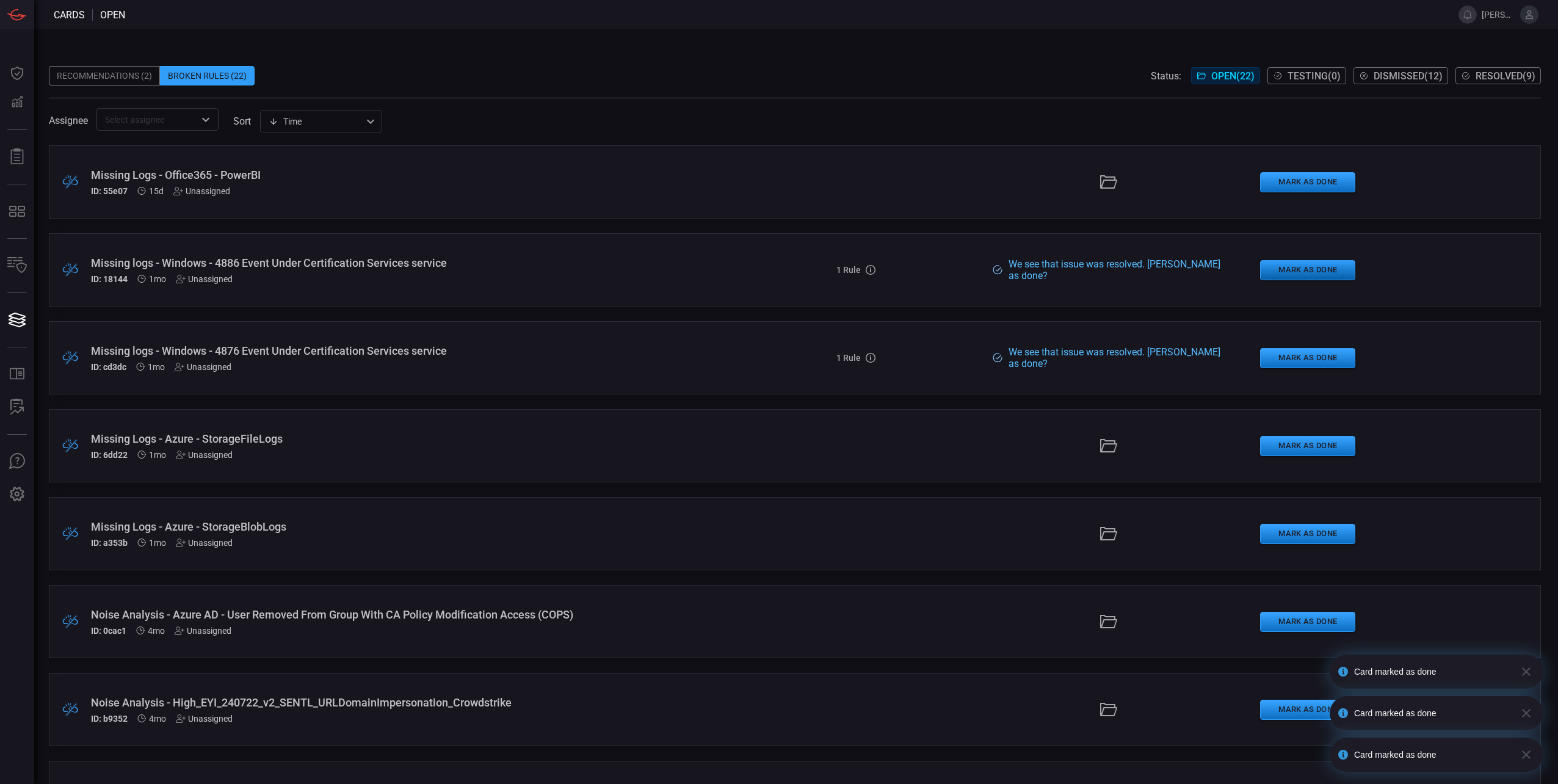
click at [1299, 274] on button "Mark as Done" at bounding box center [1307, 270] width 95 height 20
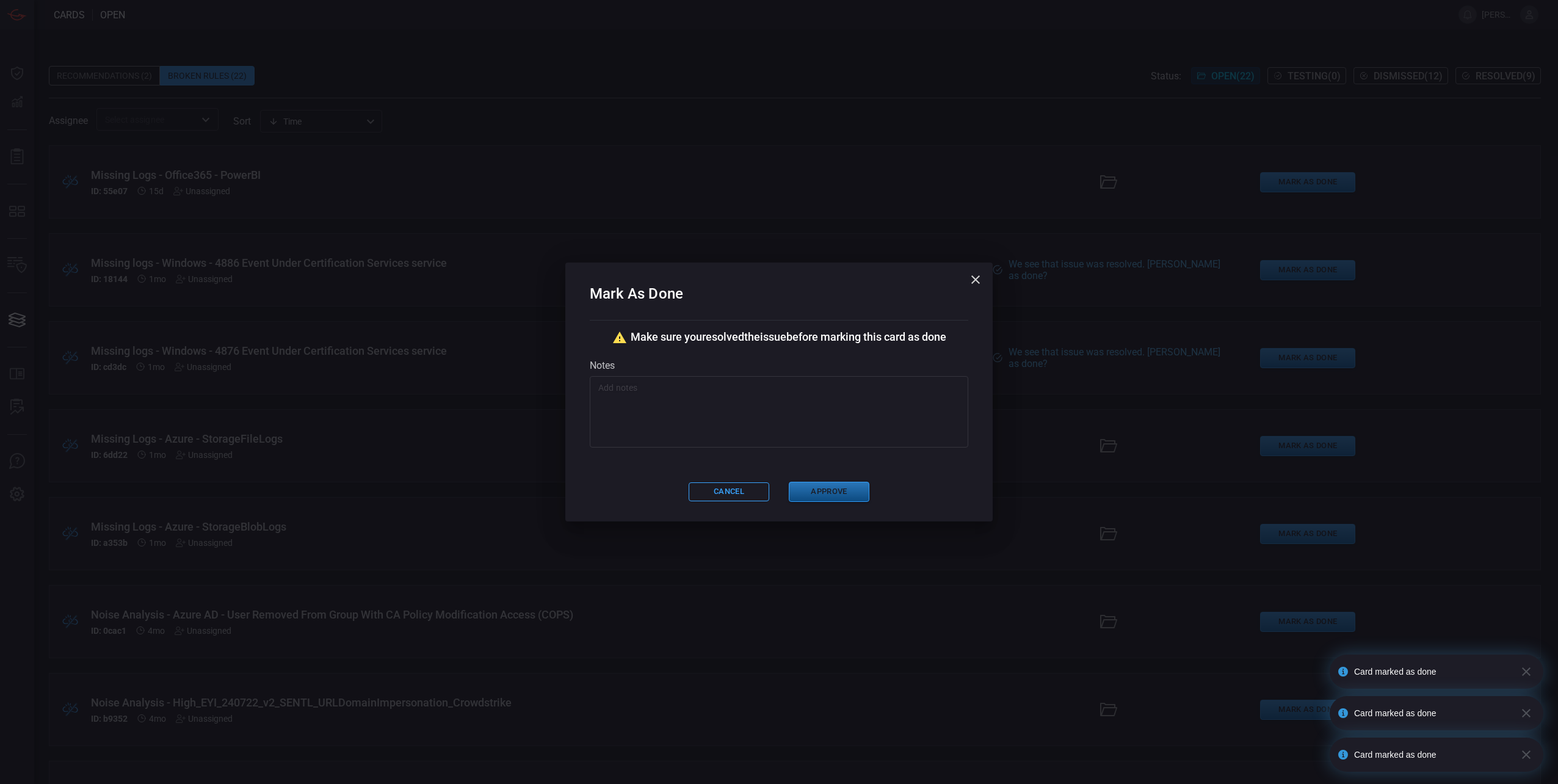
click at [835, 489] on button "Approve" at bounding box center [829, 492] width 81 height 20
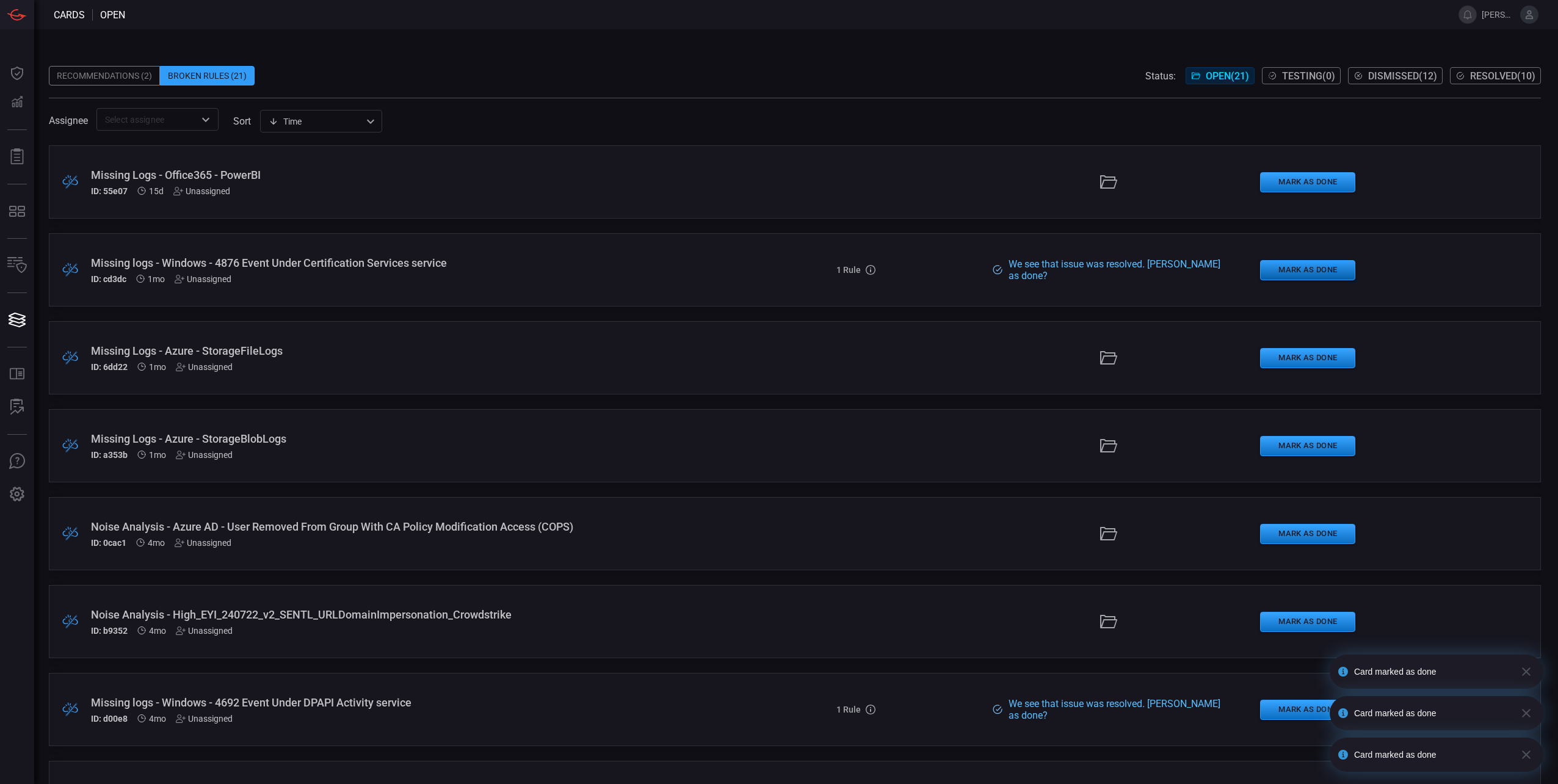
click at [1284, 267] on button "Mark as Done" at bounding box center [1307, 270] width 95 height 20
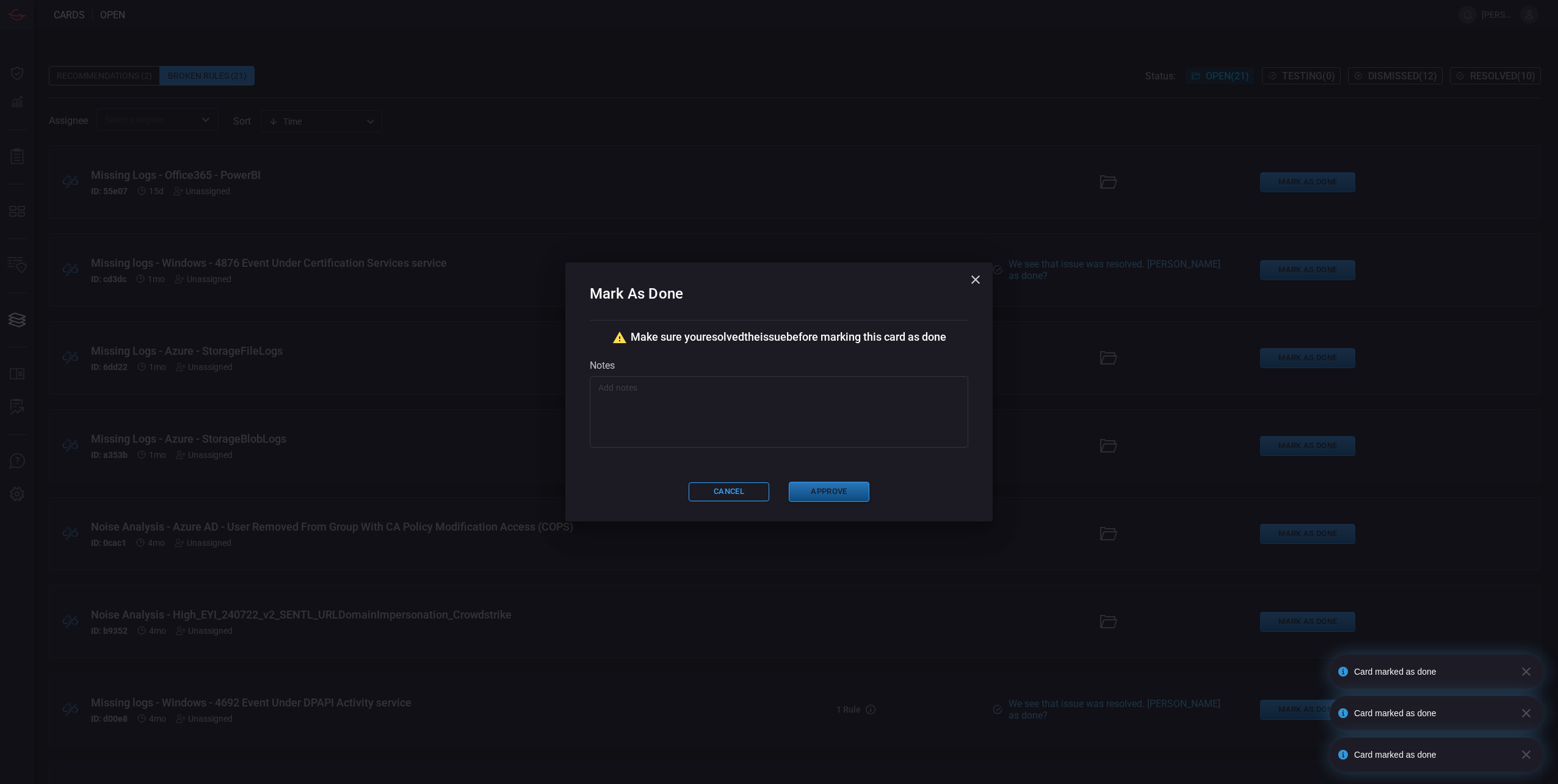
click at [811, 495] on button "Approve" at bounding box center [829, 492] width 81 height 20
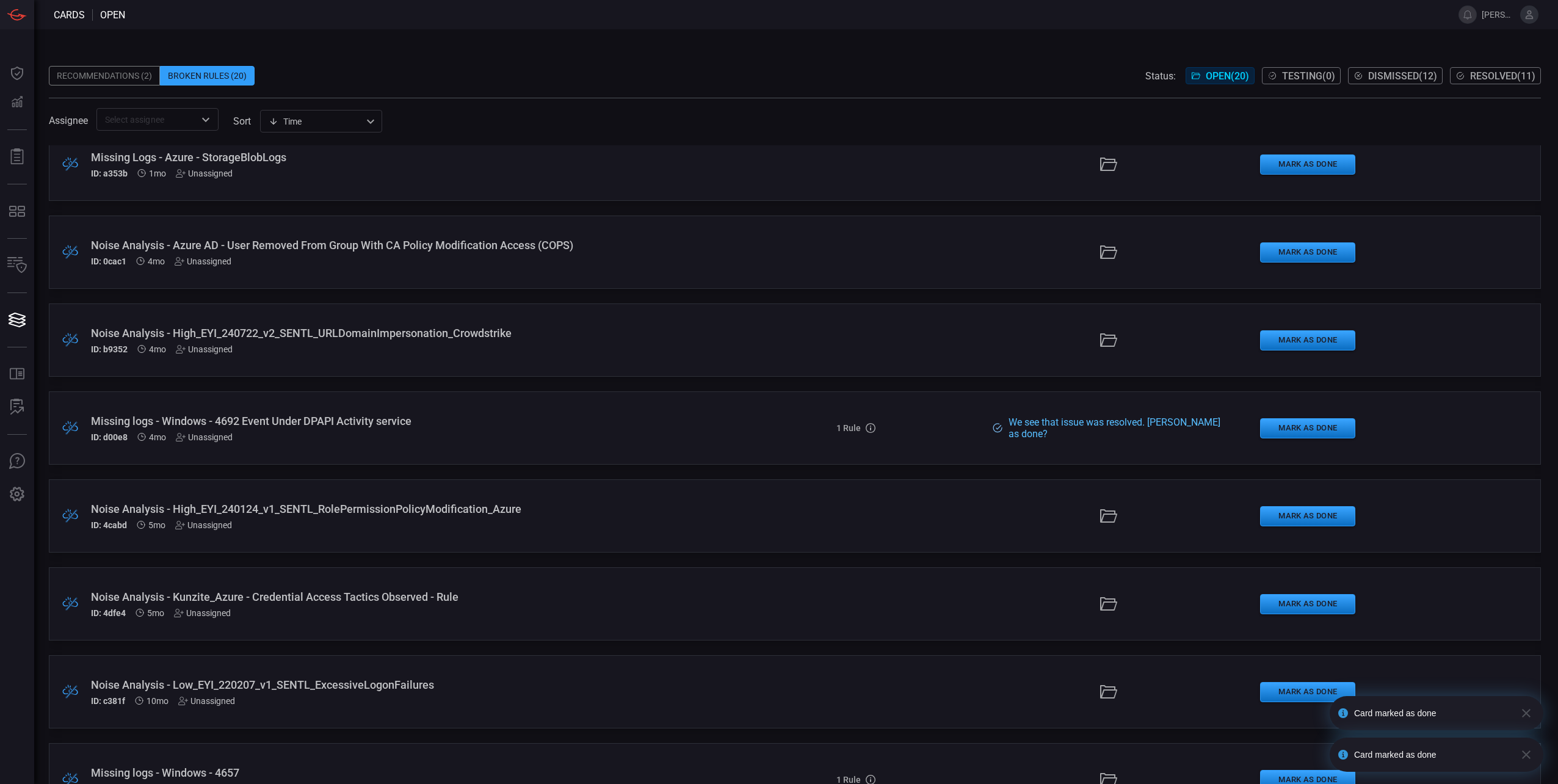
scroll to position [306, 0]
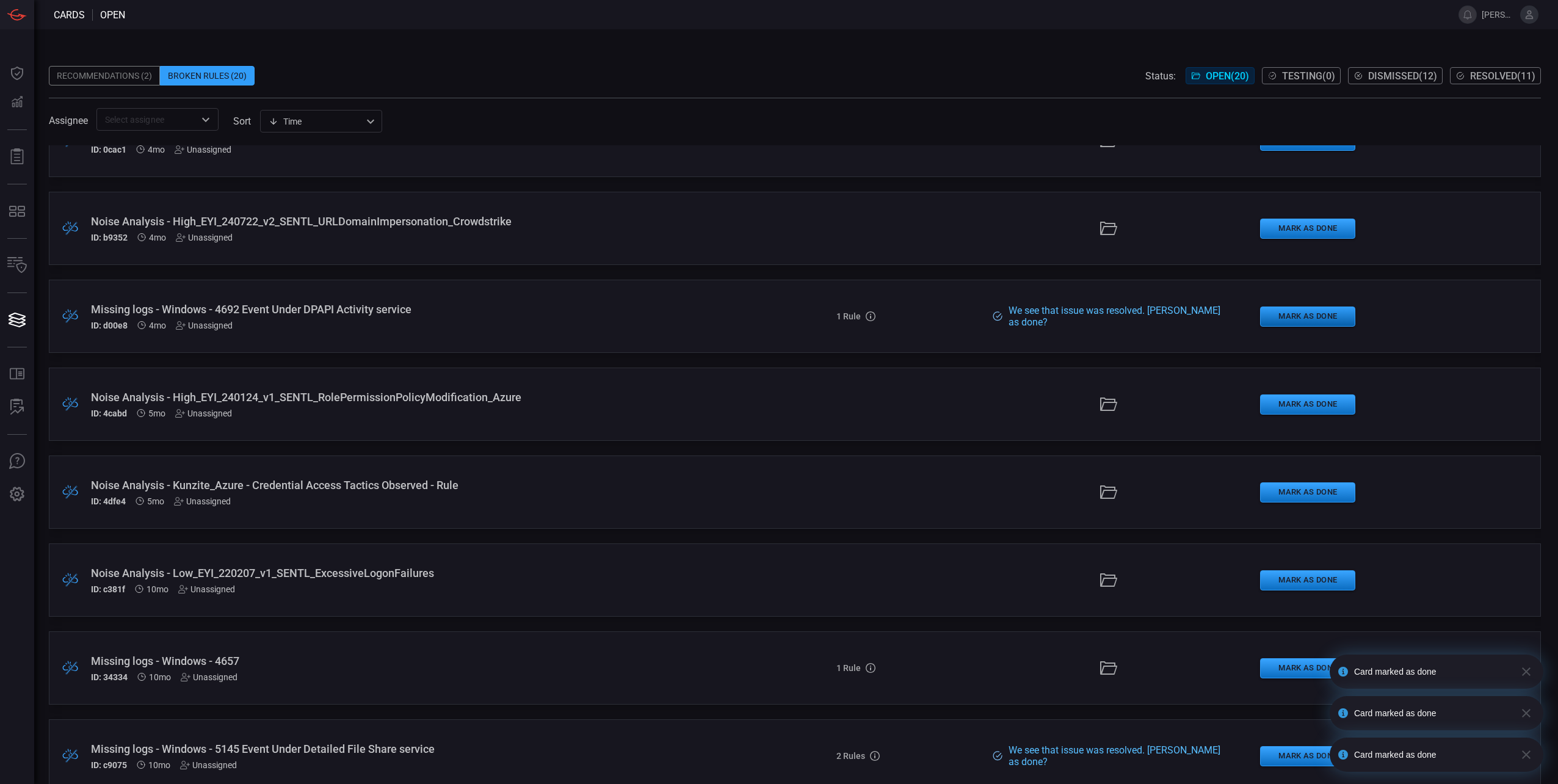
click at [1307, 311] on button "Mark as Done" at bounding box center [1307, 316] width 95 height 20
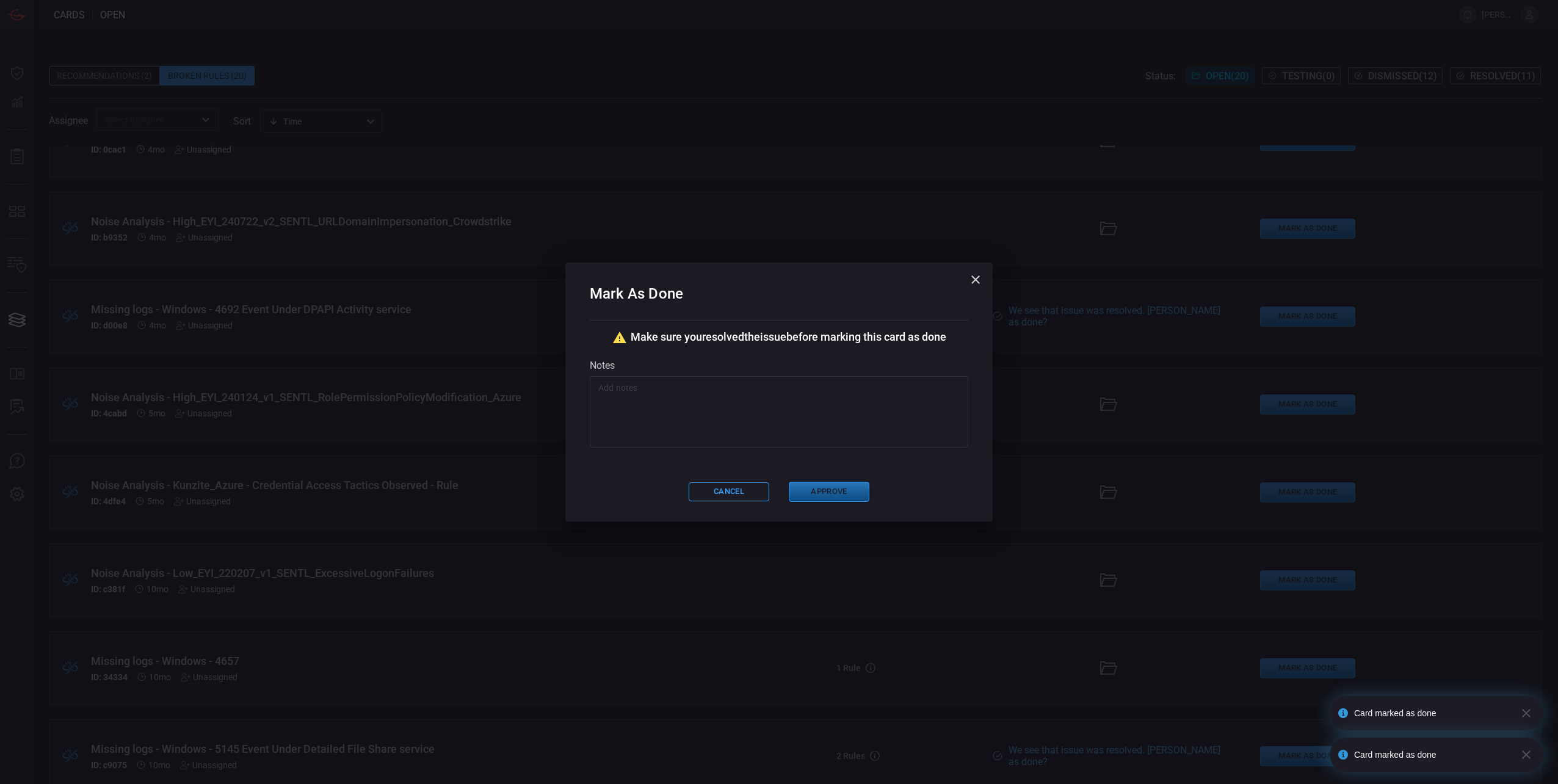
click at [839, 494] on button "Approve" at bounding box center [829, 492] width 81 height 20
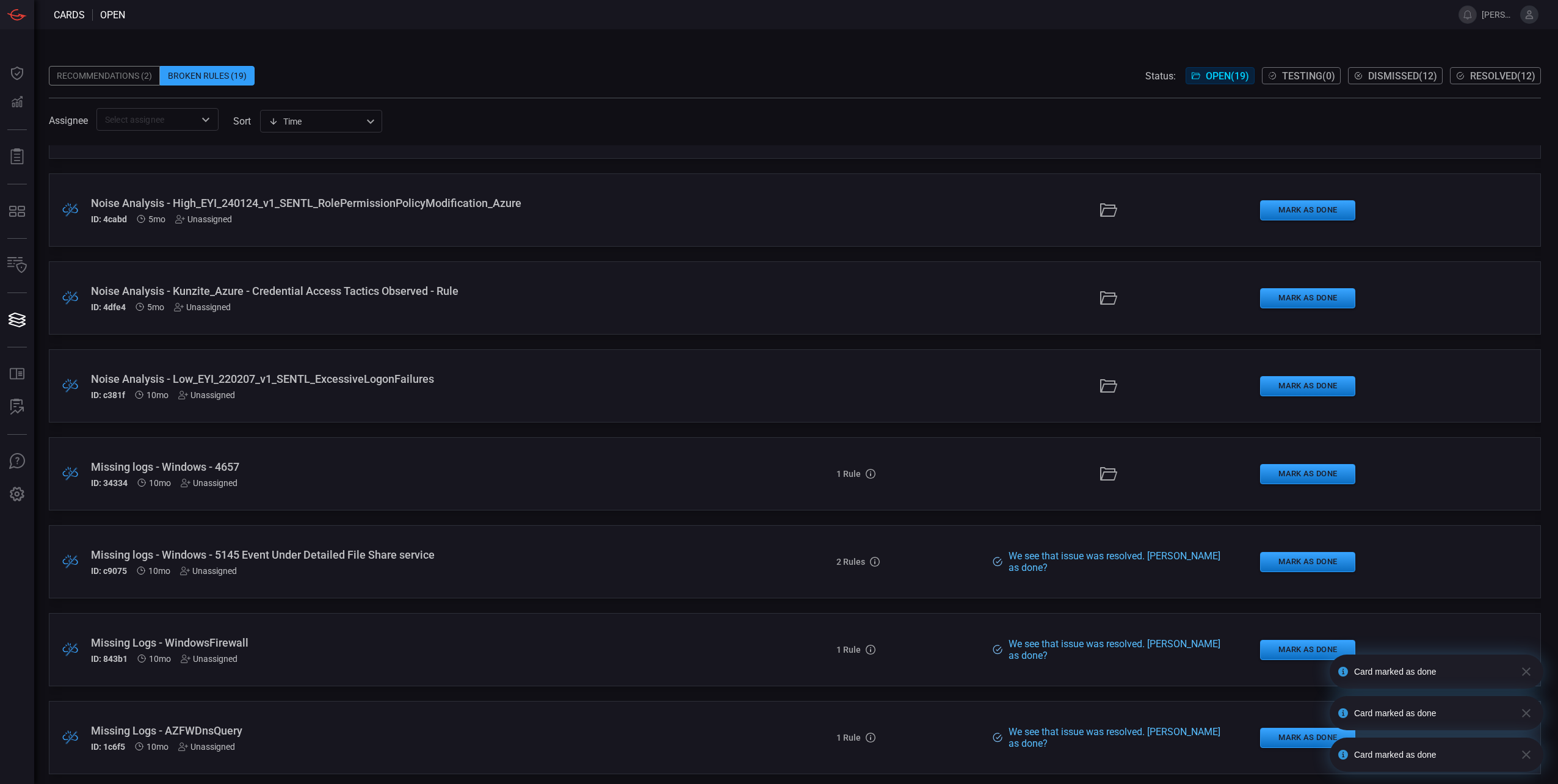
scroll to position [489, 0]
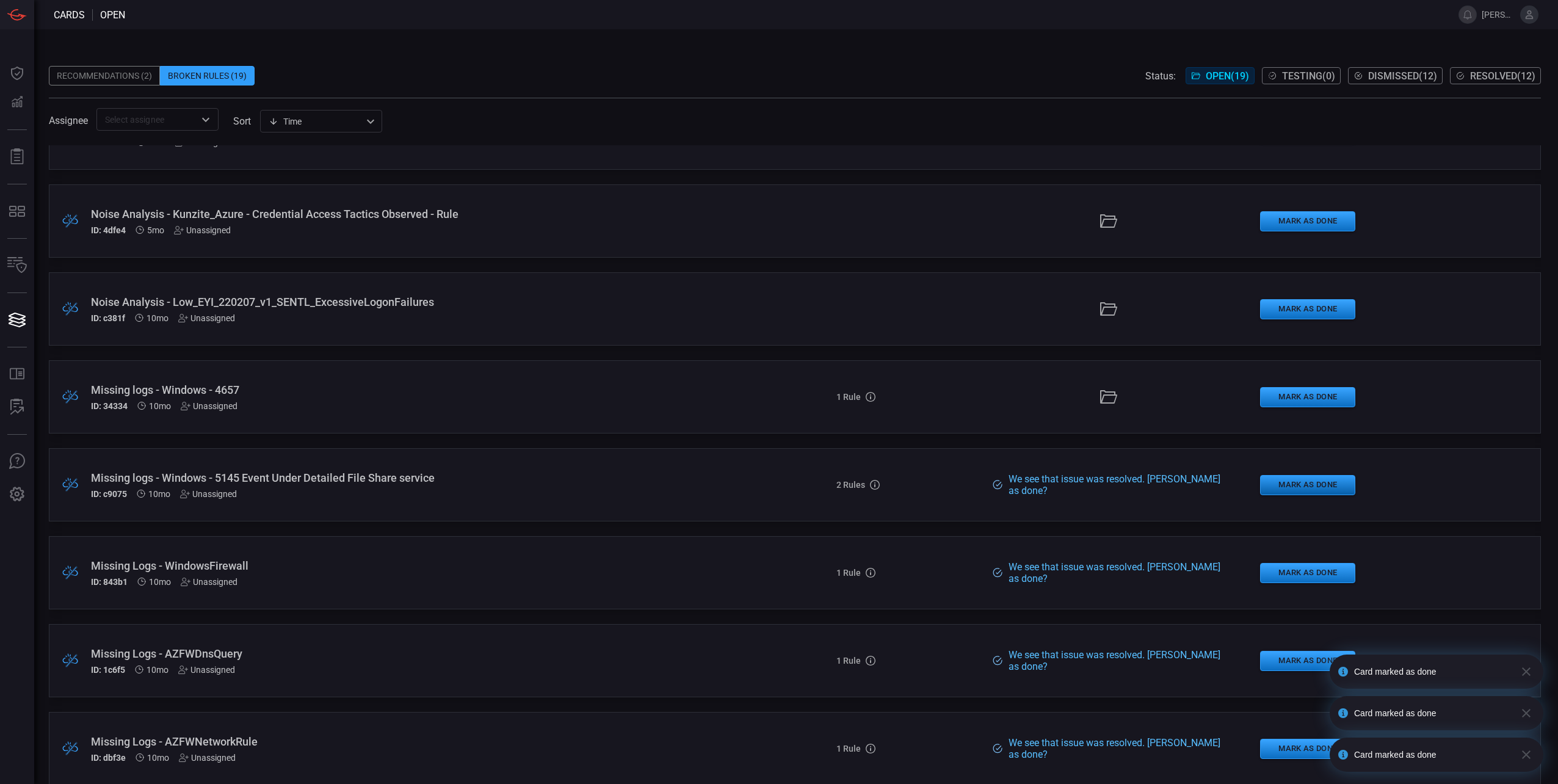
click at [1274, 484] on button "Mark as Done" at bounding box center [1307, 485] width 95 height 20
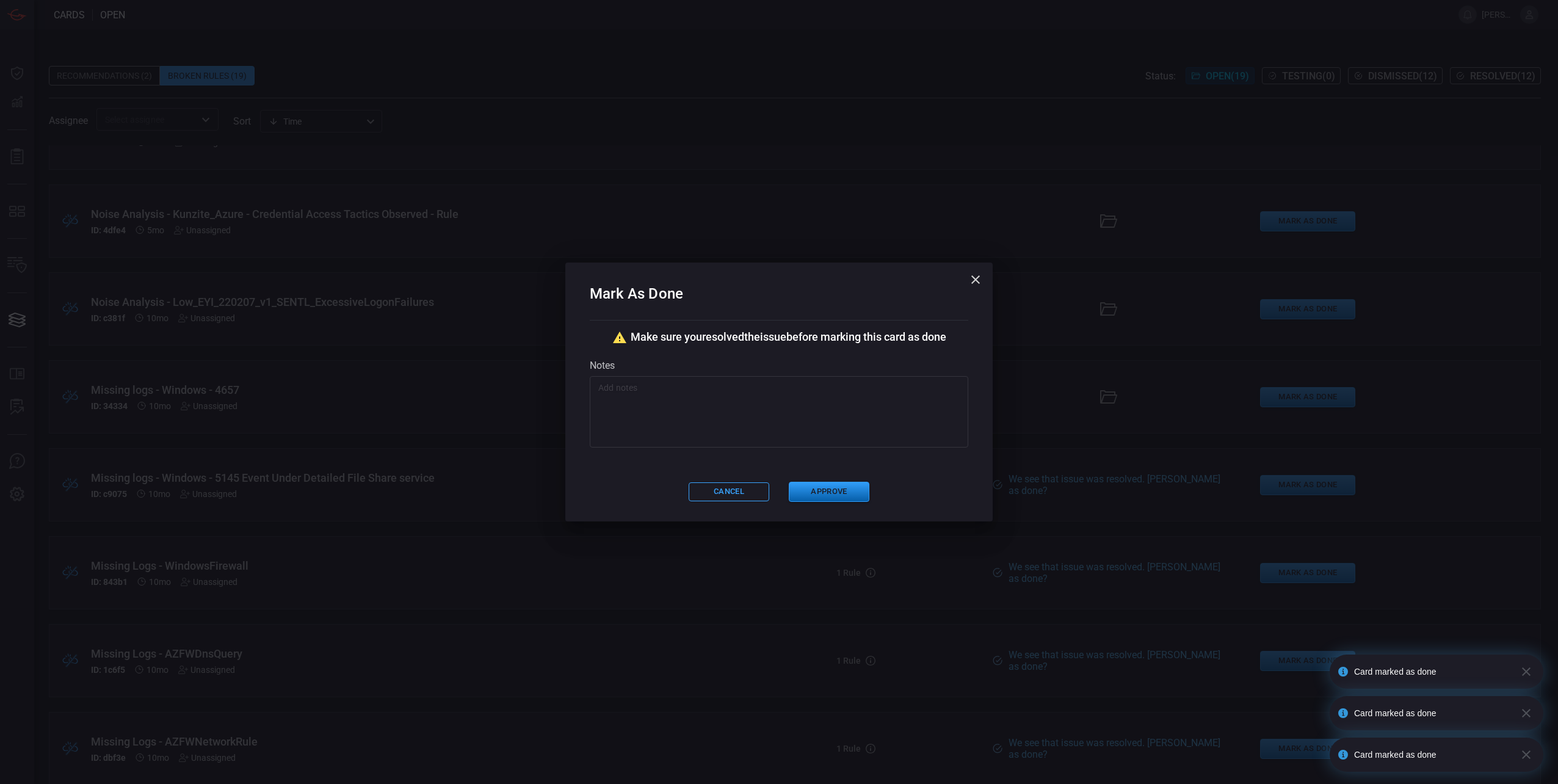
click at [838, 493] on button "Approve" at bounding box center [829, 492] width 81 height 20
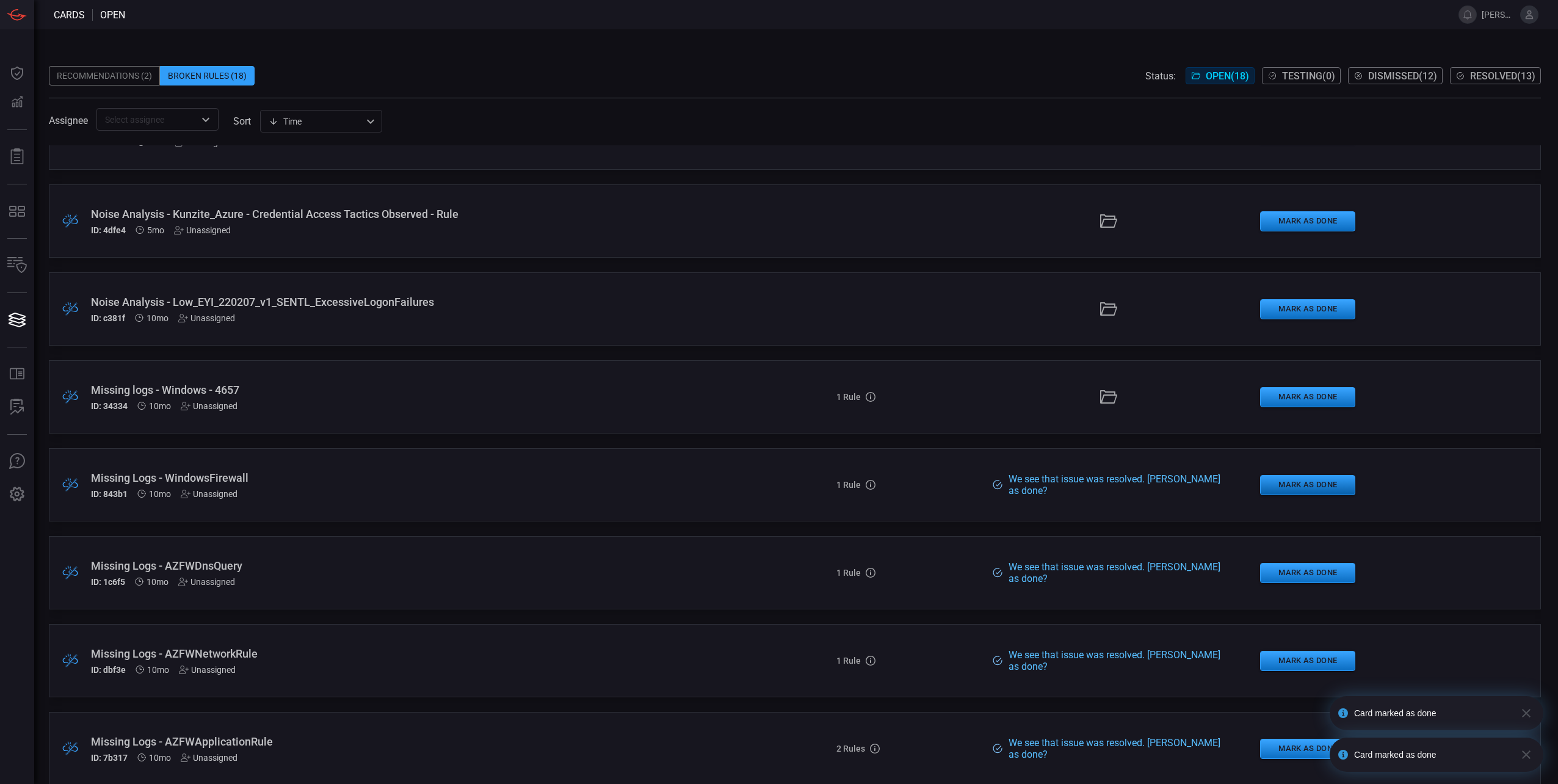
click at [1301, 483] on button "Mark as Done" at bounding box center [1307, 485] width 95 height 20
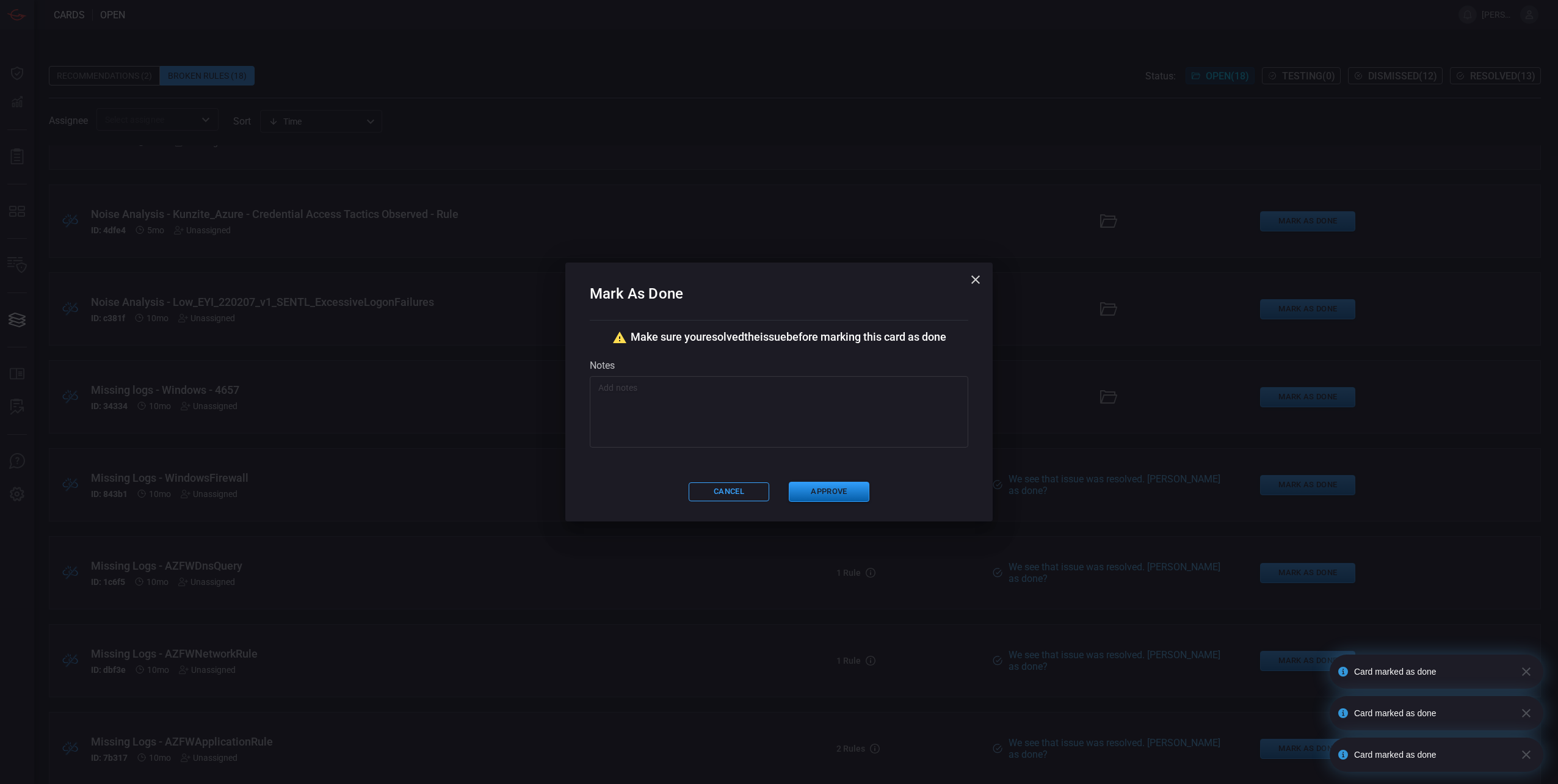
click at [842, 494] on button "Approve" at bounding box center [829, 492] width 81 height 20
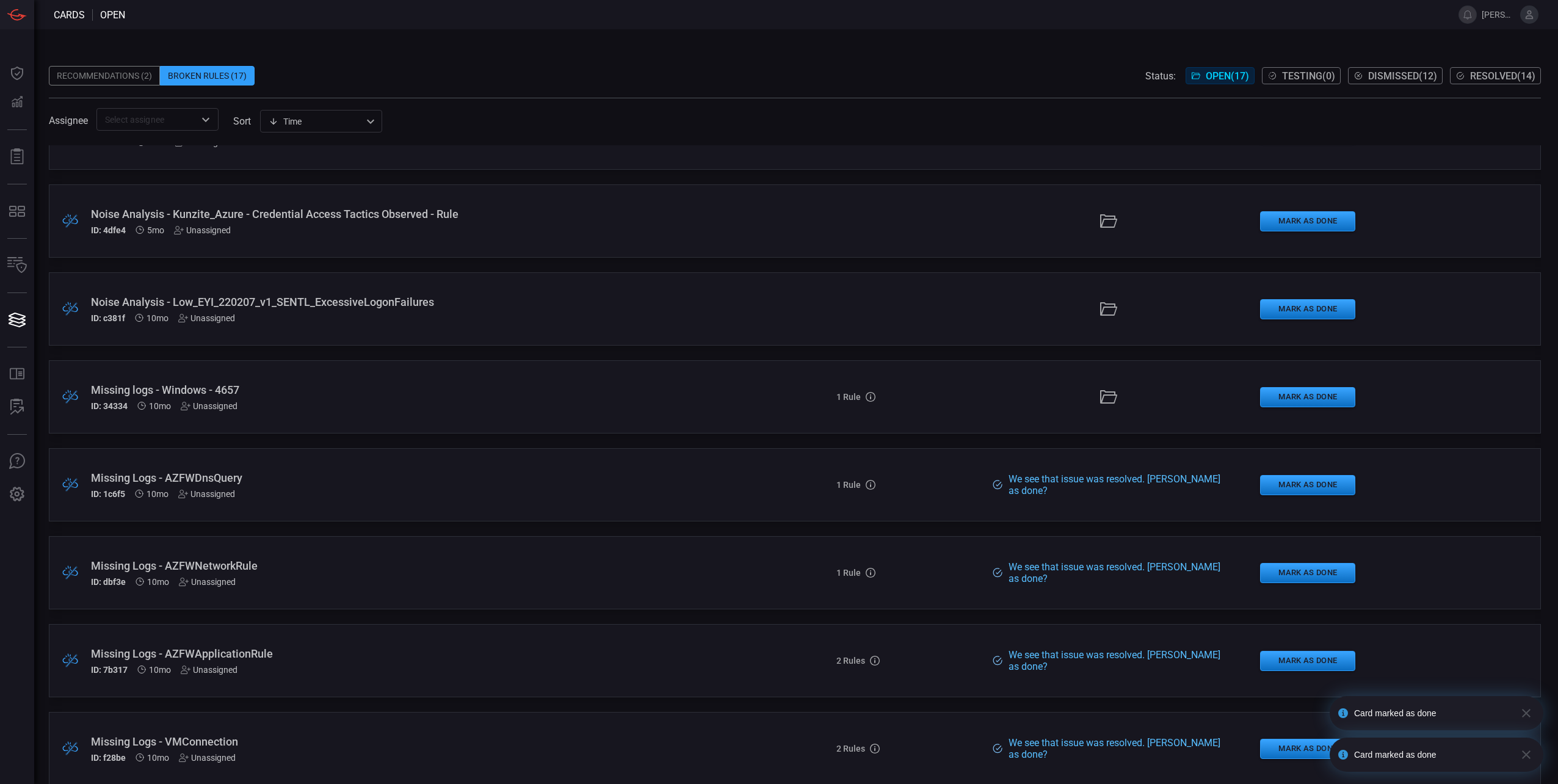
scroll to position [672, 0]
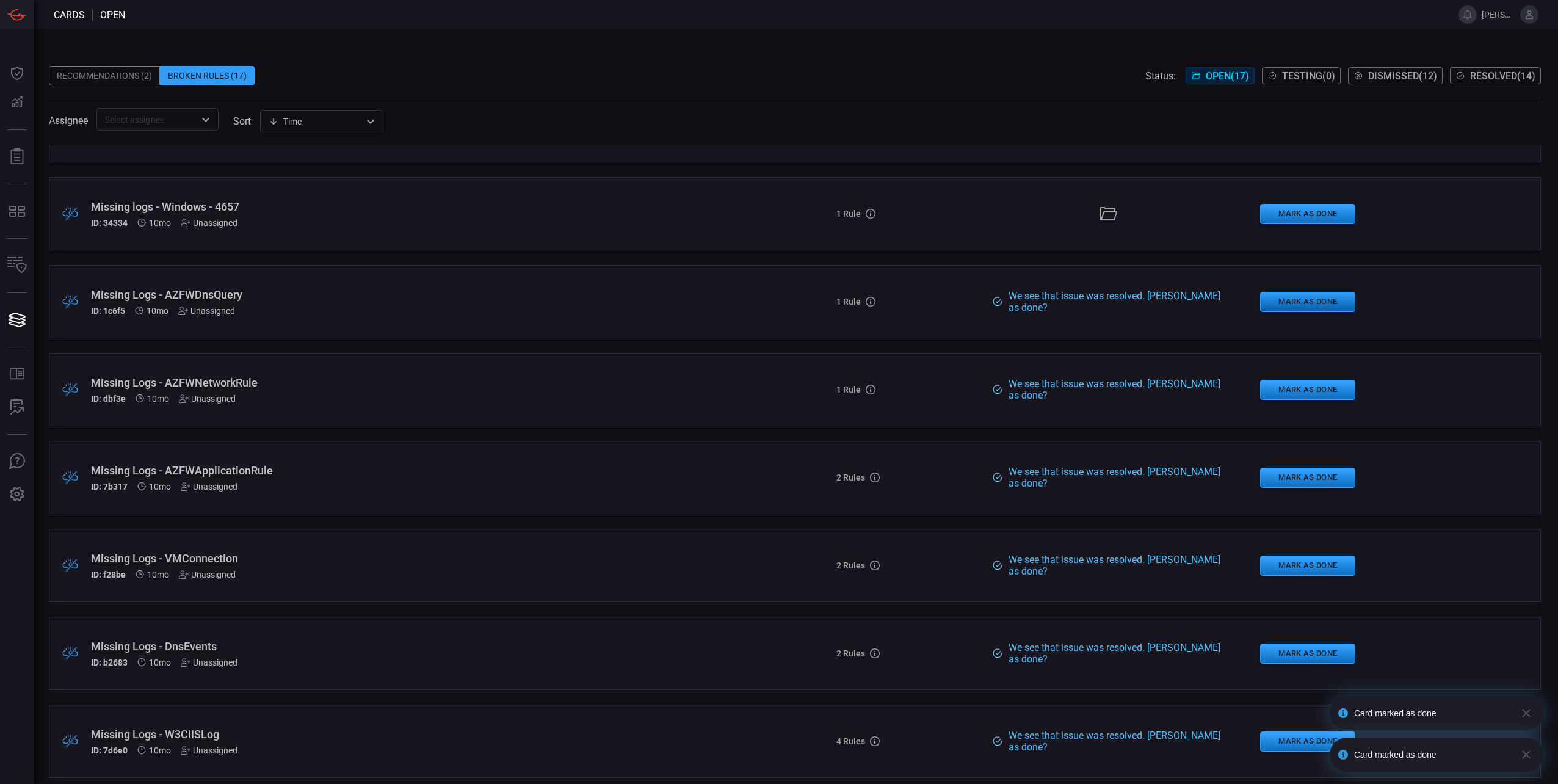
click at [1307, 303] on button "Mark as Done" at bounding box center [1307, 302] width 95 height 20
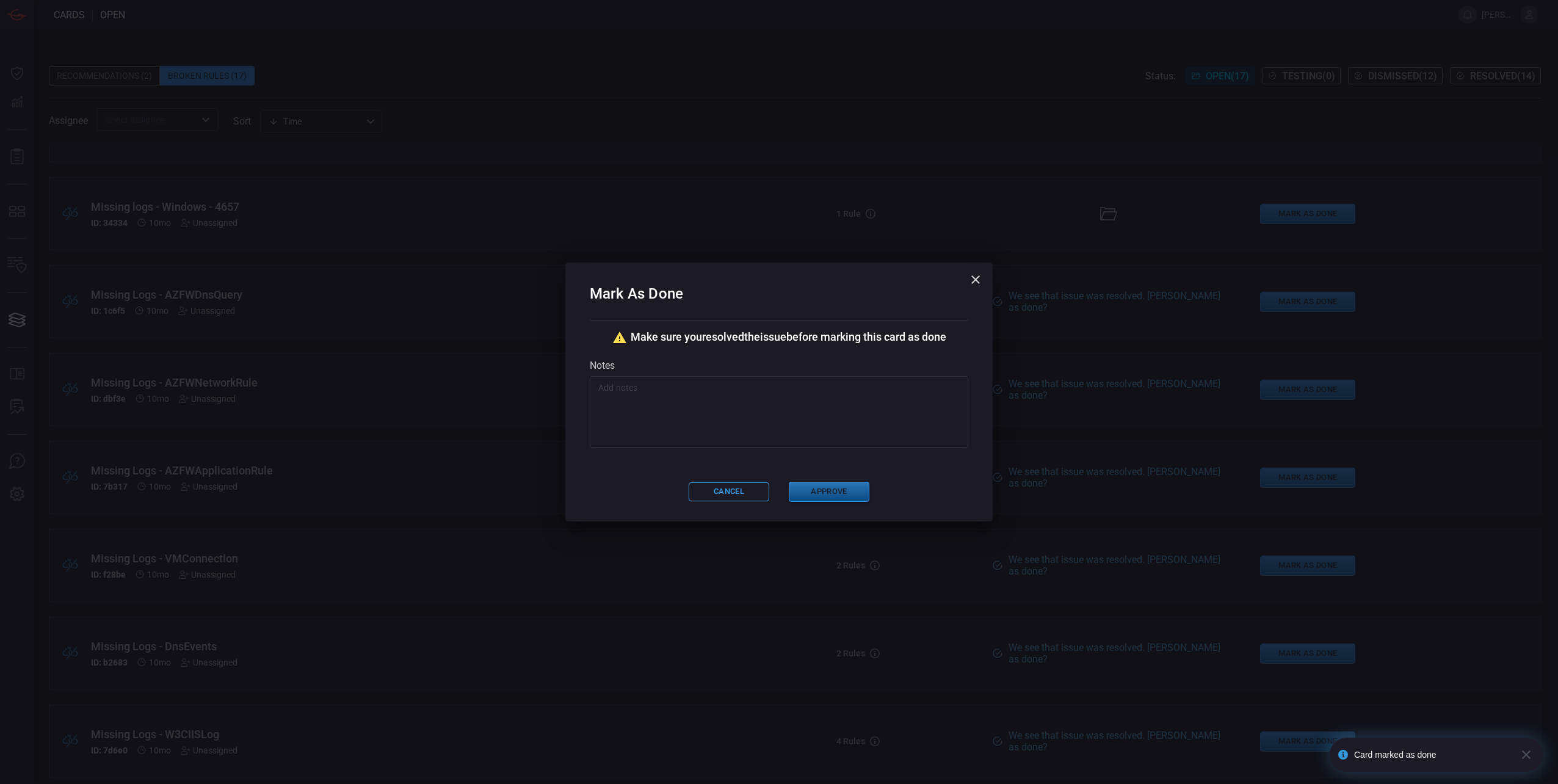
click at [844, 491] on button "Approve" at bounding box center [829, 492] width 81 height 20
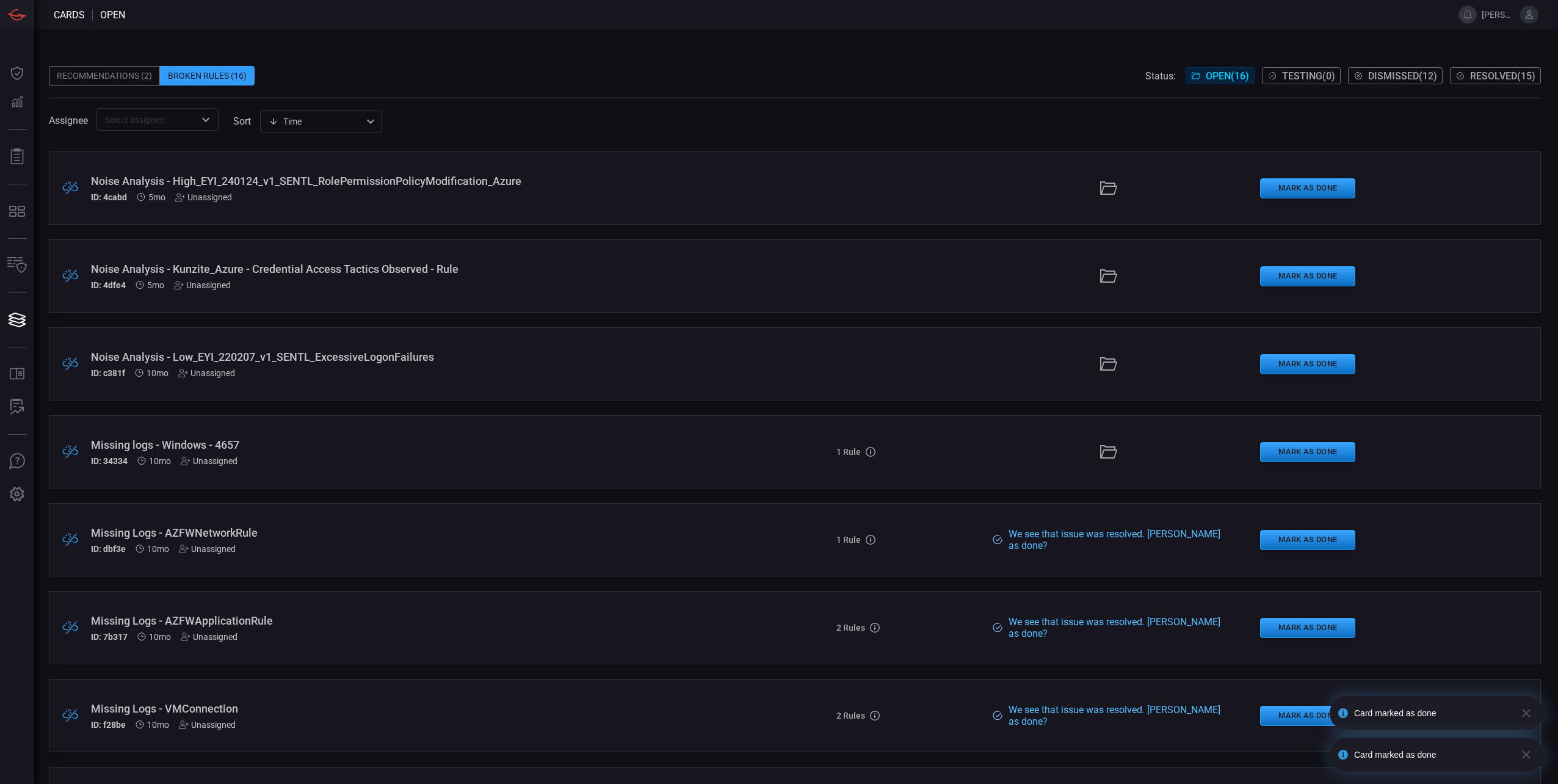
scroll to position [489, 0]
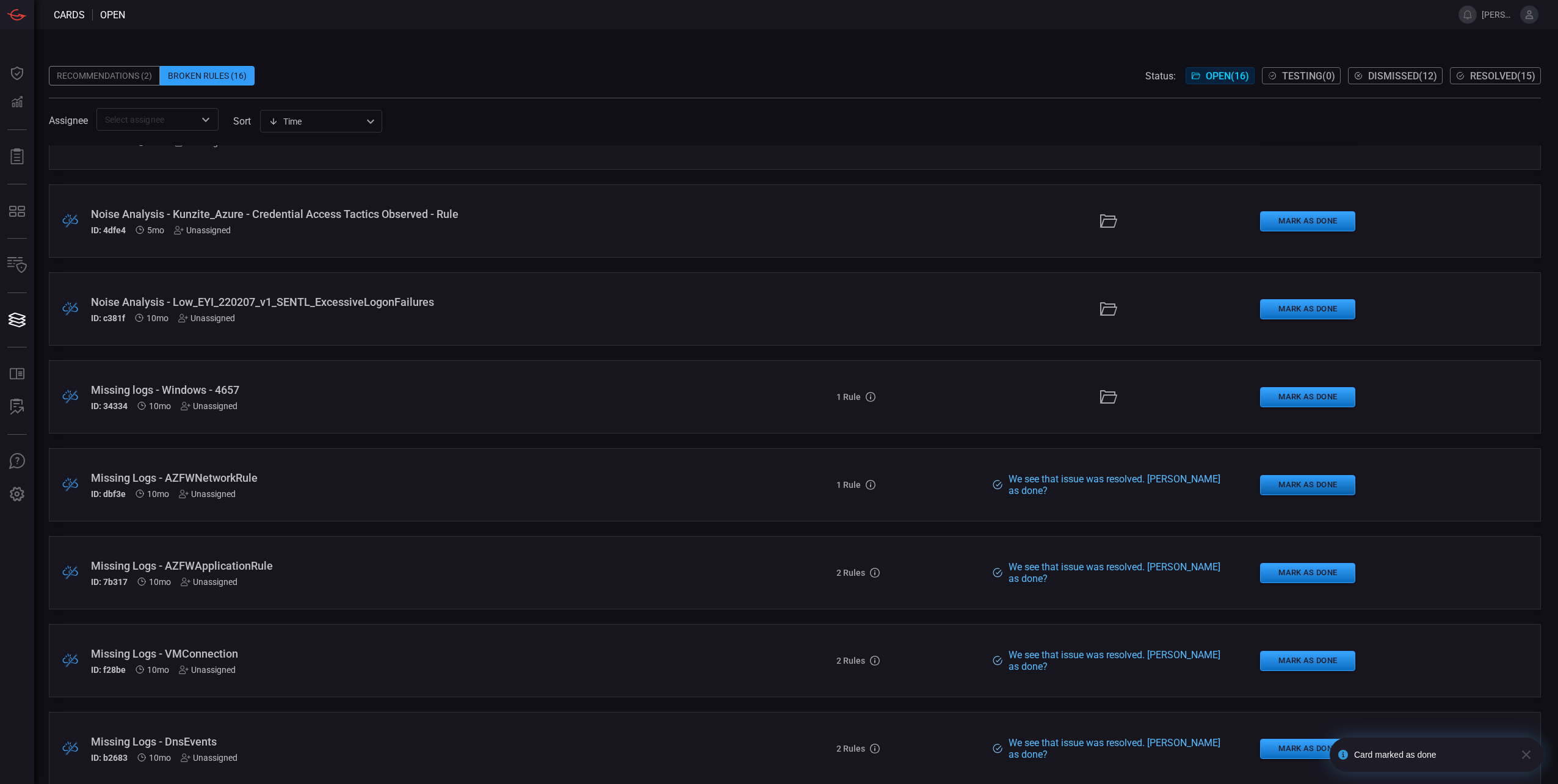
click at [1303, 479] on button "Mark as Done" at bounding box center [1307, 485] width 95 height 20
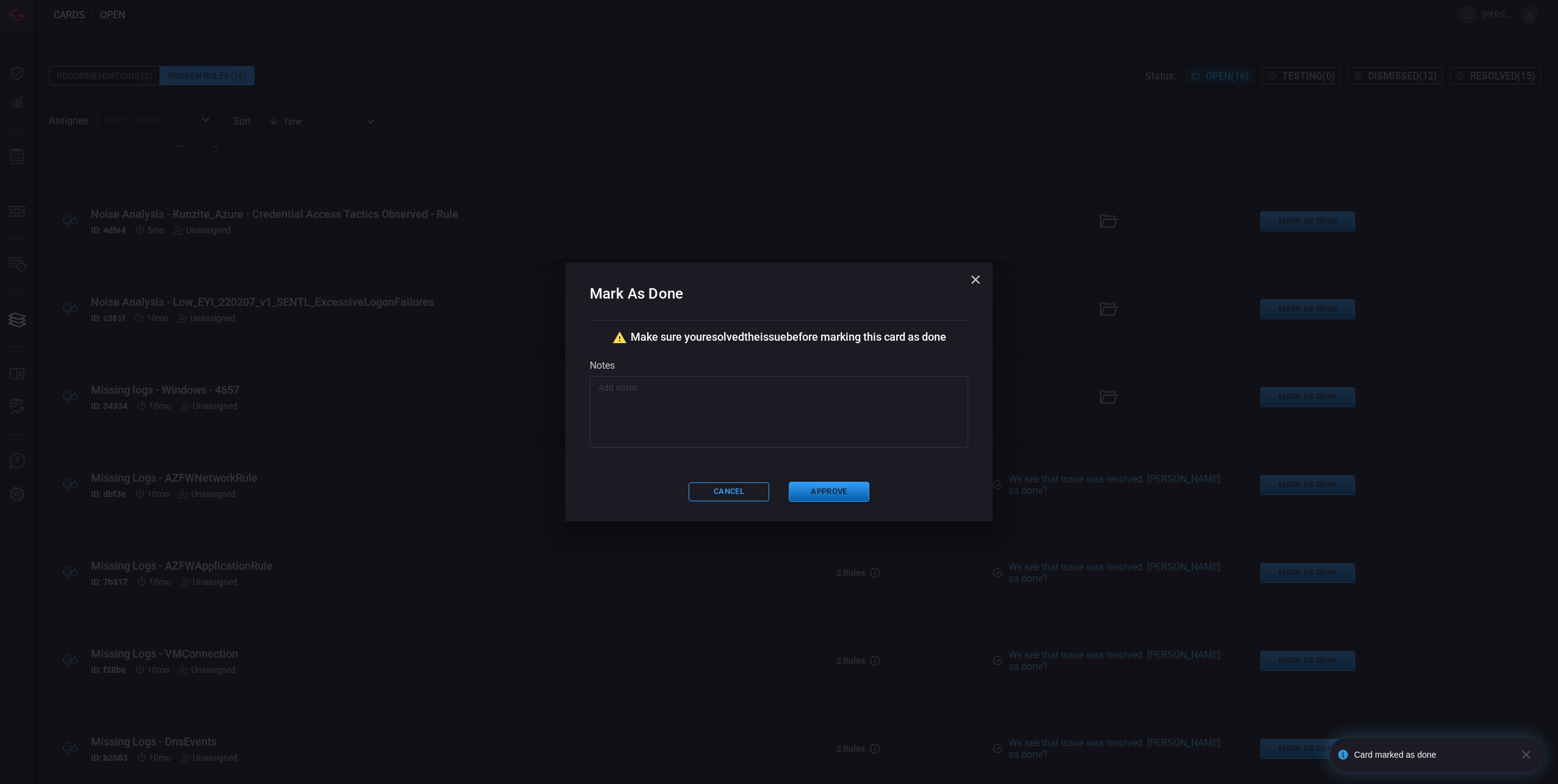
click at [847, 495] on button "Approve" at bounding box center [829, 492] width 81 height 20
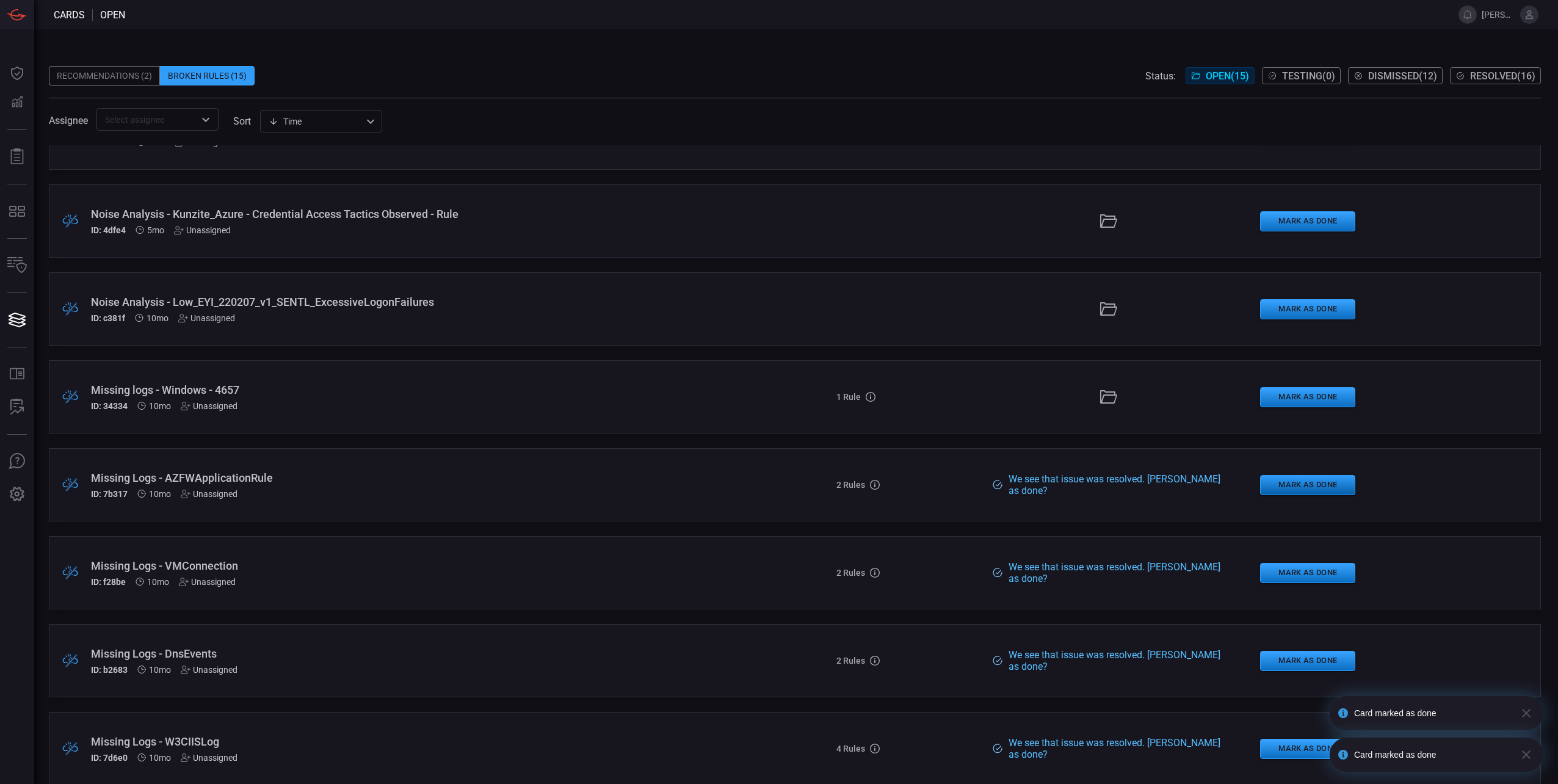
click at [1292, 486] on button "Mark as Done" at bounding box center [1307, 485] width 95 height 20
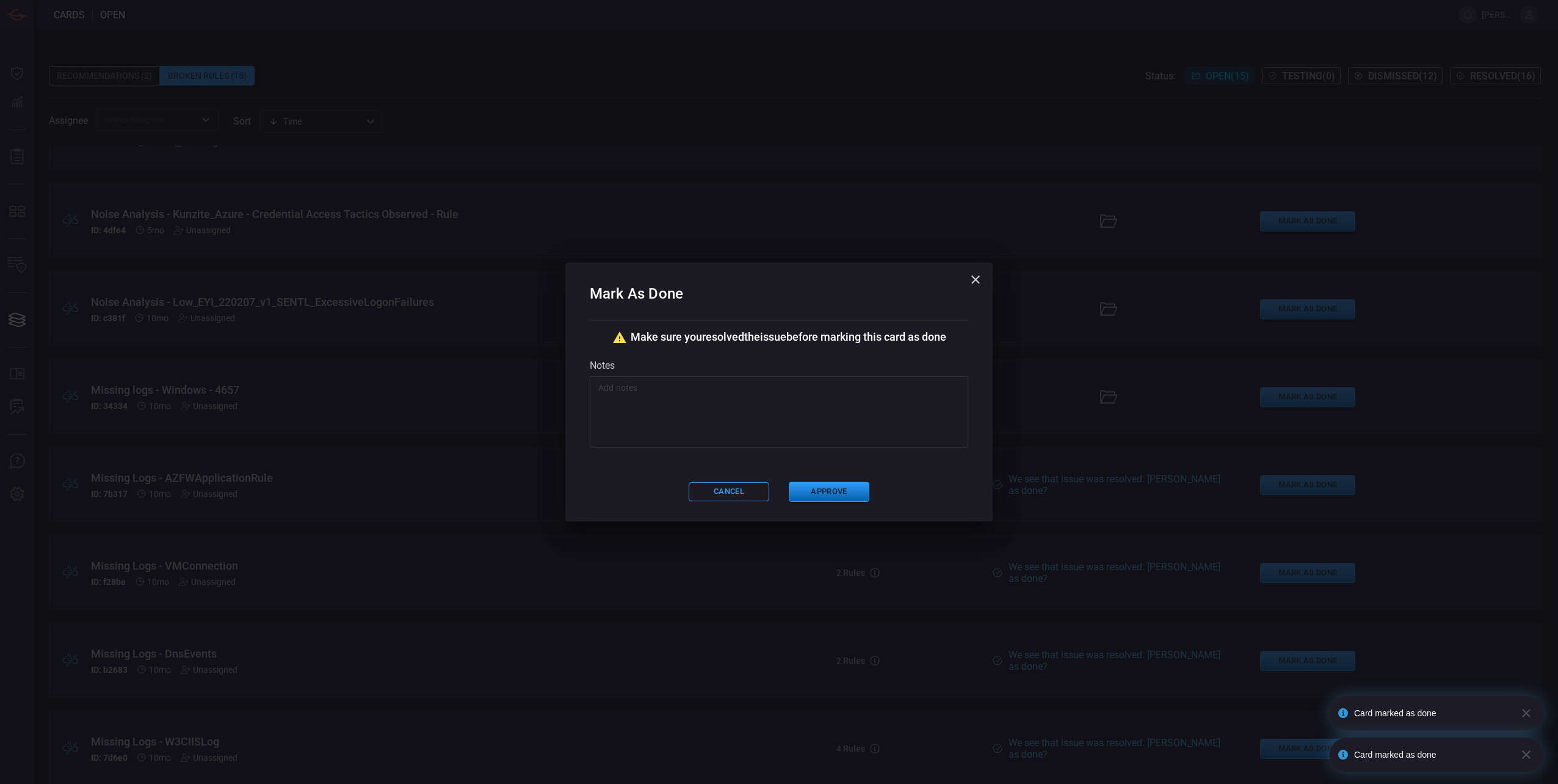
click at [822, 495] on button "Approve" at bounding box center [829, 492] width 81 height 20
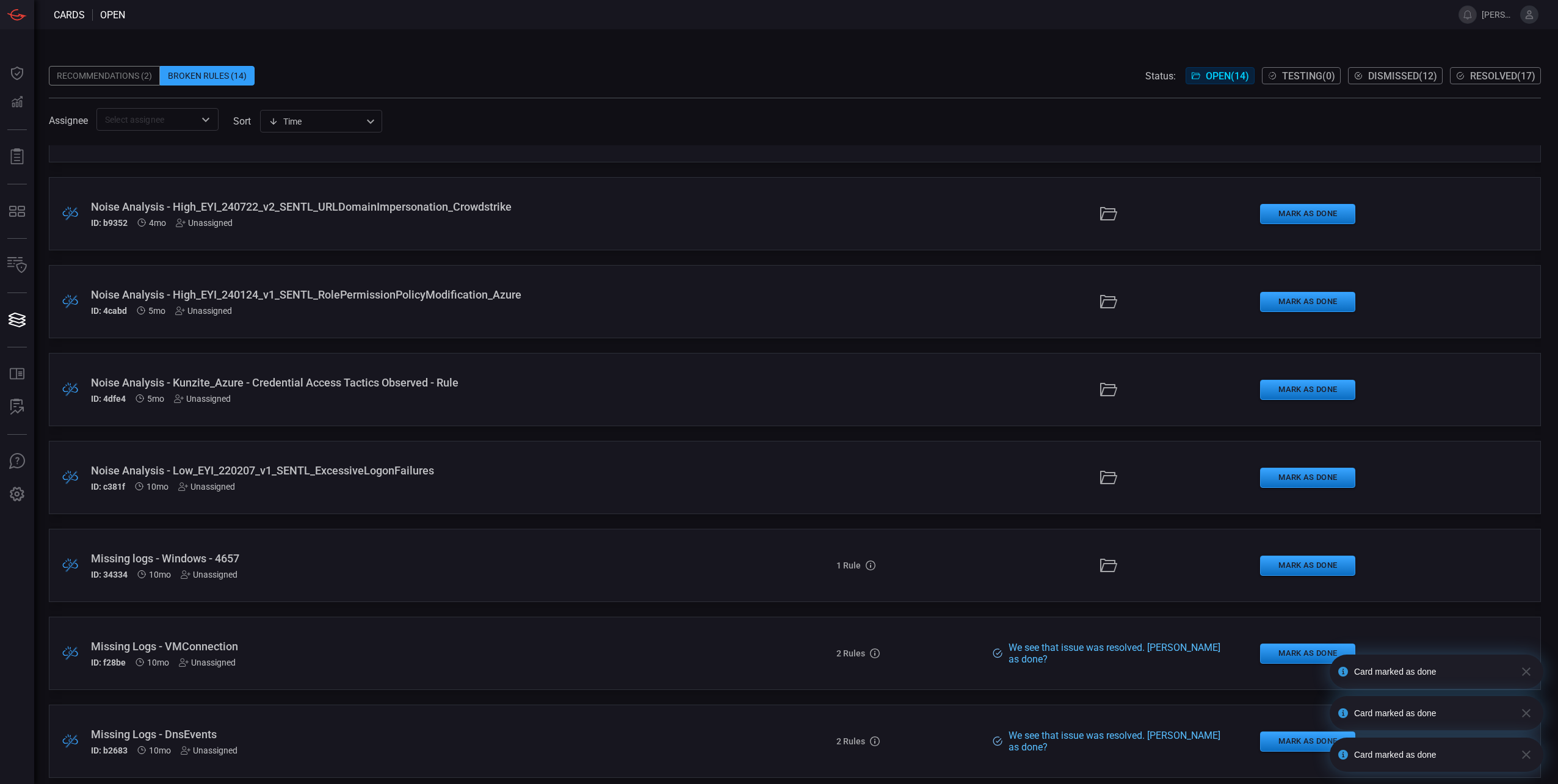
scroll to position [427, 0]
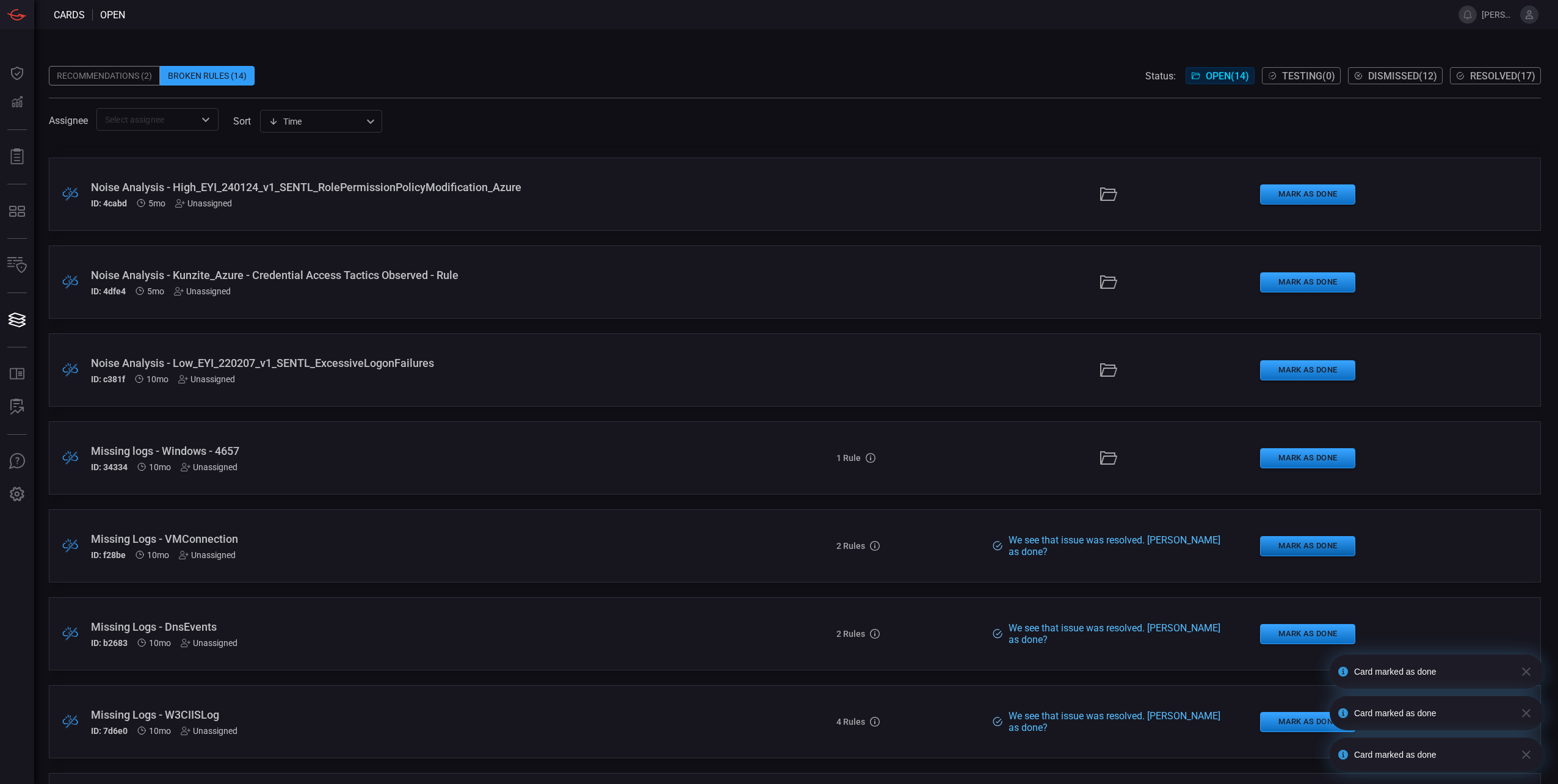
click at [1265, 541] on button "Mark as Done" at bounding box center [1307, 546] width 95 height 20
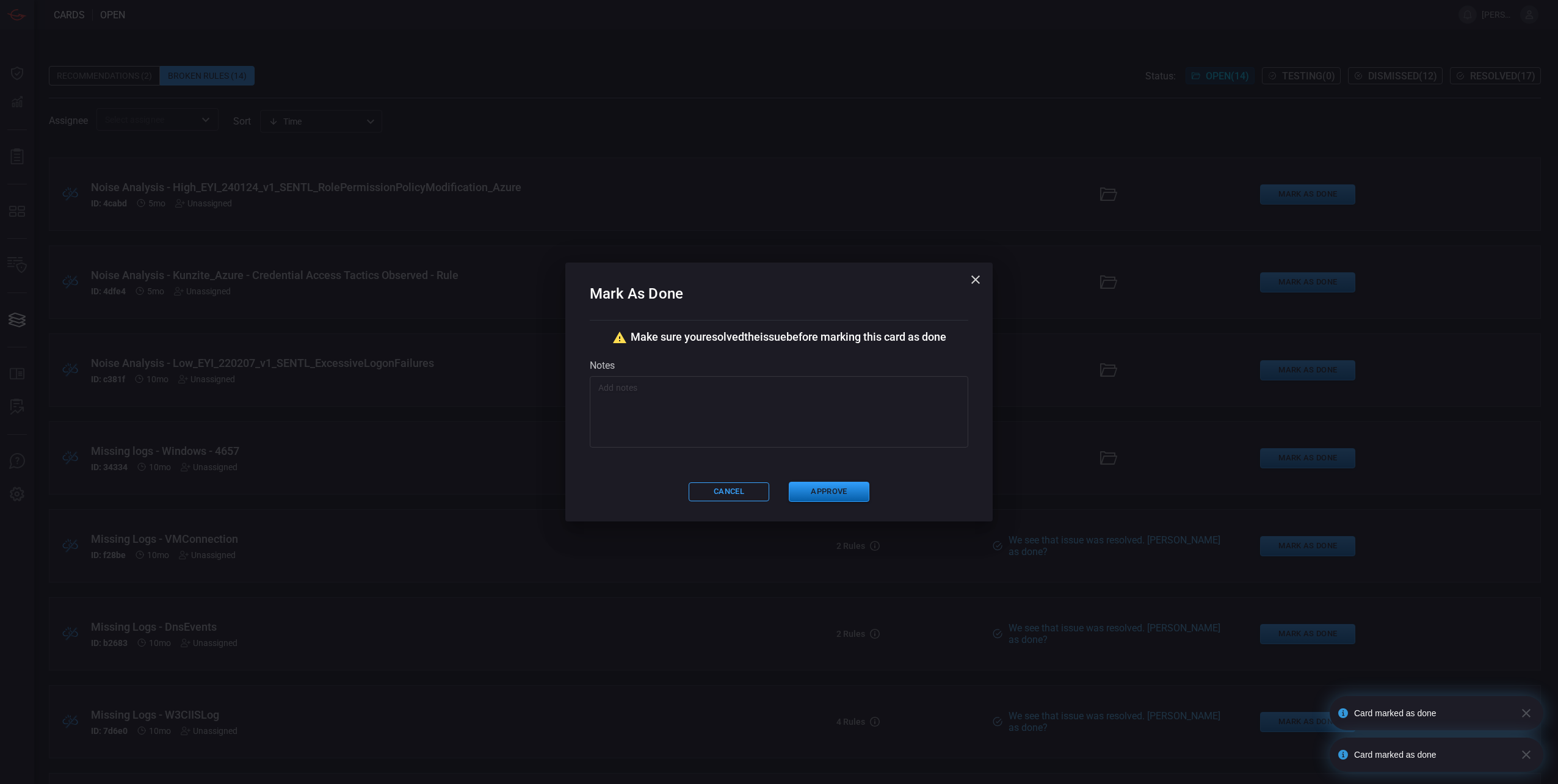
click at [838, 495] on button "Approve" at bounding box center [829, 492] width 81 height 20
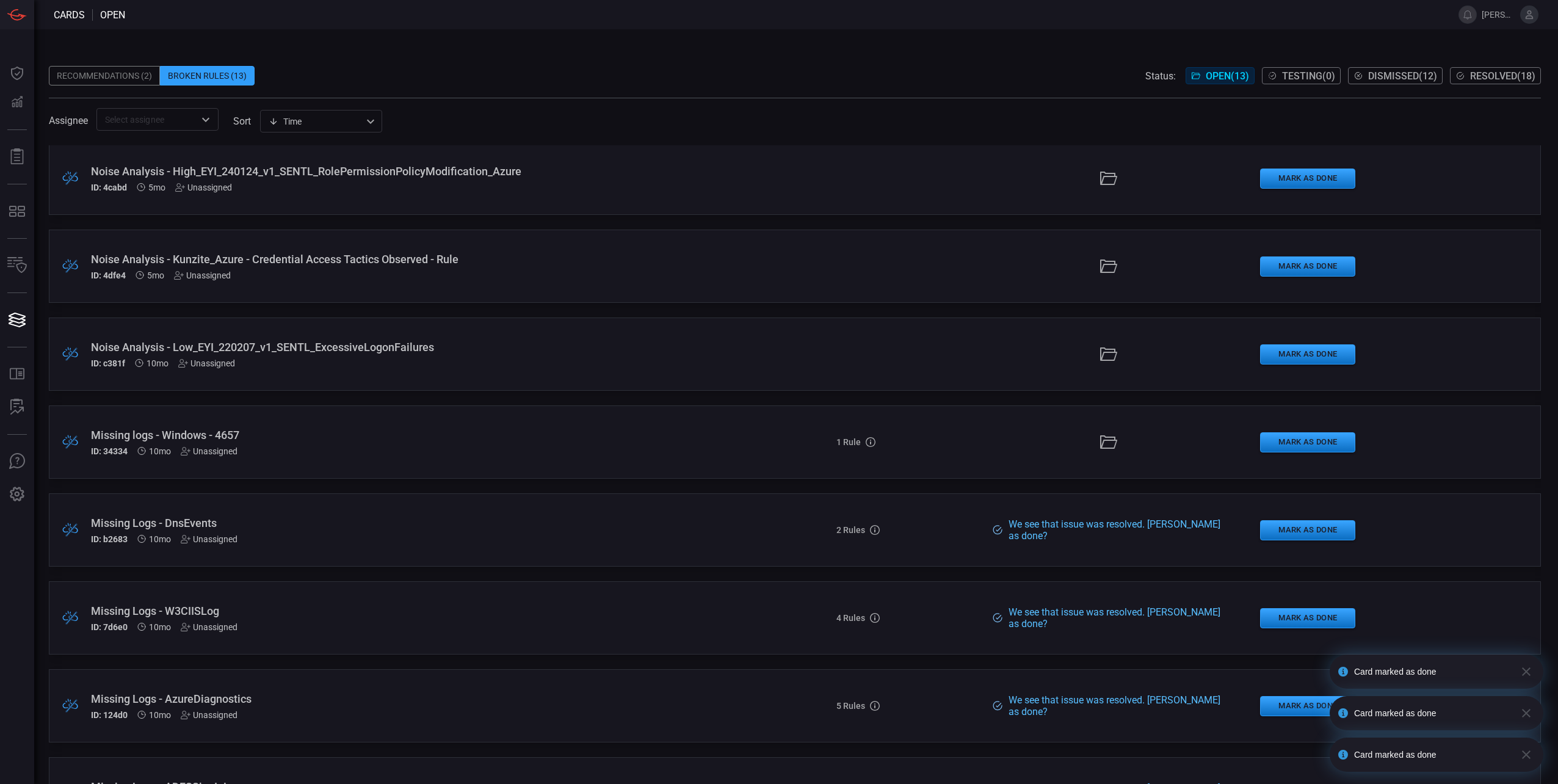
scroll to position [504, 0]
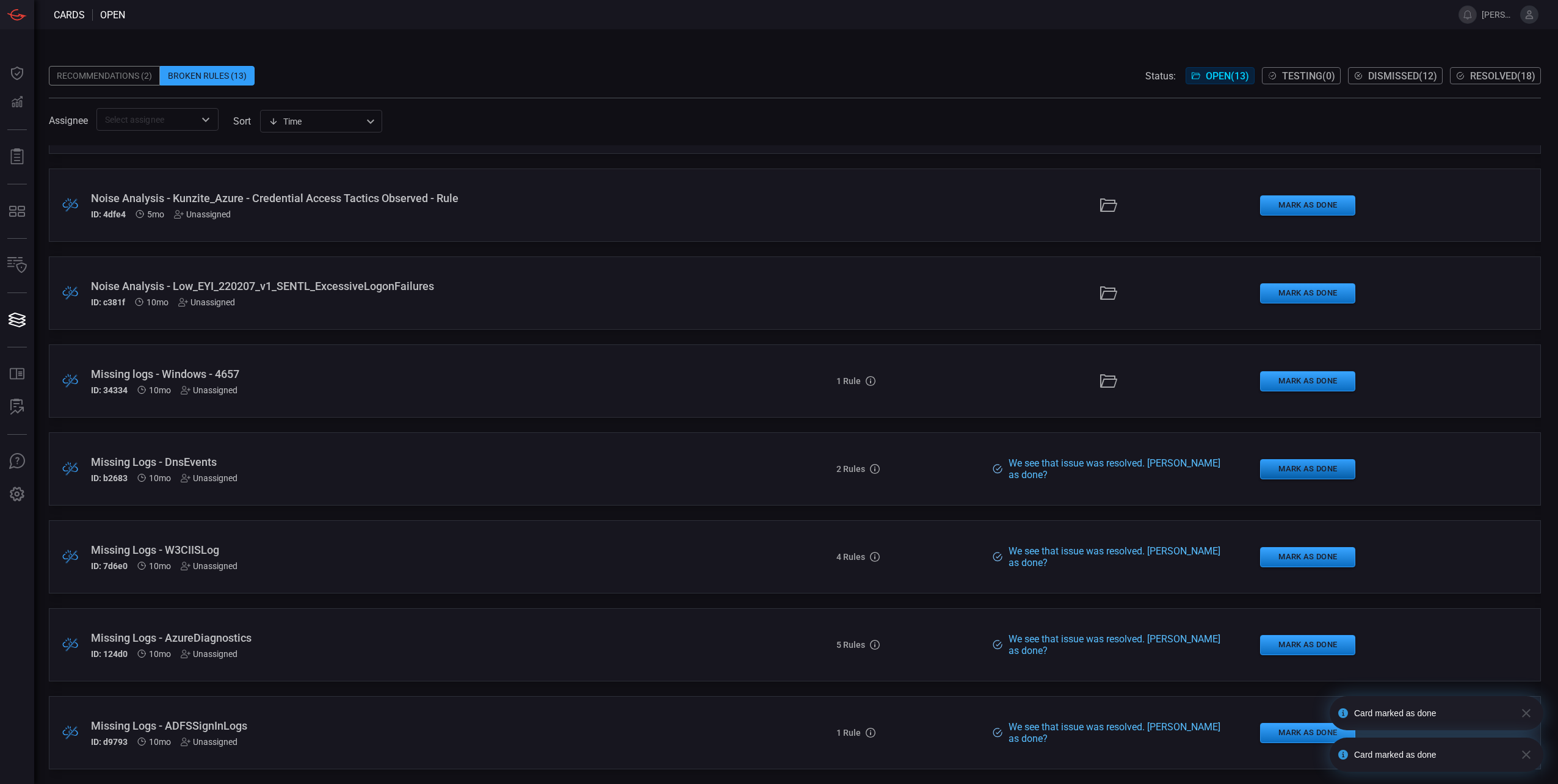
click at [1284, 470] on button "Mark as Done" at bounding box center [1307, 469] width 95 height 20
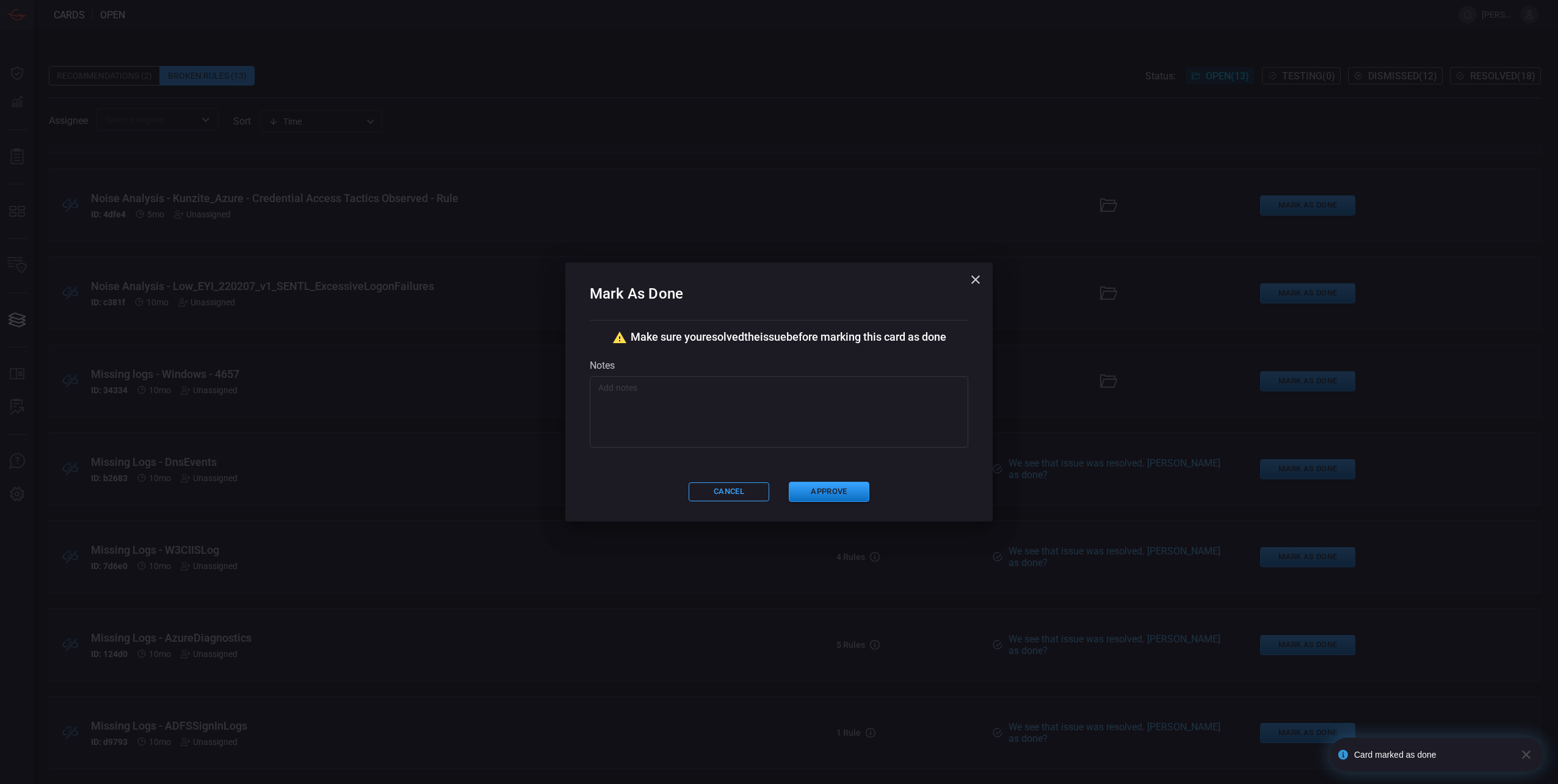
click at [822, 477] on div "Mark As Done Make sure you resolved the issue before marking this card as done …" at bounding box center [778, 392] width 427 height 259
click at [818, 489] on button "Approve" at bounding box center [829, 492] width 81 height 20
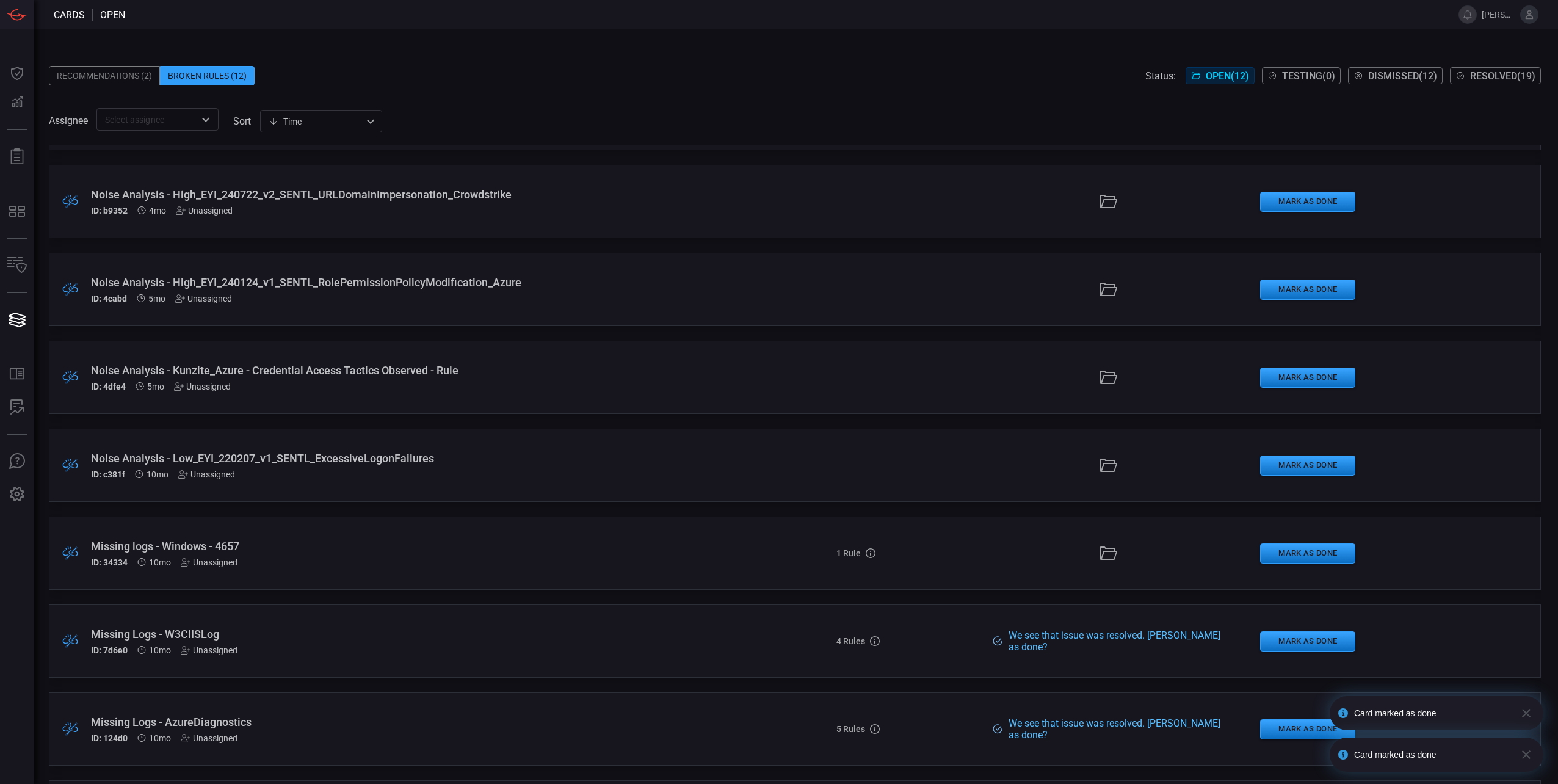
scroll to position [416, 0]
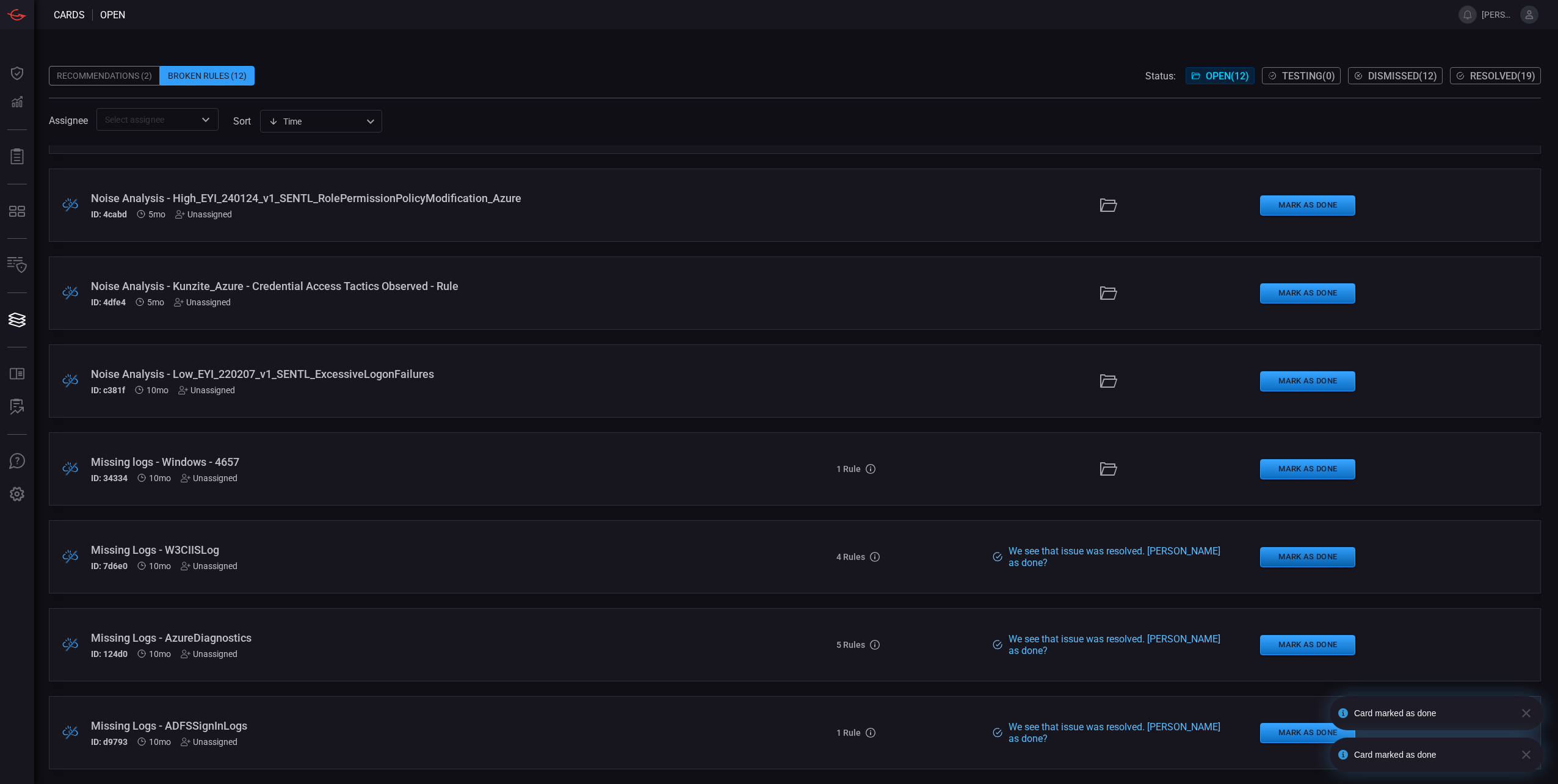
click at [1285, 564] on button "Mark as Done" at bounding box center [1307, 557] width 95 height 20
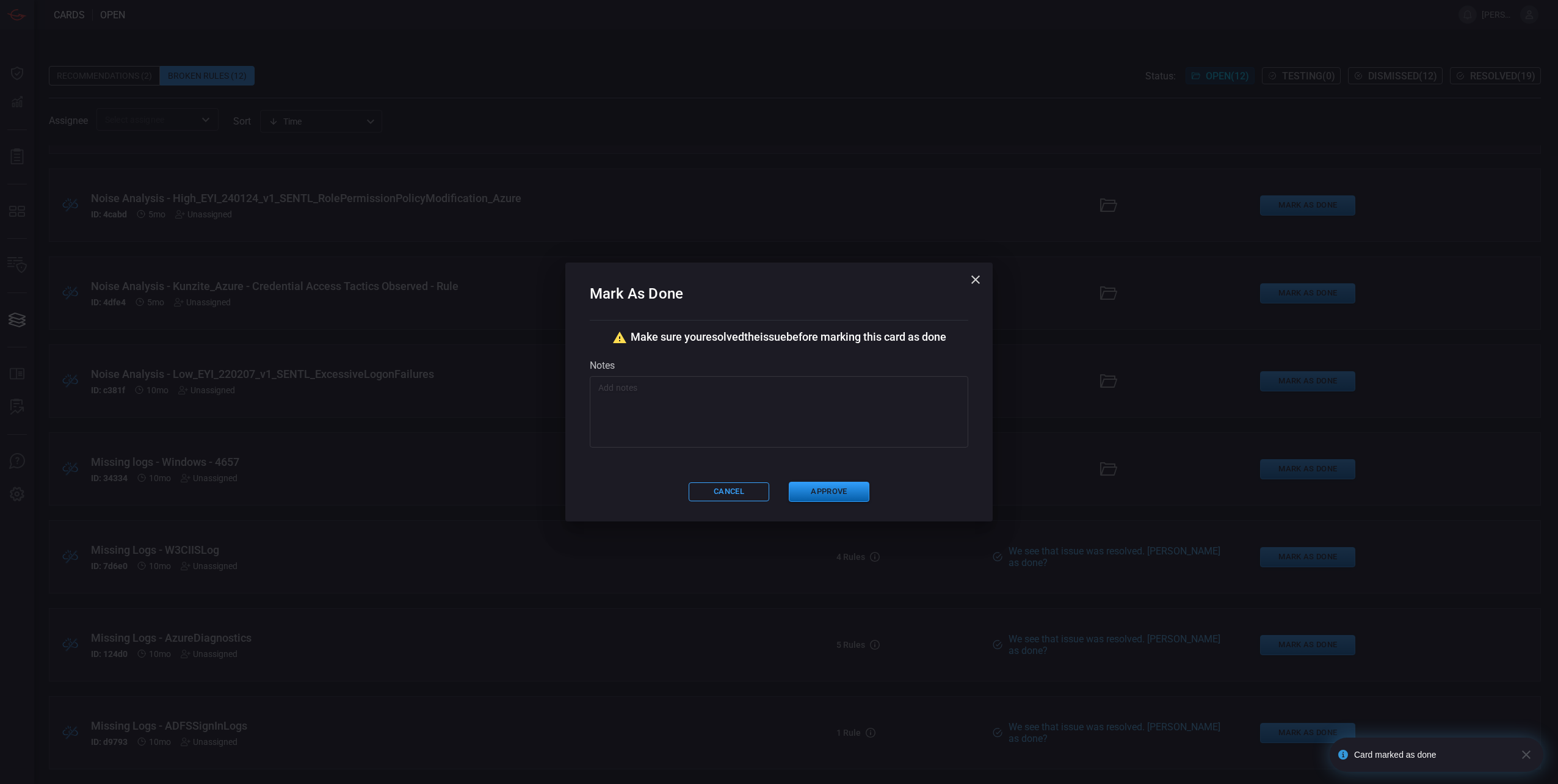
click at [840, 494] on button "Approve" at bounding box center [829, 492] width 81 height 20
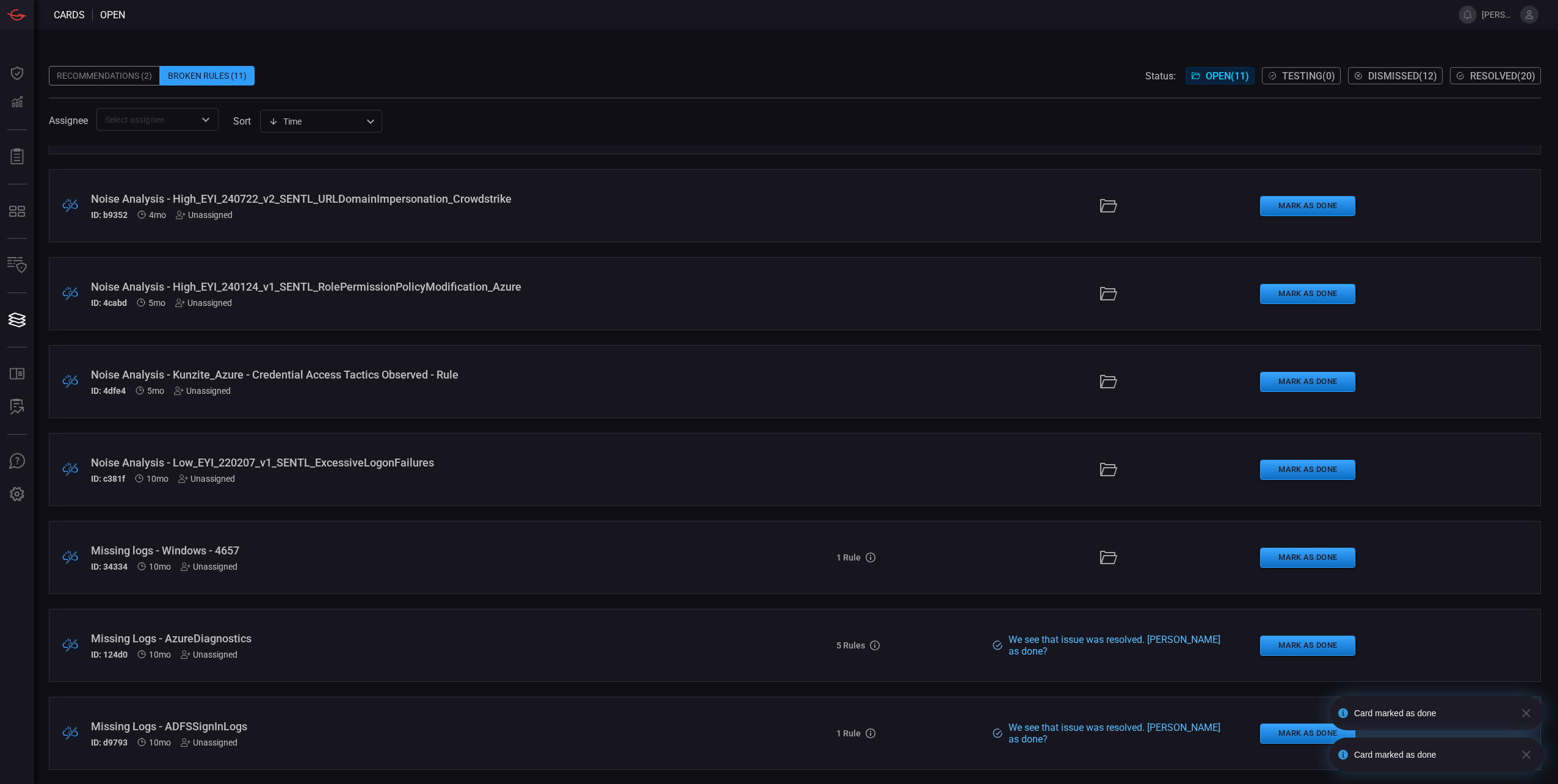
scroll to position [328, 0]
click at [1282, 645] on button "Mark as Done" at bounding box center [1307, 645] width 95 height 20
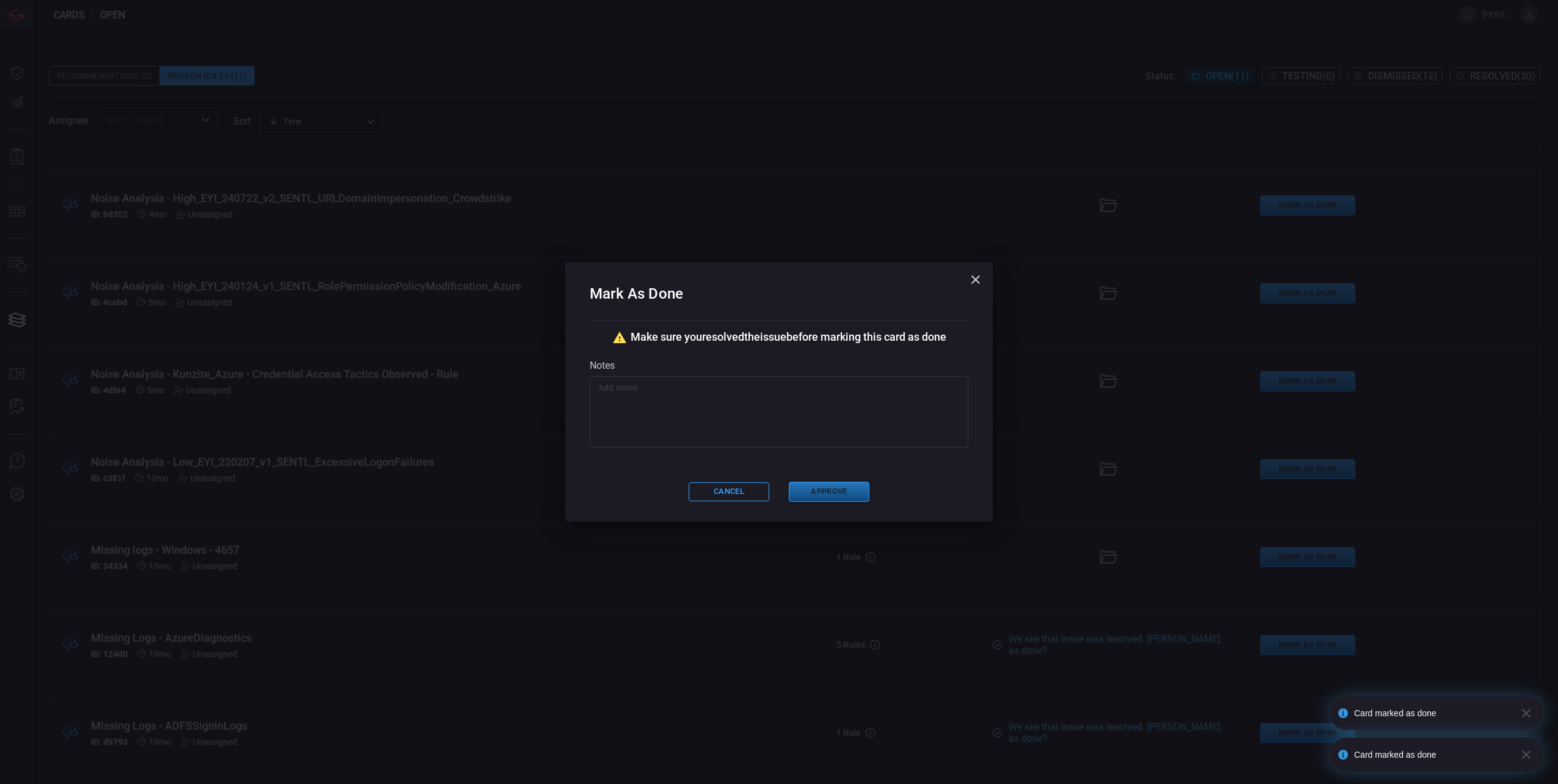
click at [812, 489] on button "Approve" at bounding box center [829, 492] width 81 height 20
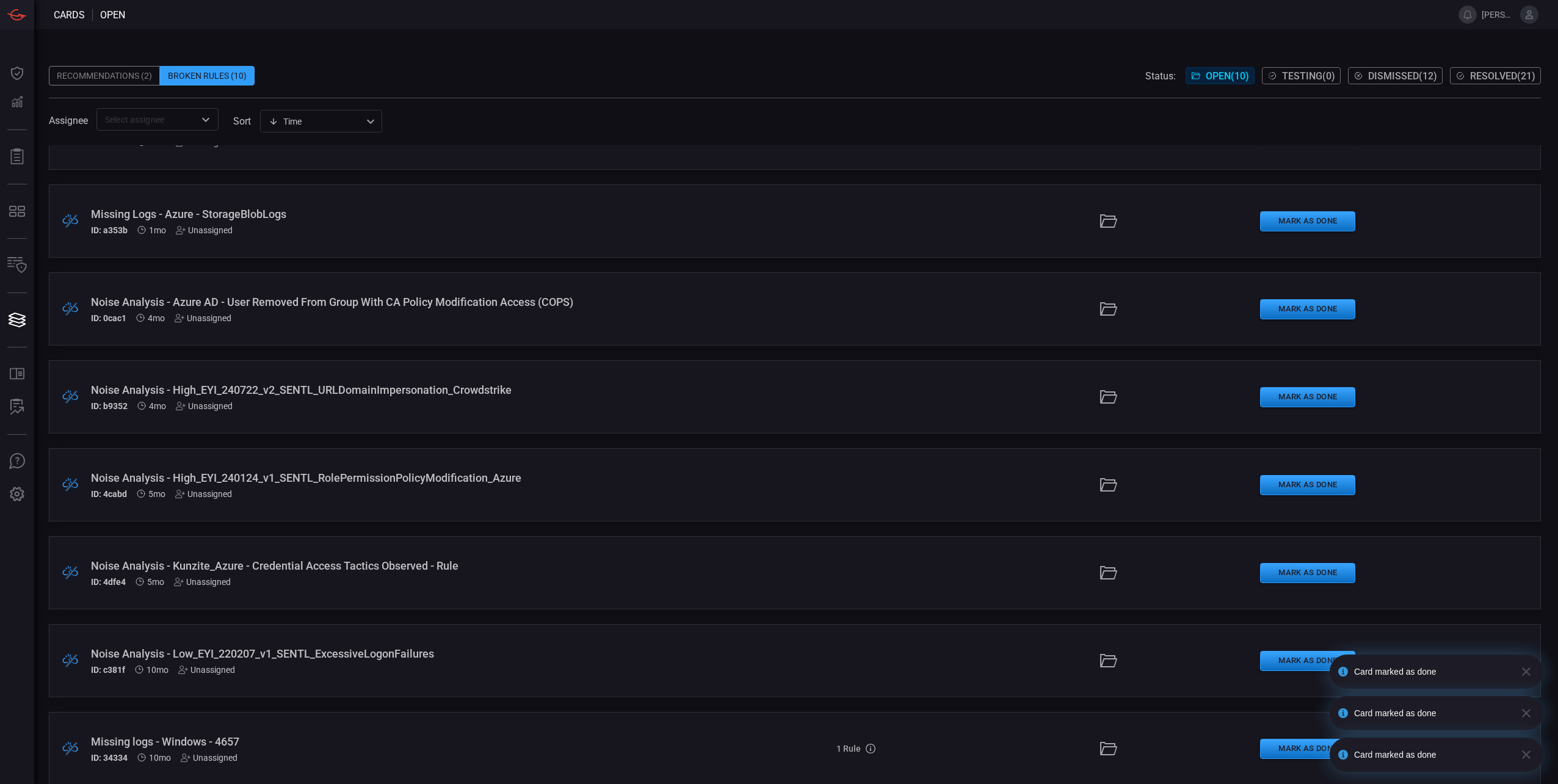
scroll to position [240, 0]
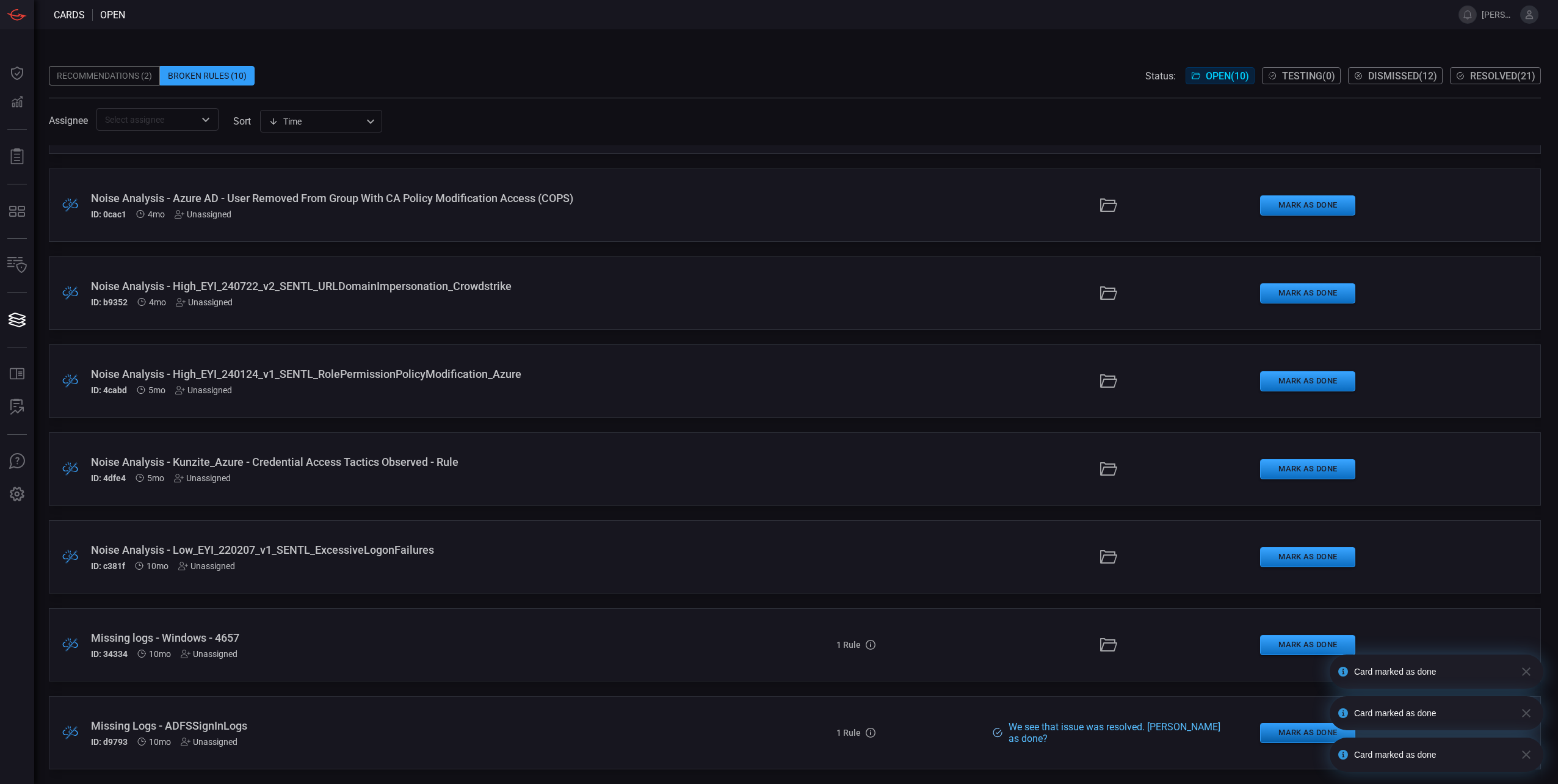
click at [1267, 734] on button "Mark as Done" at bounding box center [1307, 733] width 95 height 20
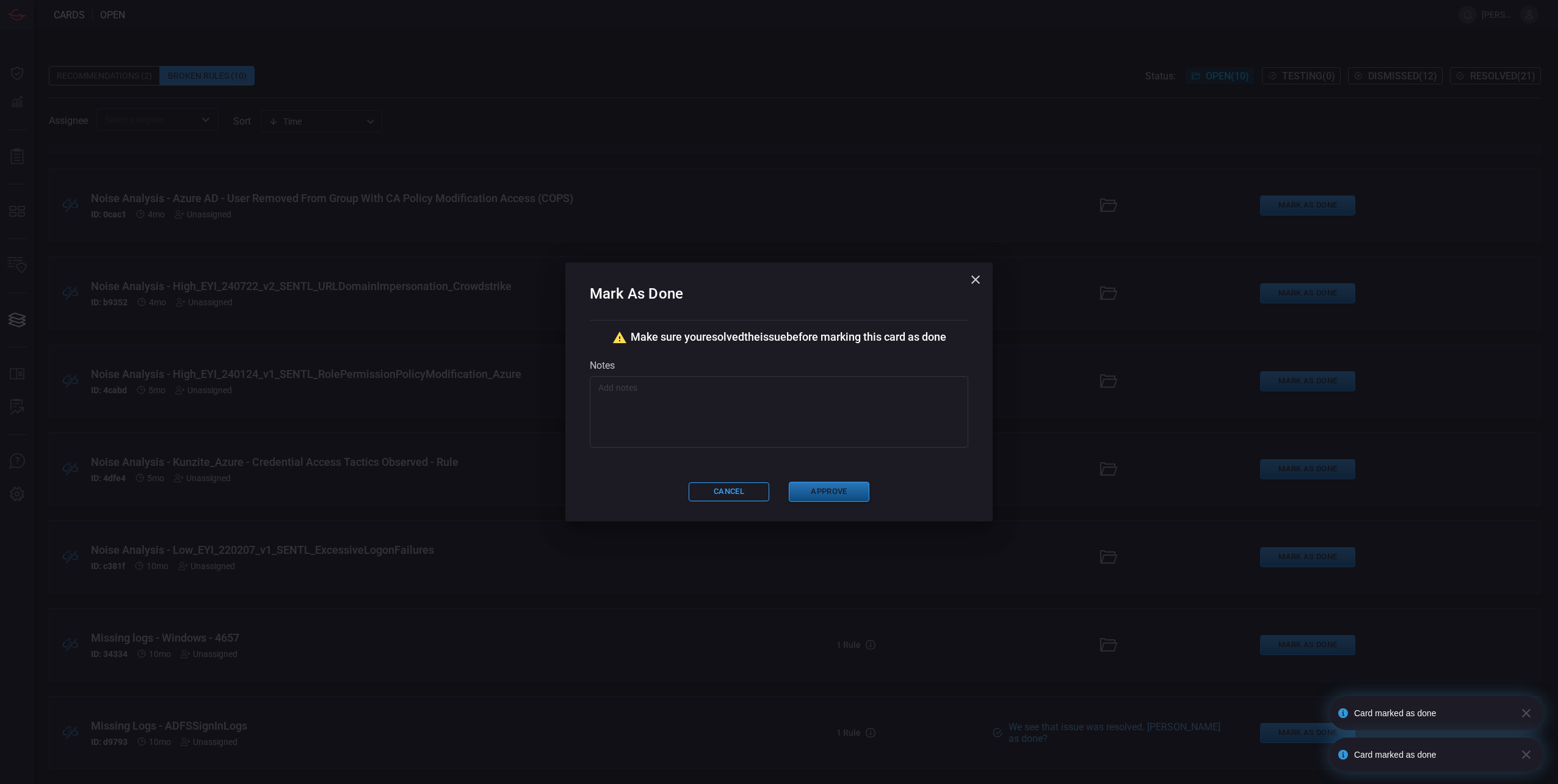
click at [833, 487] on button "Approve" at bounding box center [829, 492] width 81 height 20
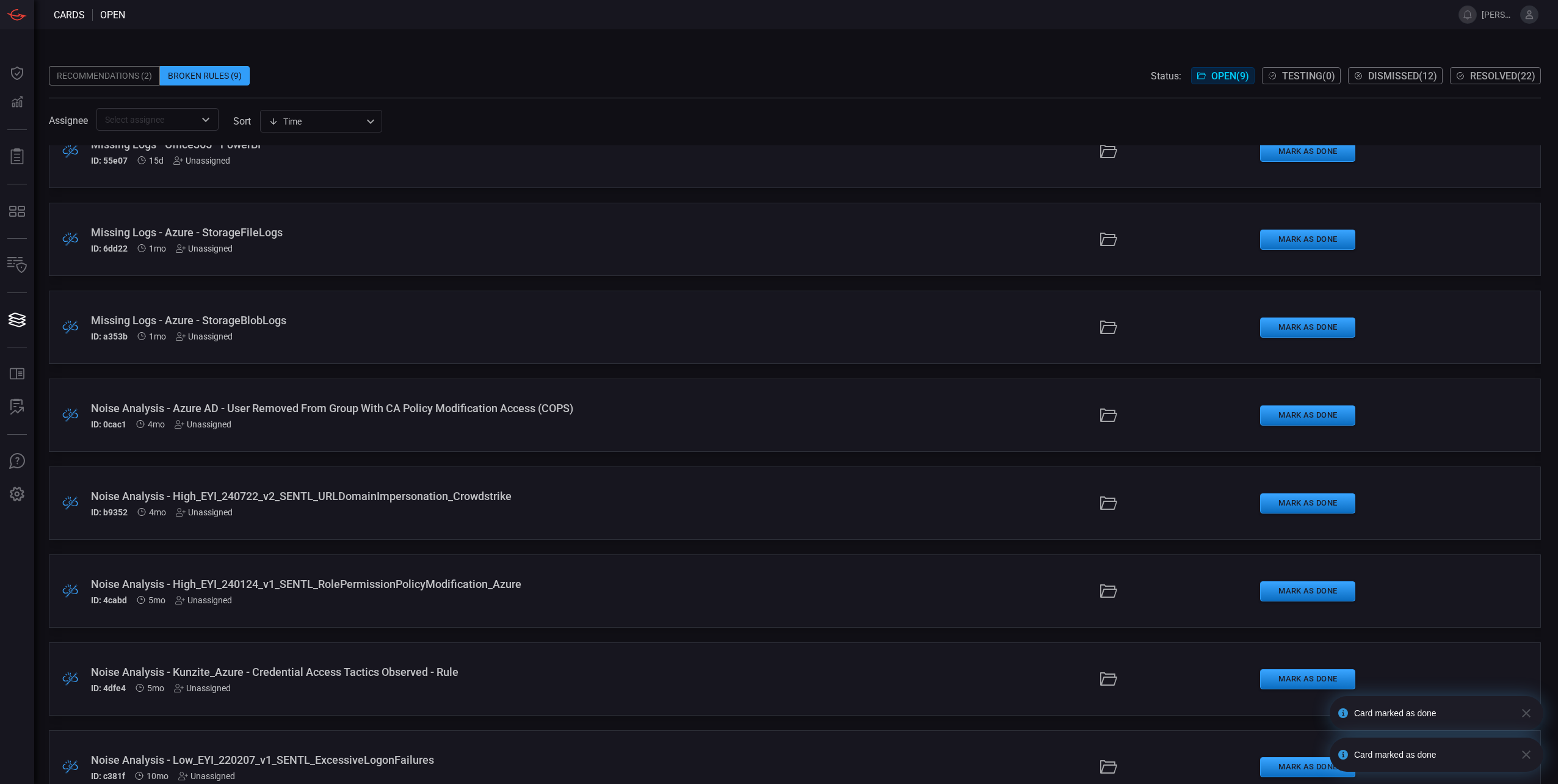
scroll to position [0, 0]
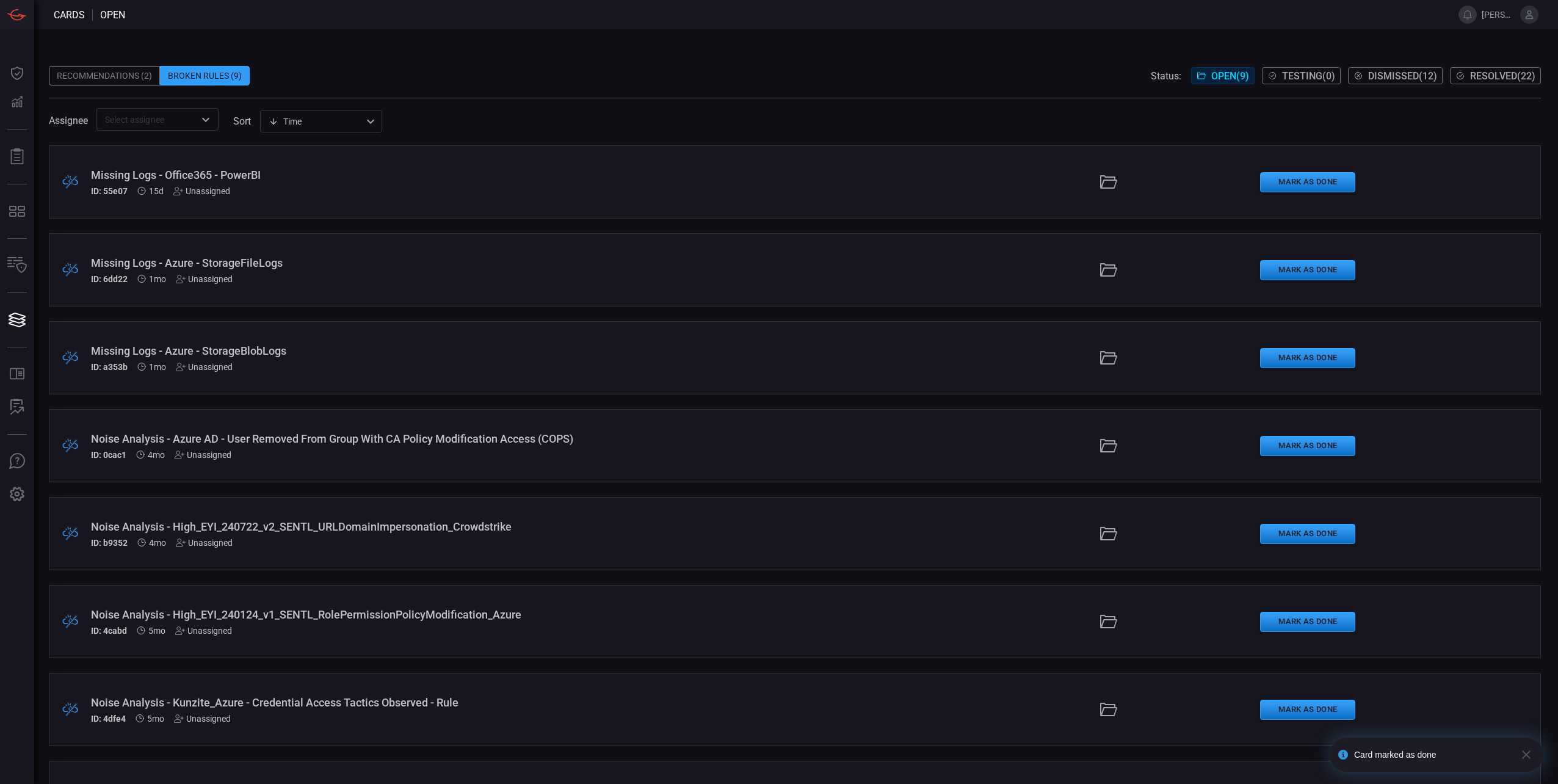
click at [97, 76] on div "Recommendations (2)" at bounding box center [104, 76] width 111 height 19
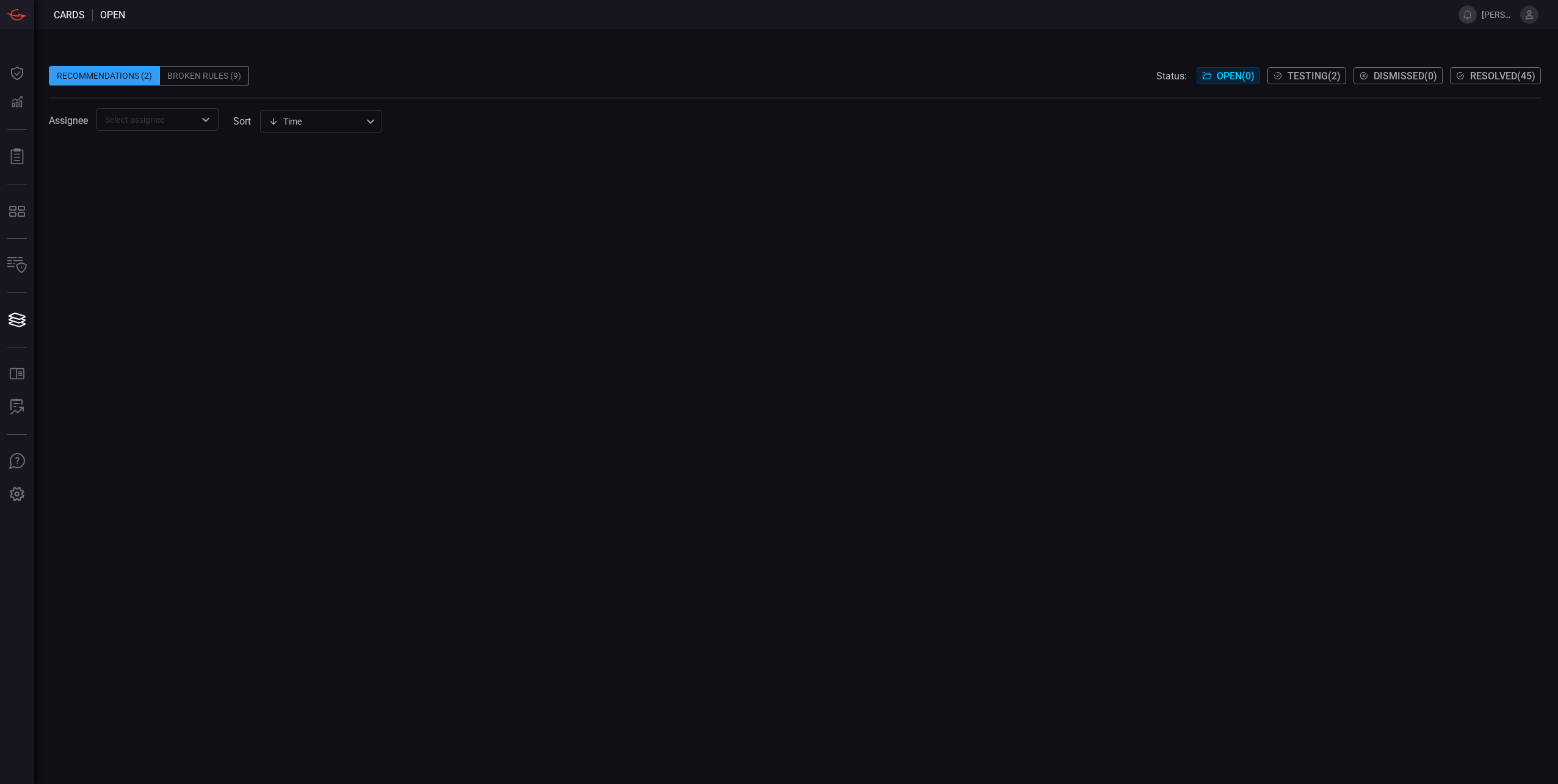
click at [214, 73] on div "Broken Rules (9)" at bounding box center [205, 76] width 89 height 19
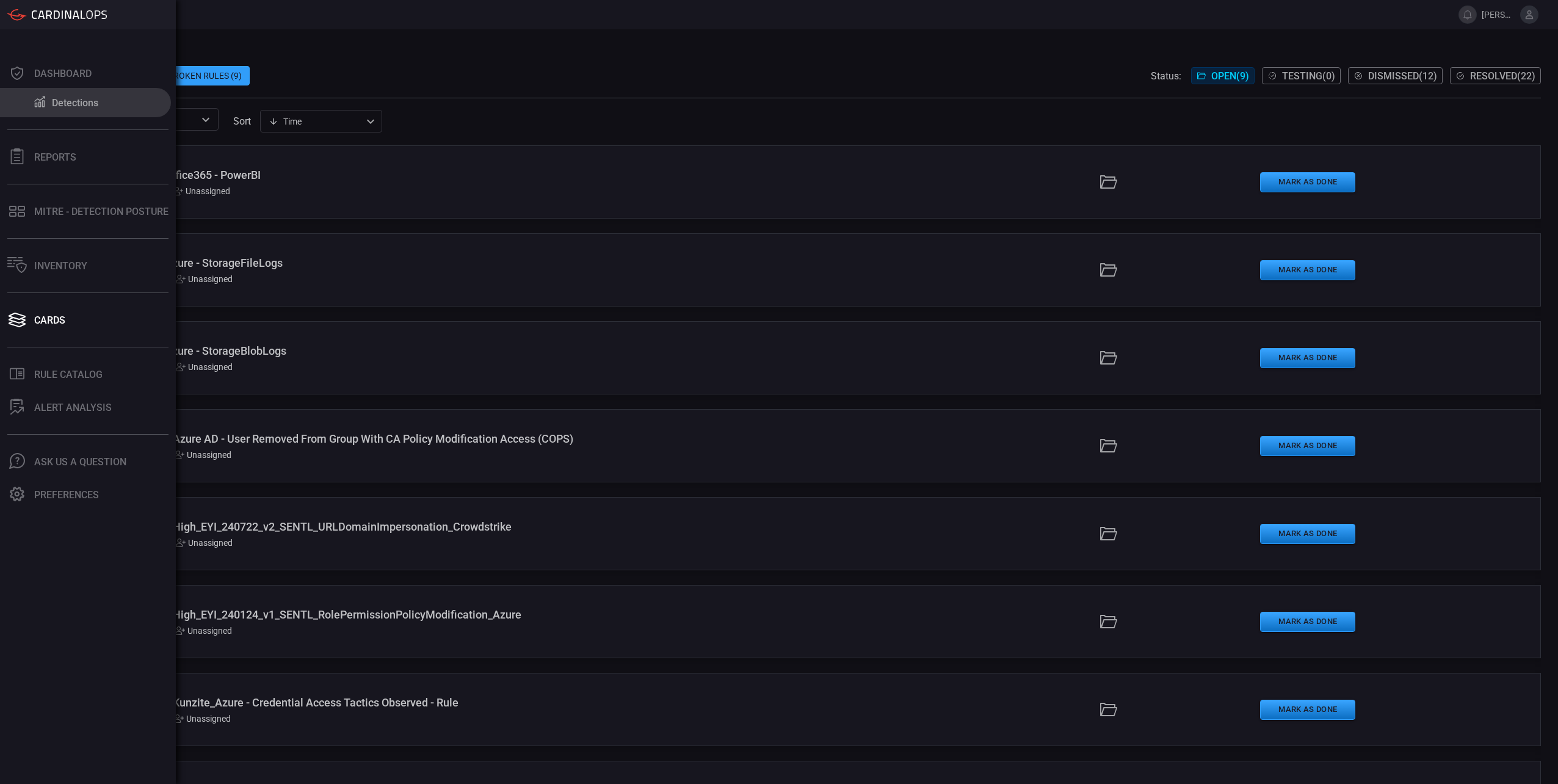
click at [24, 102] on button "Detections" at bounding box center [86, 102] width 171 height 29
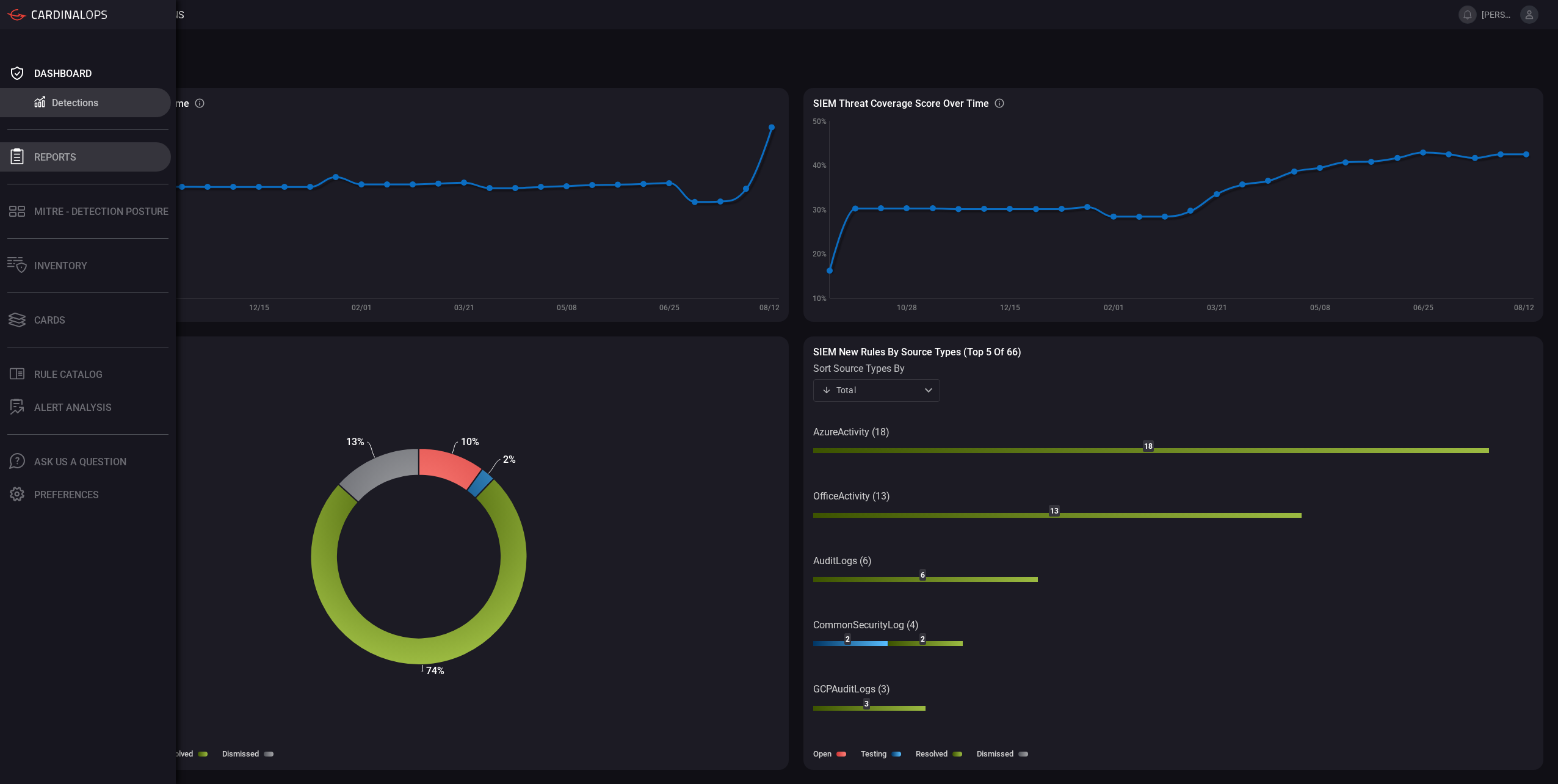
click at [24, 160] on icon at bounding box center [17, 156] width 16 height 16
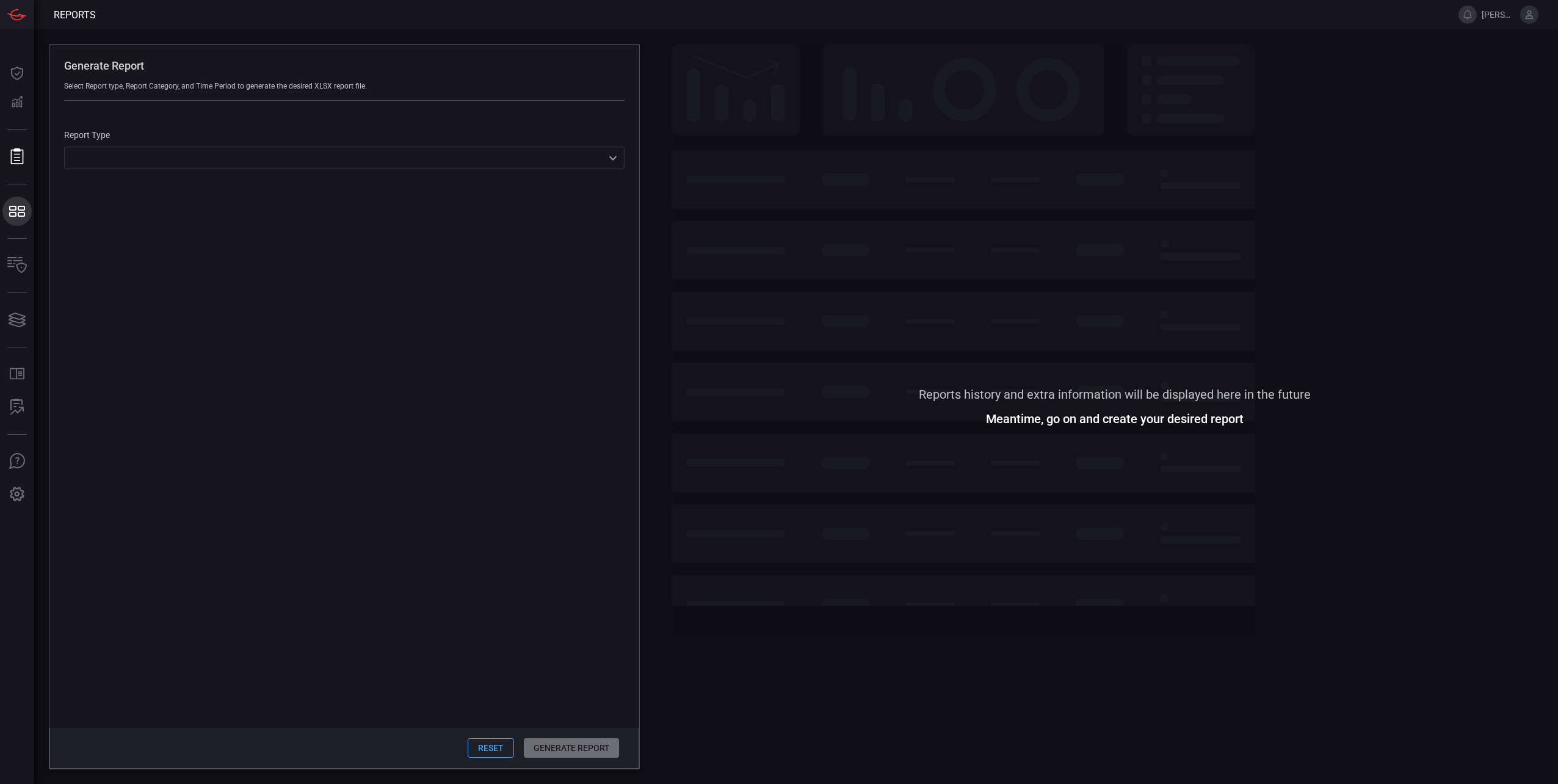
click at [28, 215] on button "MITRE - Detection Posture MITRE - Detection Posture" at bounding box center [17, 211] width 29 height 29
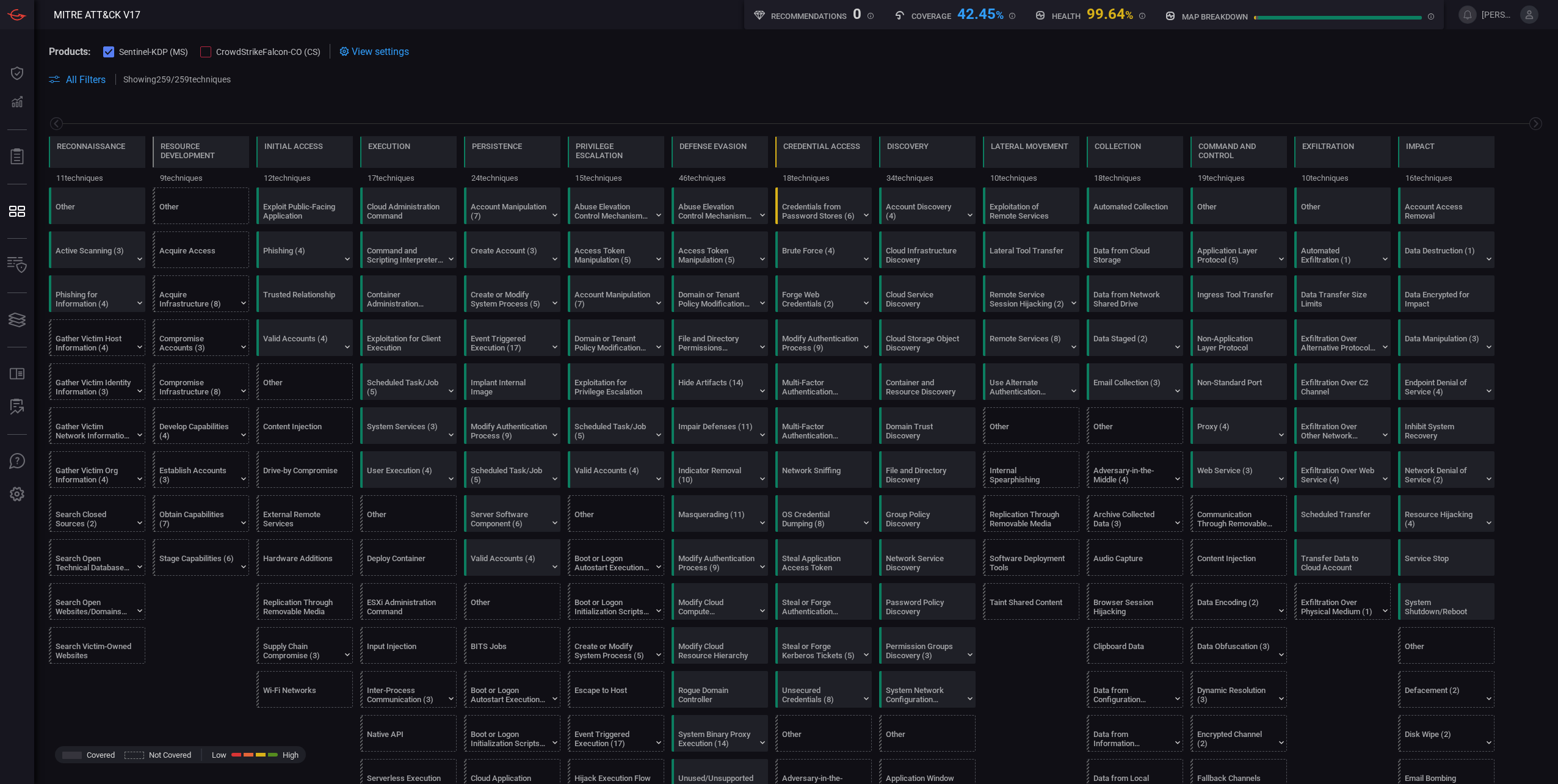
click at [212, 50] on div at bounding box center [205, 51] width 11 height 11
